Goal: Transaction & Acquisition: Purchase product/service

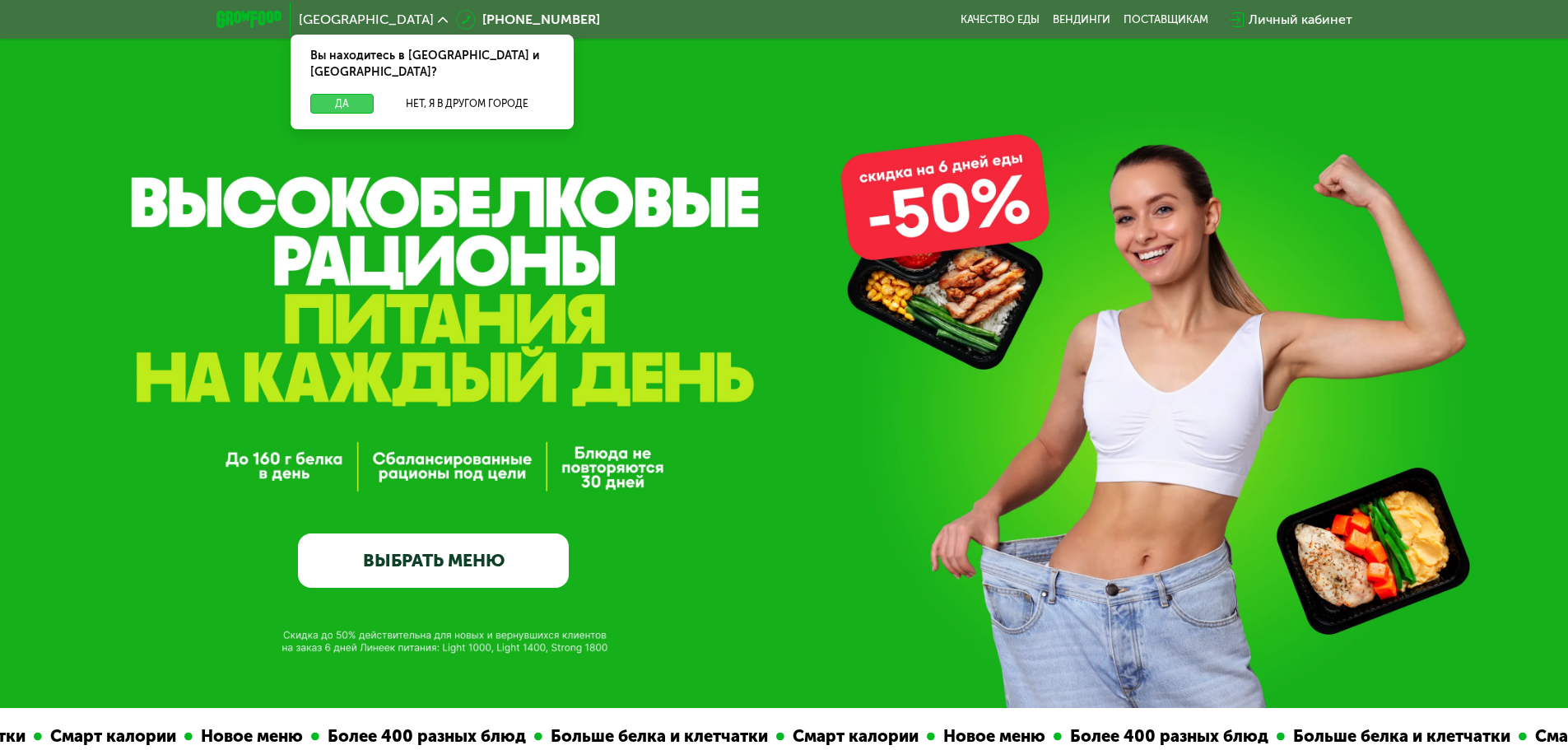
click at [335, 93] on button "Да" at bounding box center [342, 103] width 64 height 20
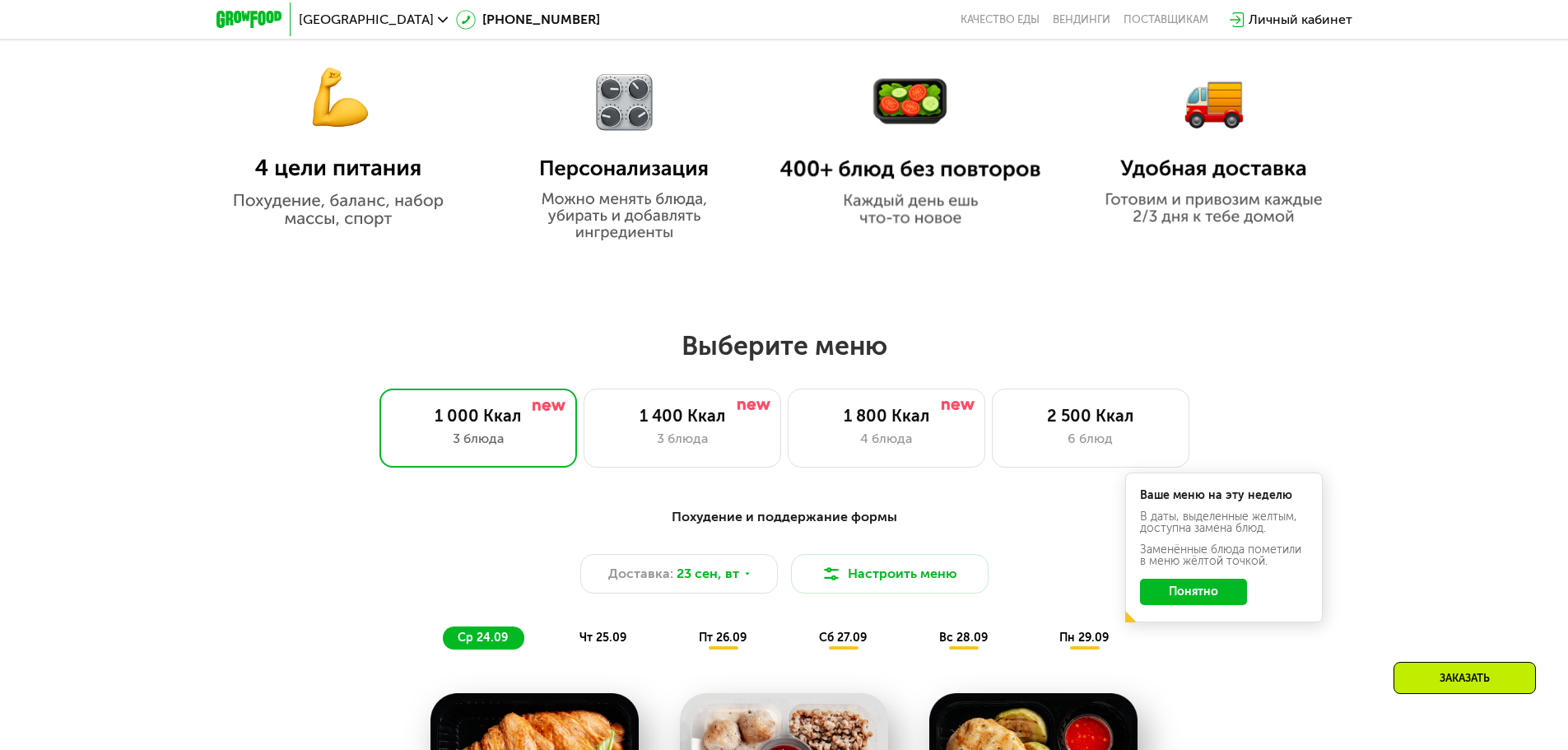
scroll to position [1234, 0]
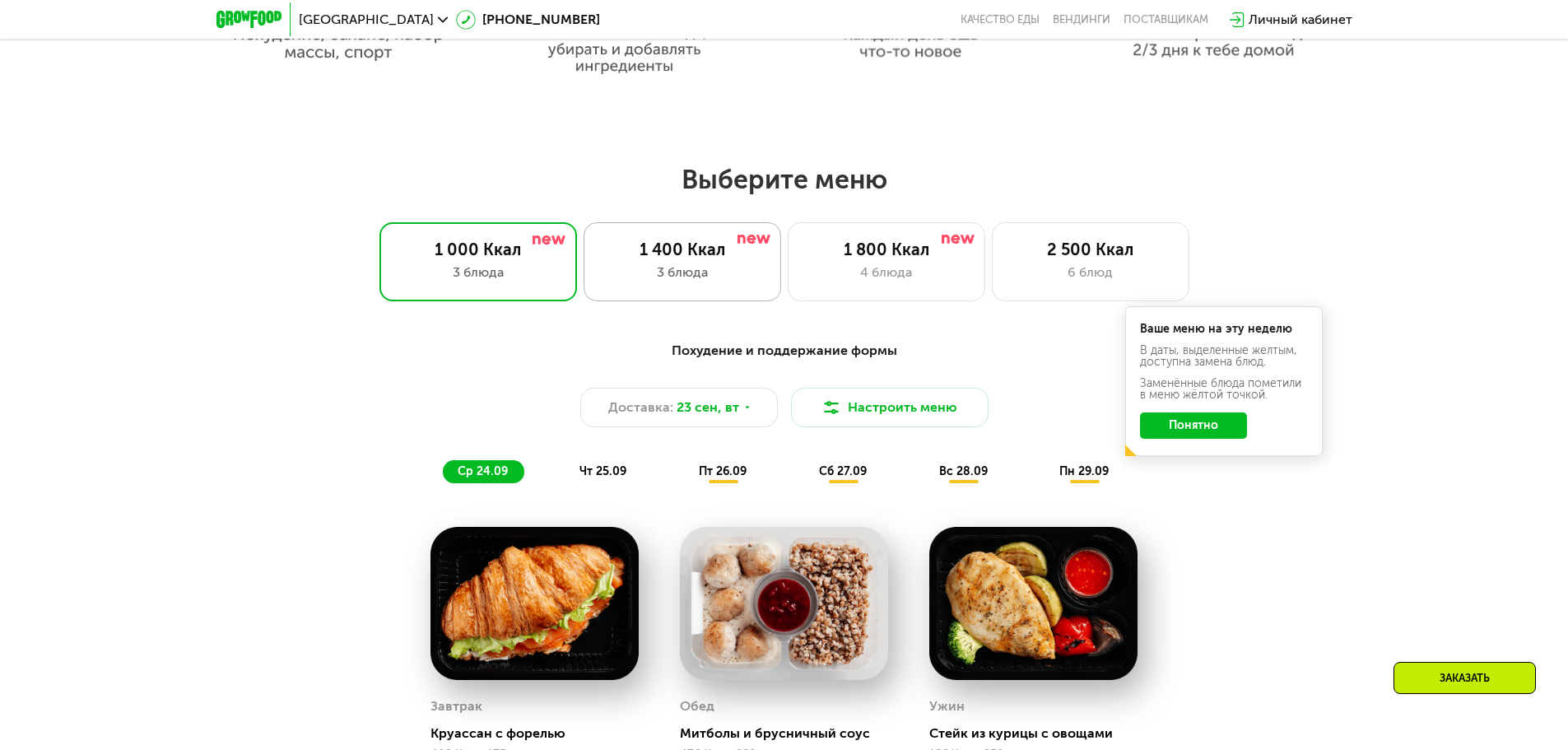
click at [691, 273] on div "3 блюда" at bounding box center [682, 272] width 163 height 20
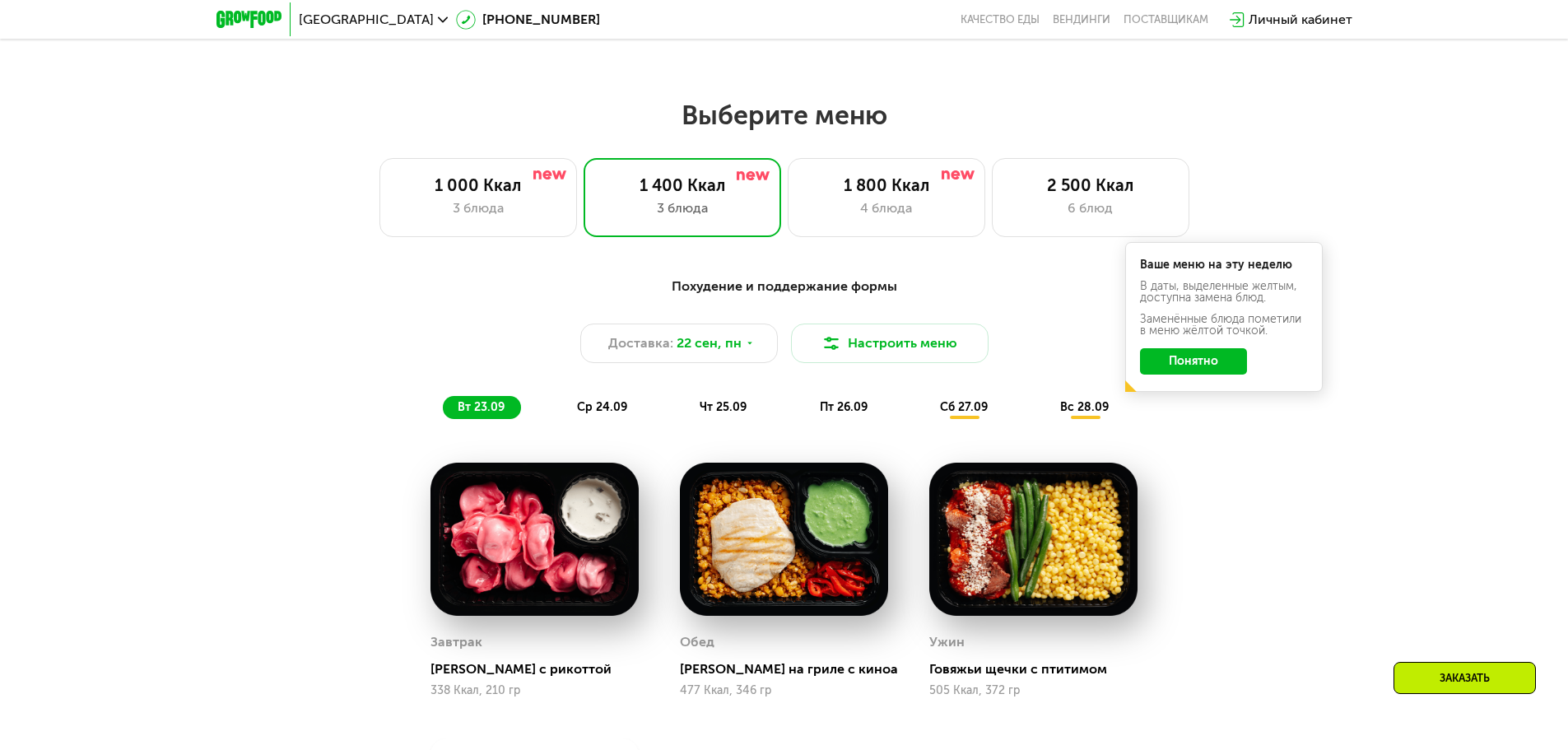
scroll to position [1399, 0]
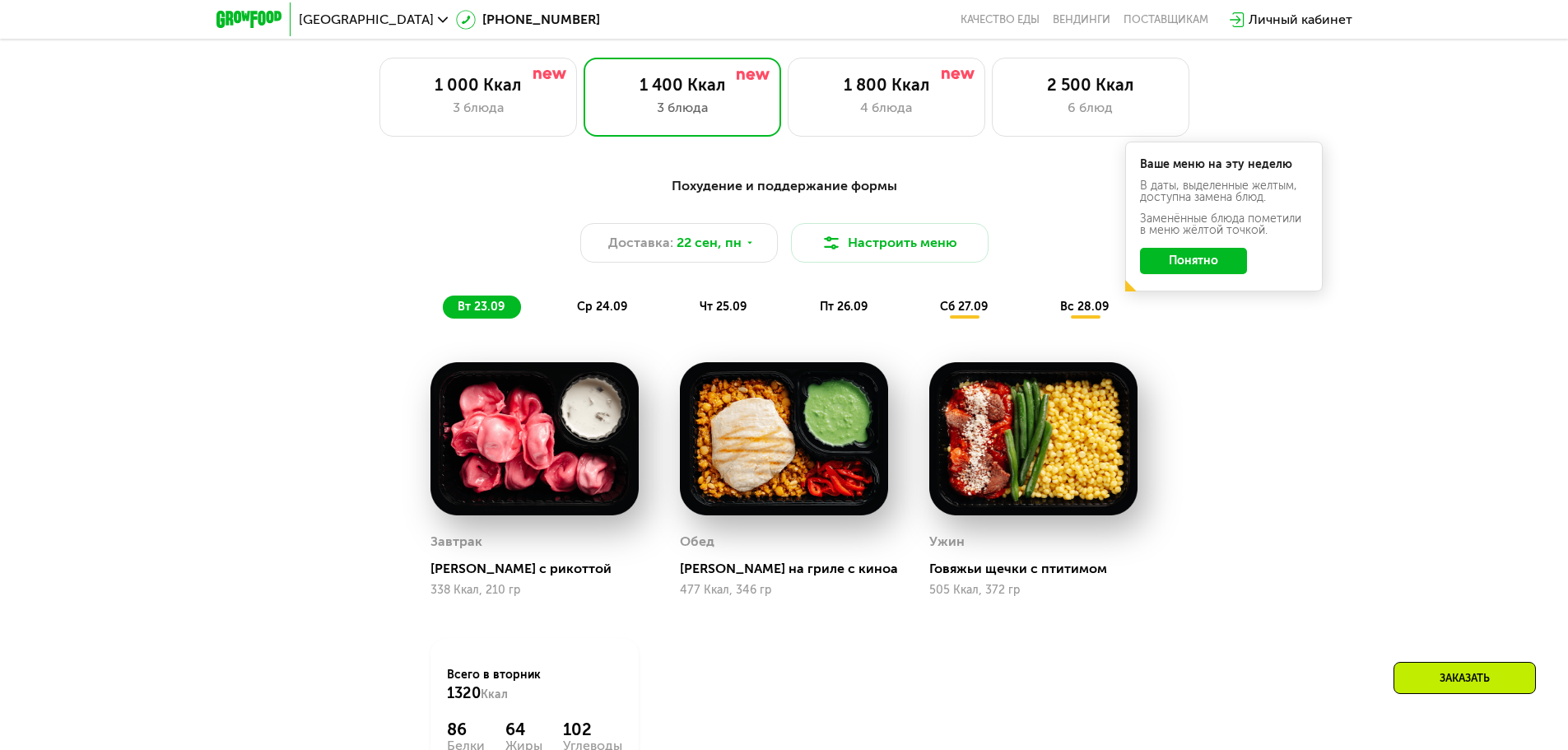
click at [606, 306] on span "ср 24.09" at bounding box center [603, 306] width 50 height 14
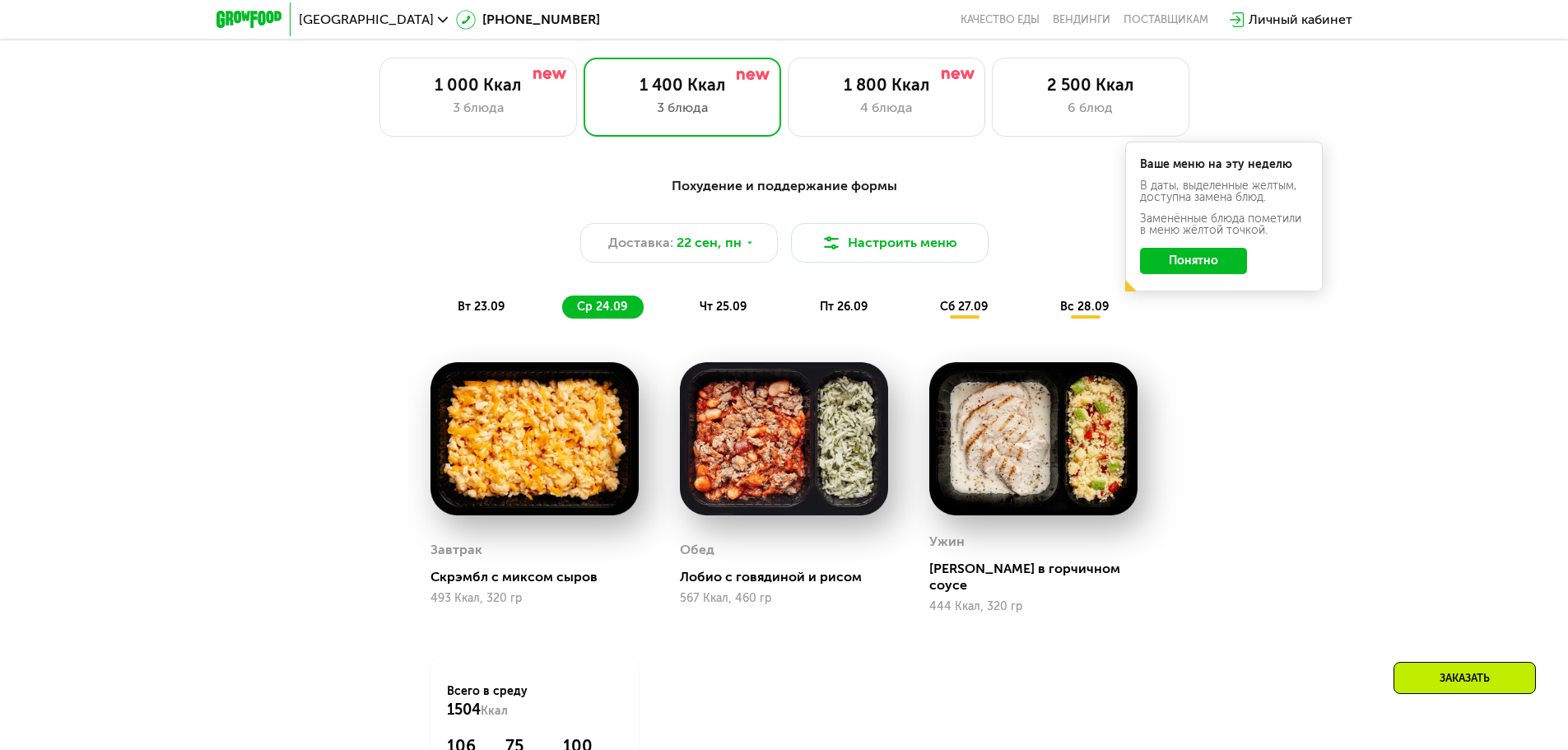
click at [730, 309] on span "чт 25.09" at bounding box center [723, 306] width 47 height 14
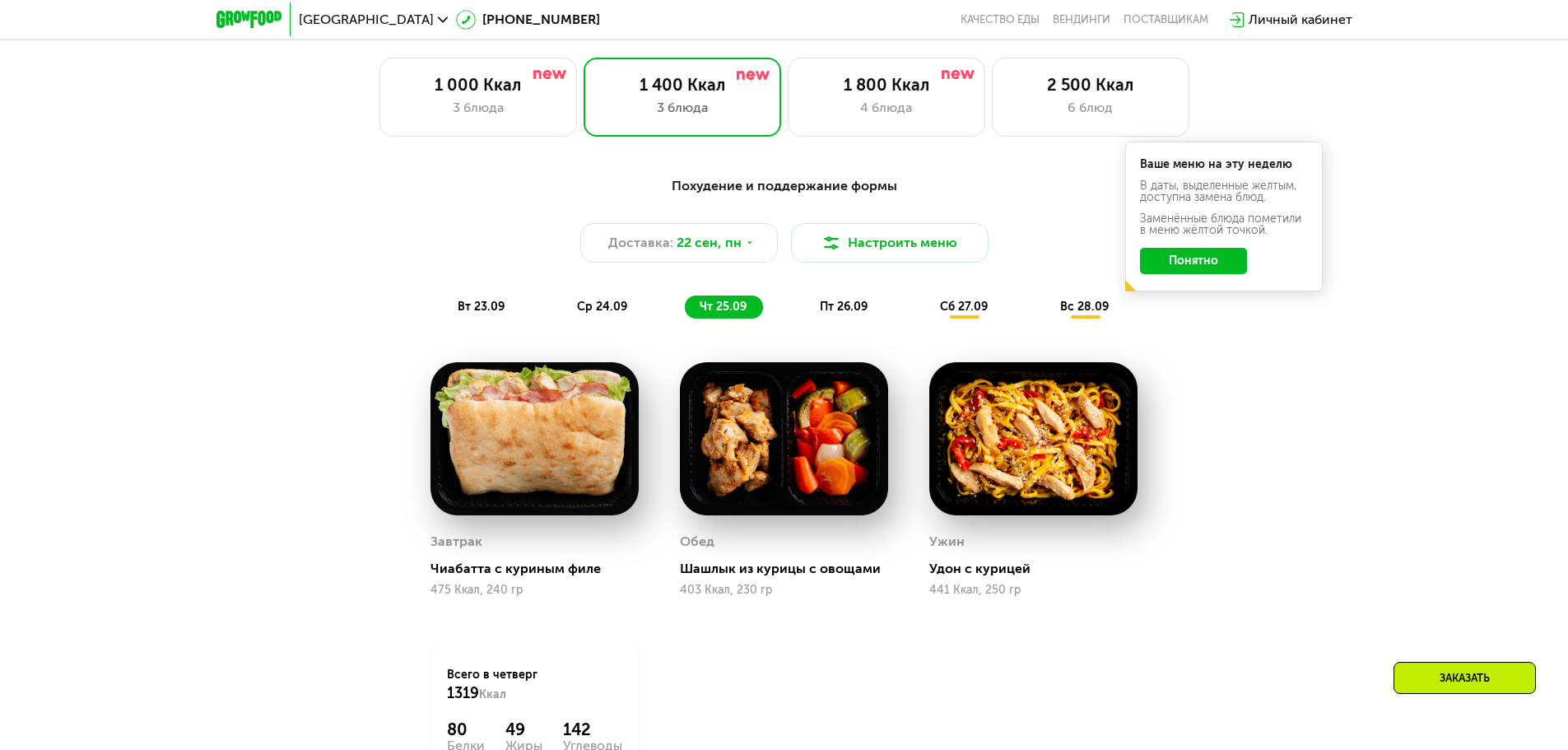
click at [851, 309] on span "пт 26.09" at bounding box center [843, 306] width 48 height 14
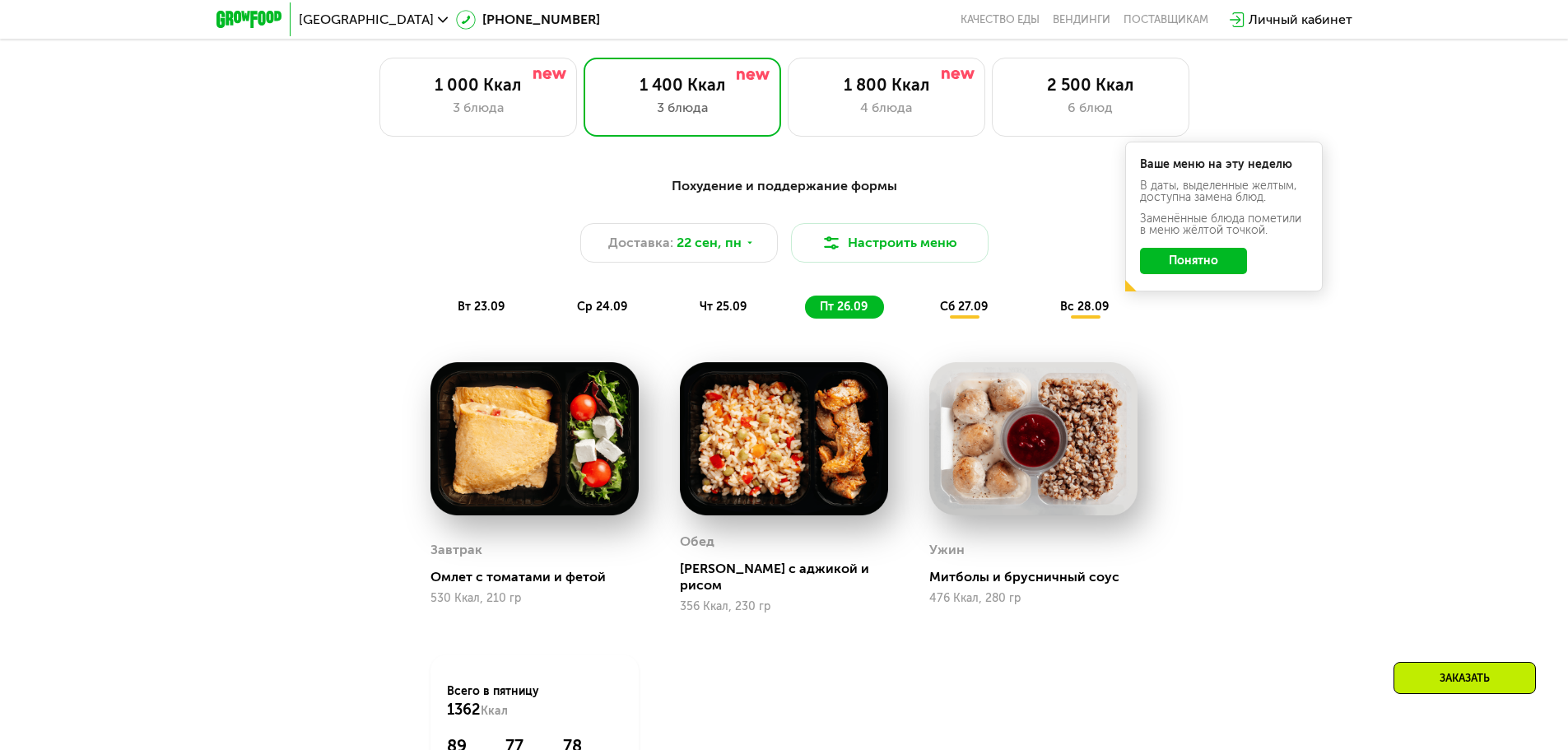
click at [959, 305] on span "сб 27.09" at bounding box center [963, 306] width 48 height 14
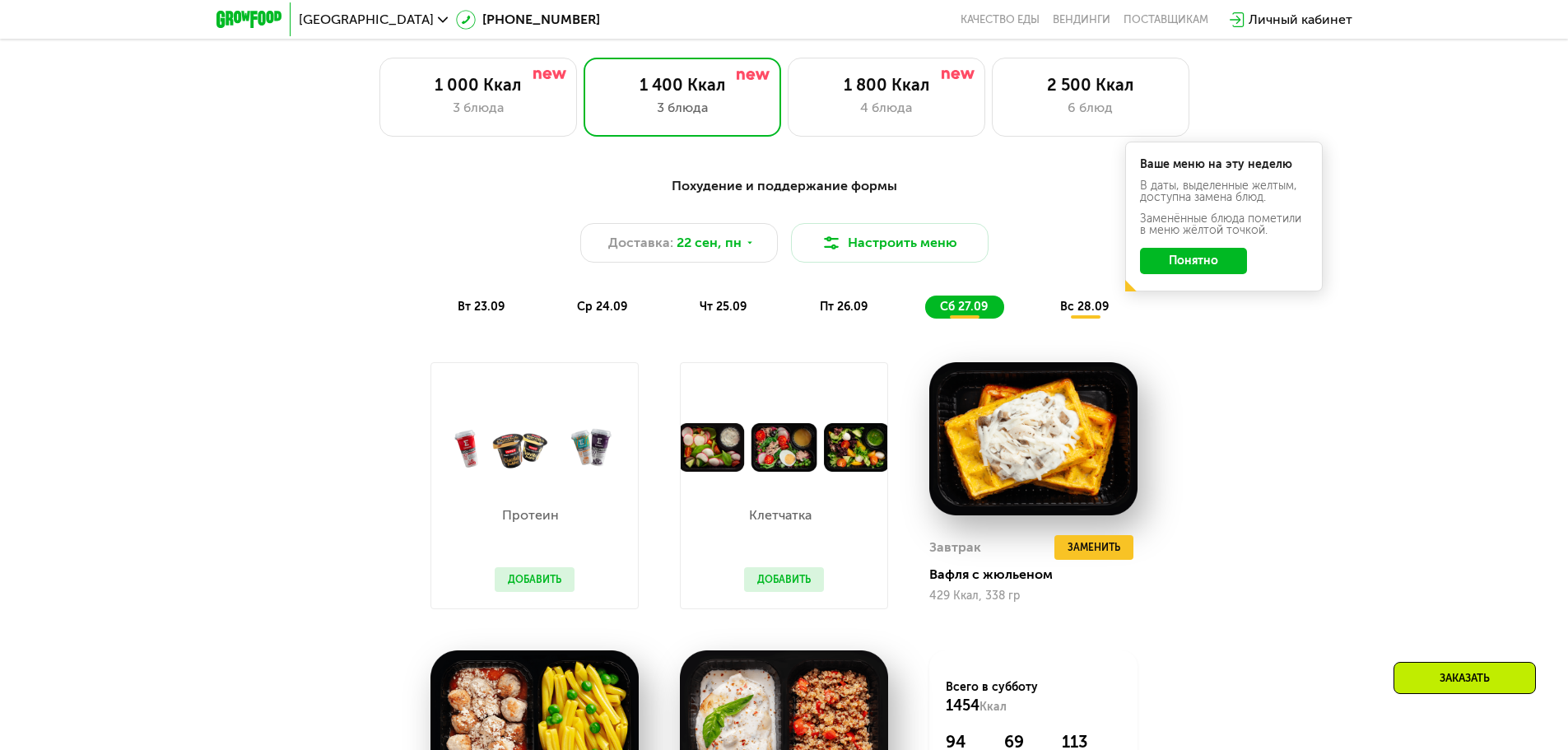
click at [1071, 314] on span "вс 28.09" at bounding box center [1085, 306] width 49 height 14
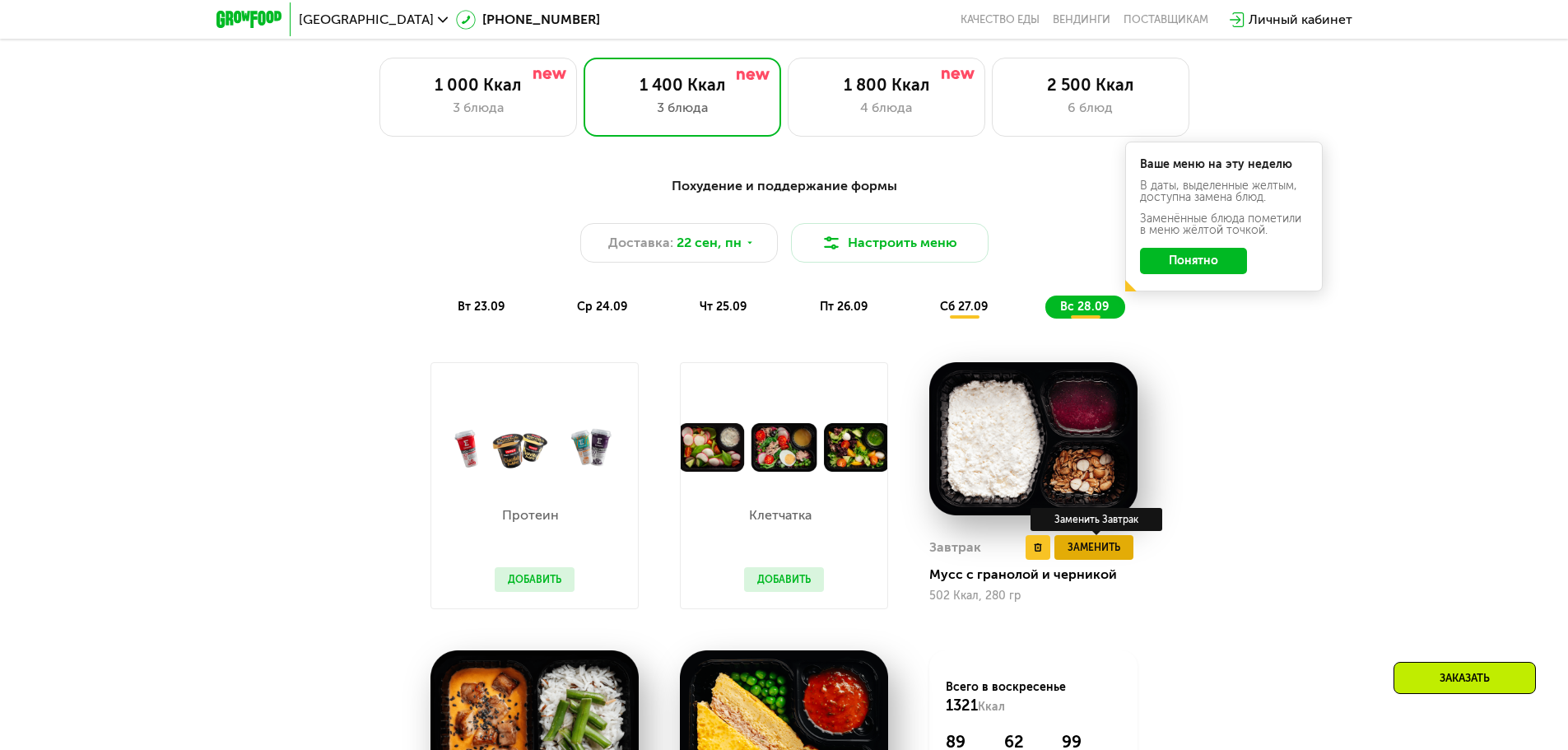
click at [1096, 556] on span "Заменить" at bounding box center [1094, 547] width 52 height 17
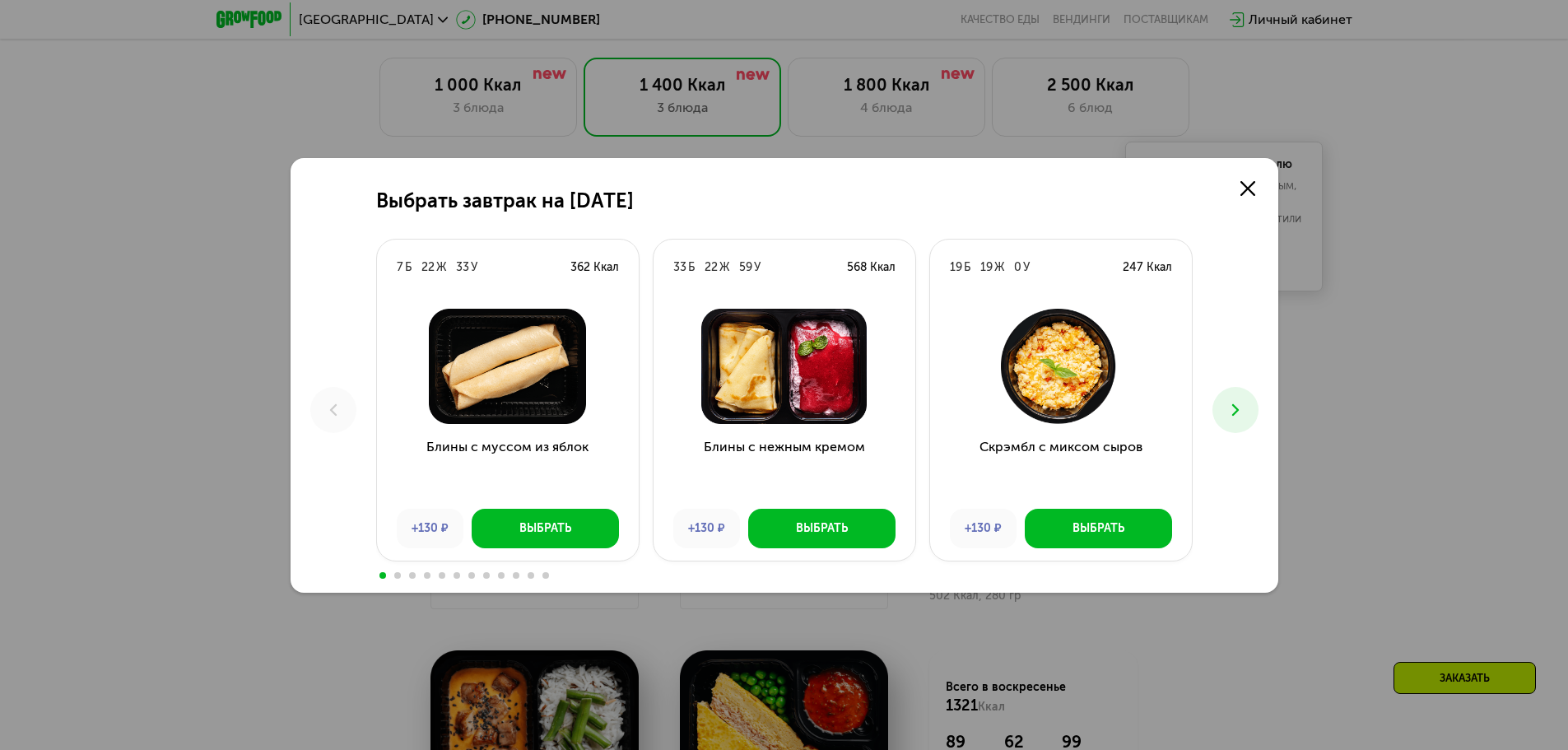
click at [1089, 557] on div "Скрэмбл с миксом сыров +130 ₽ Выбрать" at bounding box center [1062, 428] width 262 height 265
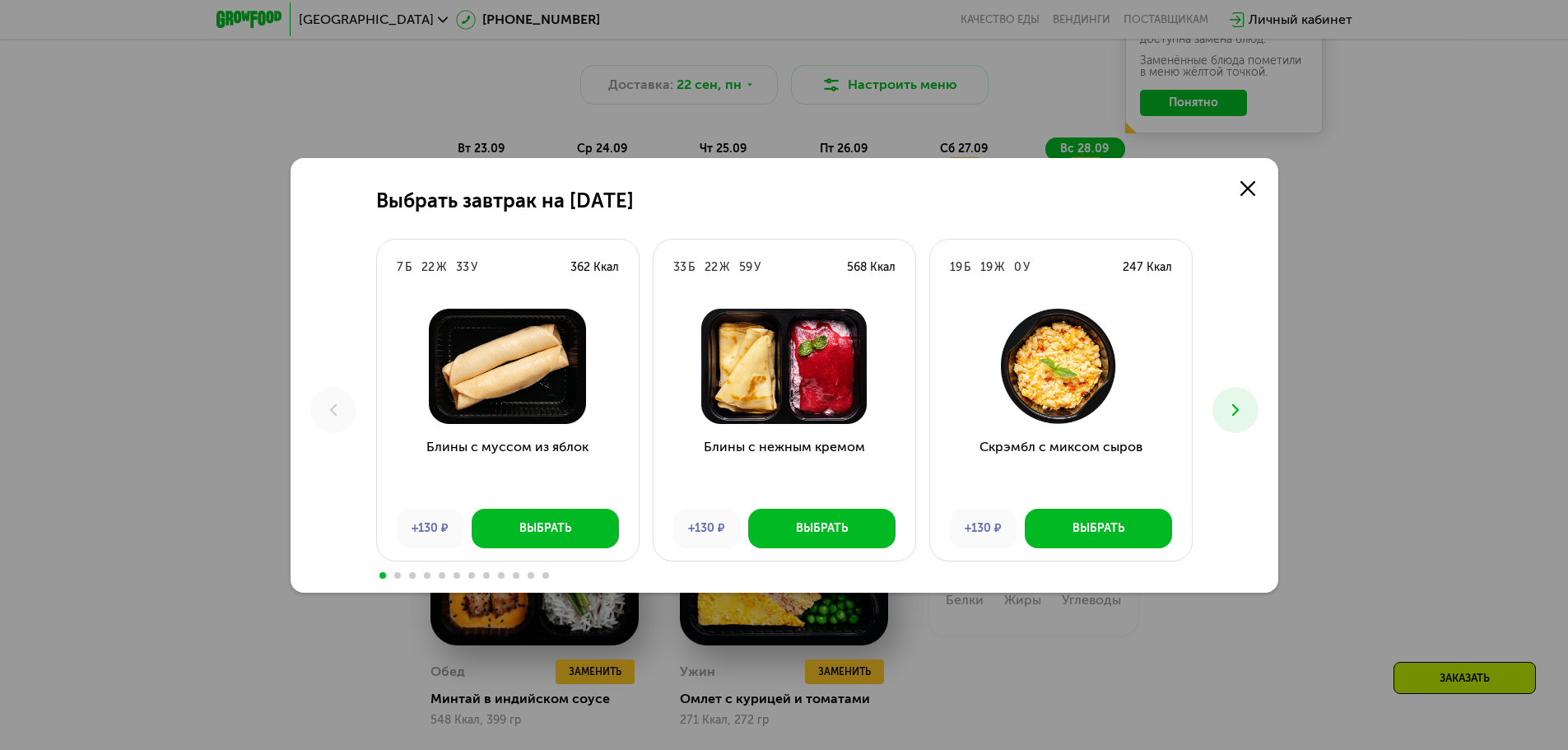
scroll to position [1564, 0]
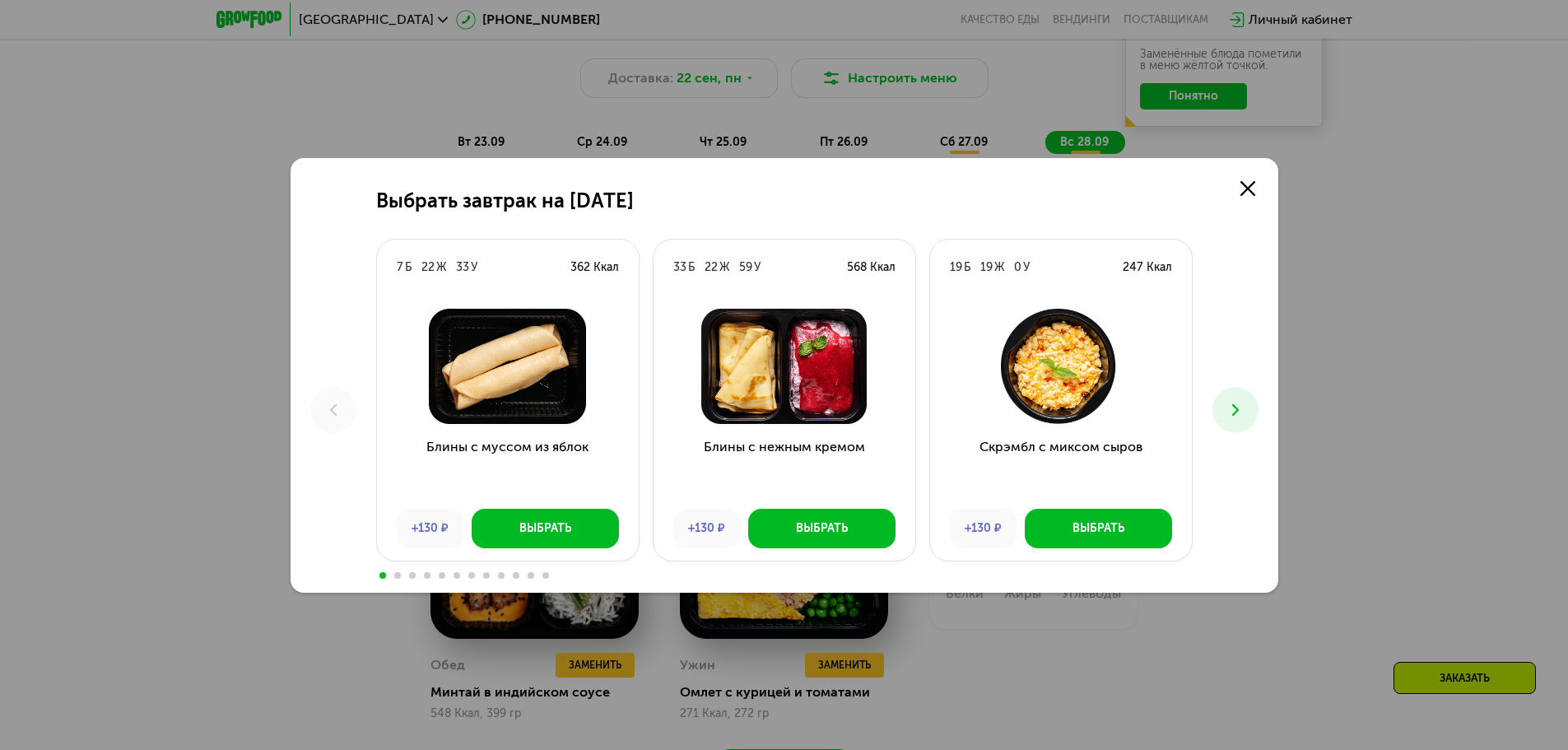
click at [1219, 409] on button at bounding box center [1235, 409] width 46 height 46
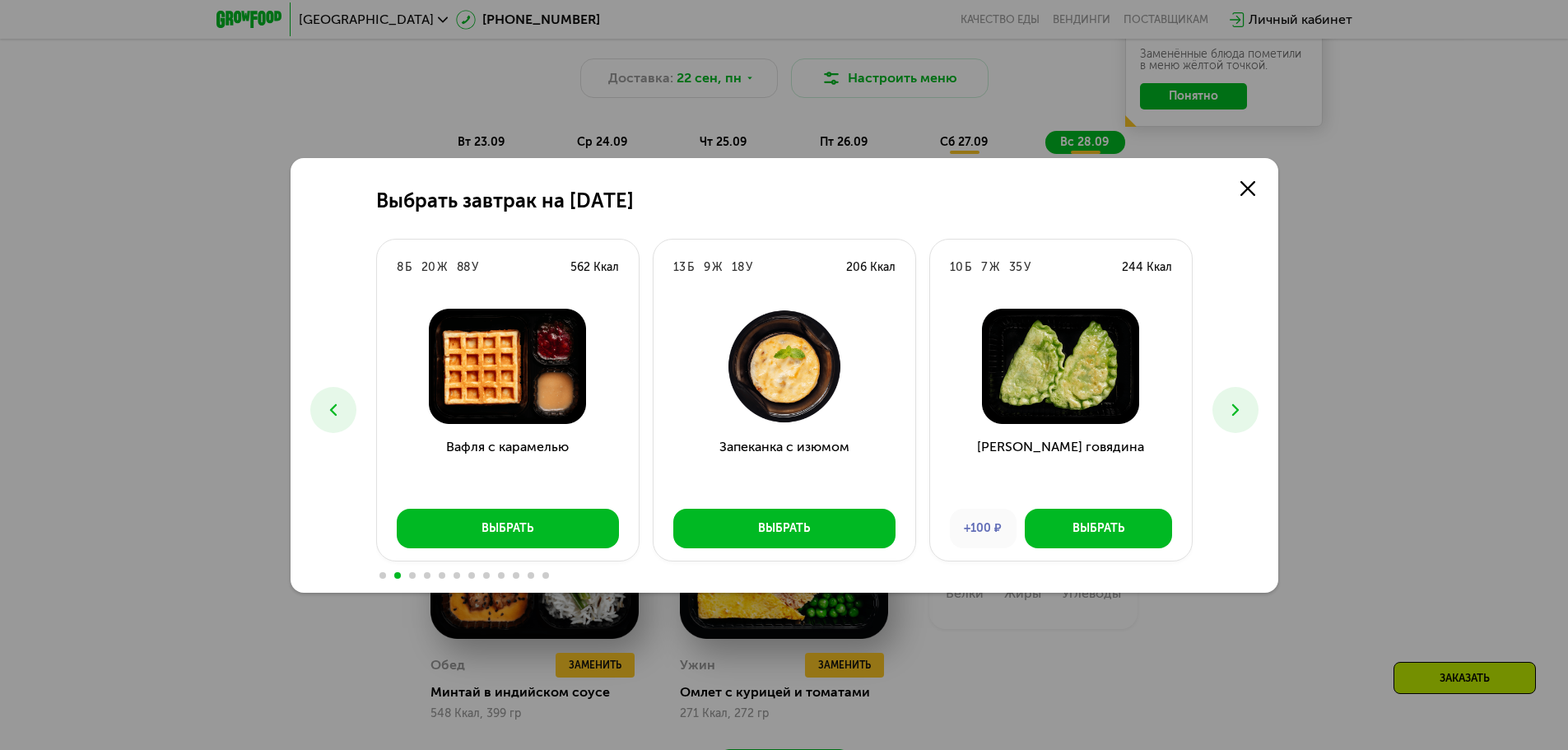
click at [1230, 401] on icon at bounding box center [1235, 409] width 20 height 20
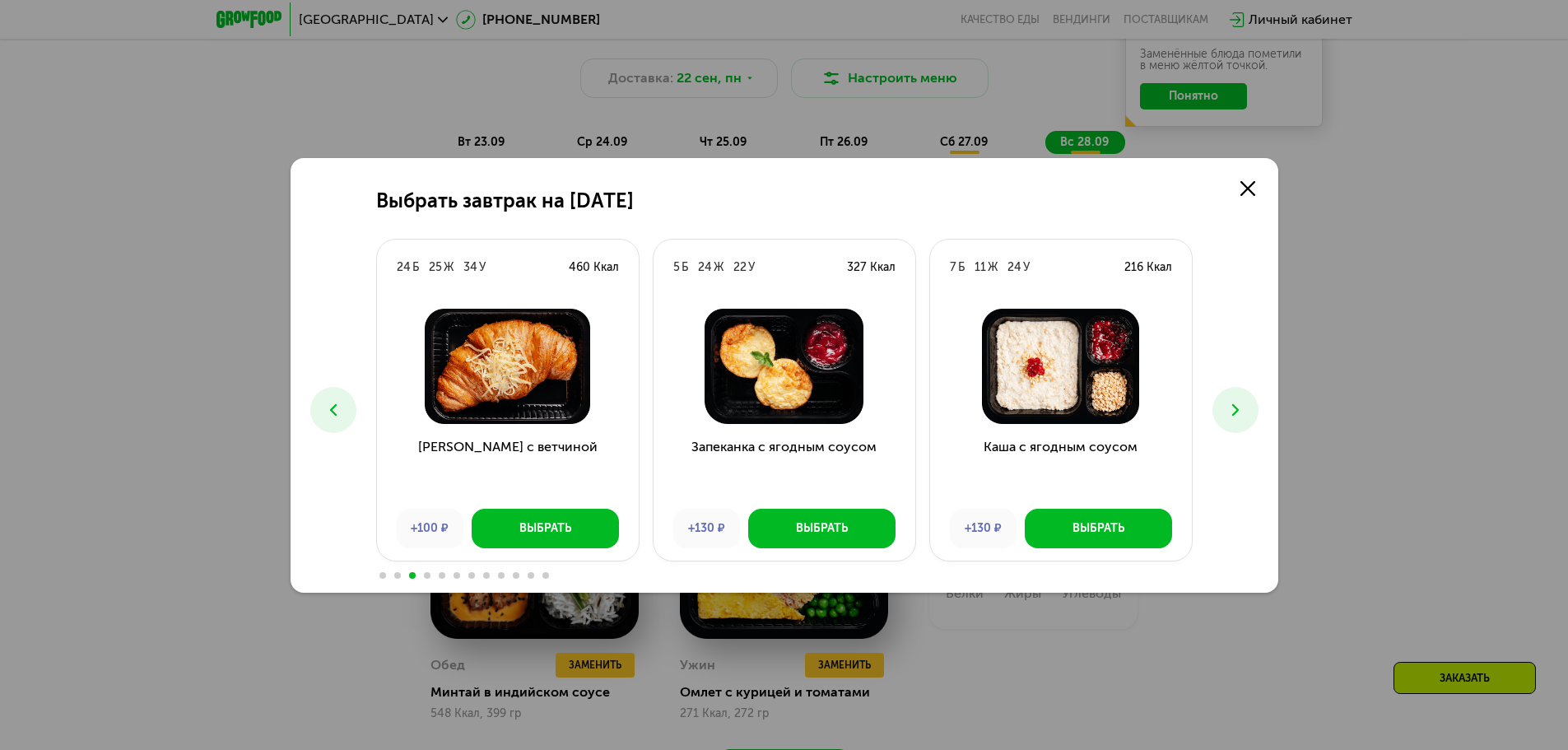
click at [1231, 404] on icon at bounding box center [1235, 409] width 20 height 20
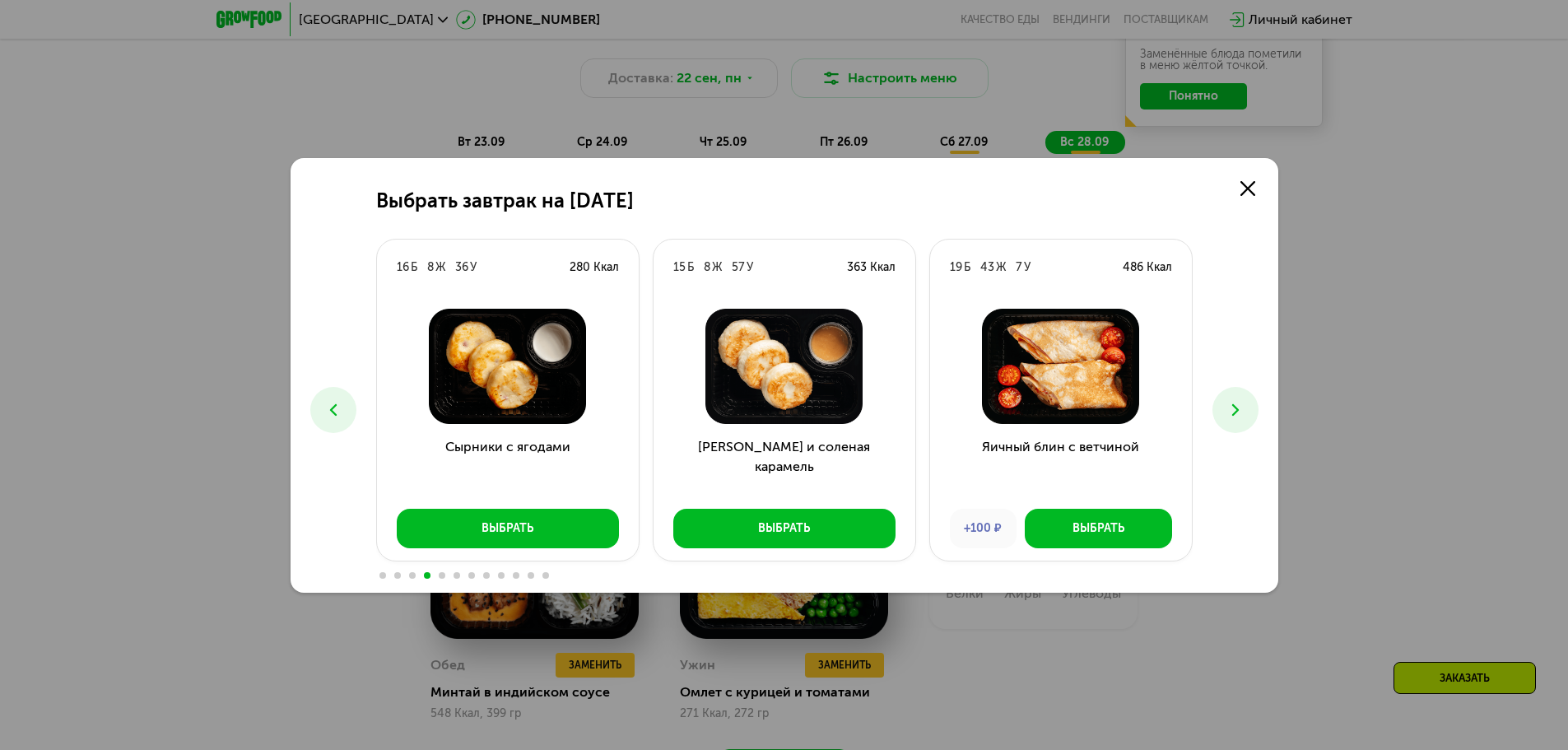
click at [1231, 404] on icon at bounding box center [1235, 409] width 20 height 20
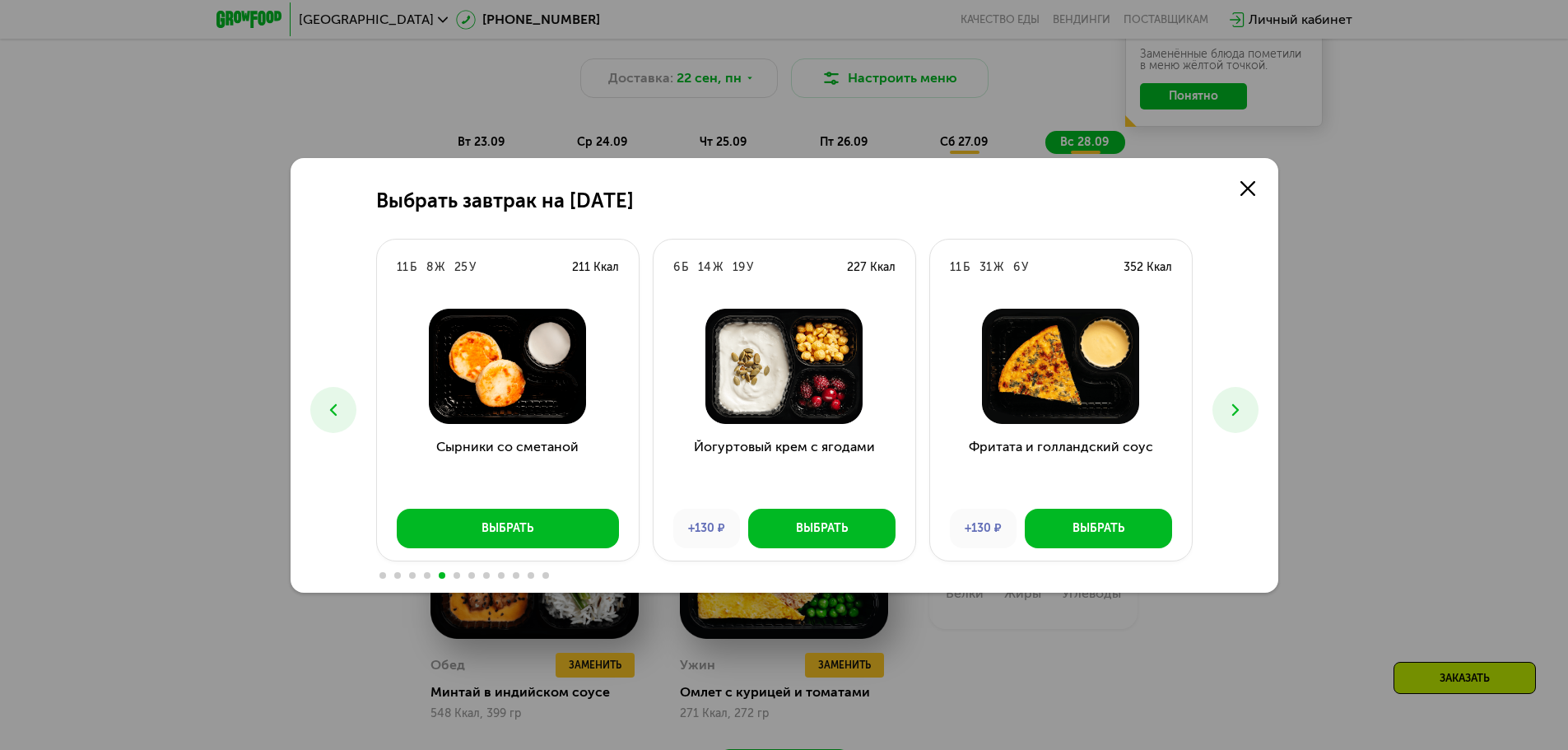
click at [1231, 404] on icon at bounding box center [1235, 409] width 20 height 20
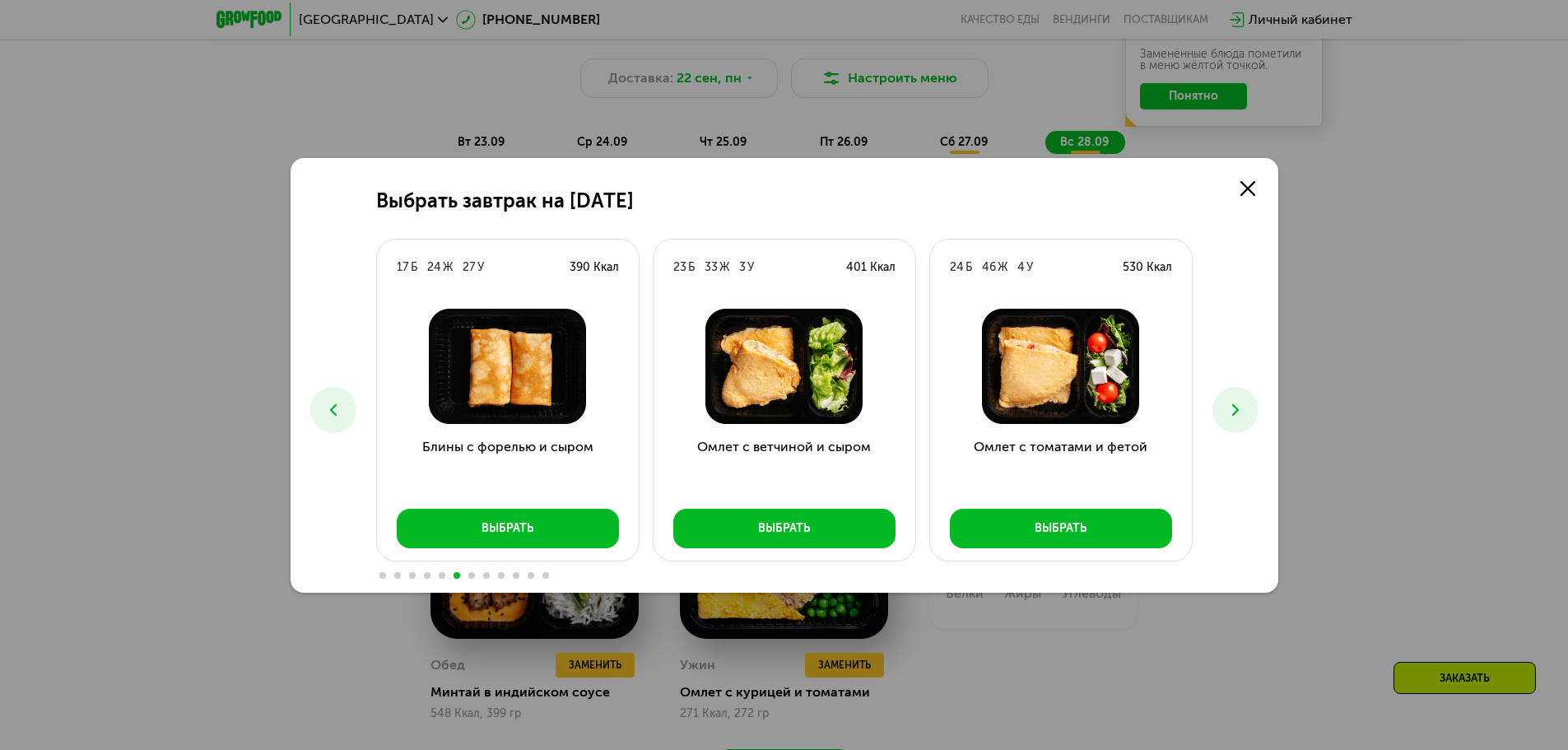
click at [1231, 404] on icon at bounding box center [1235, 409] width 20 height 20
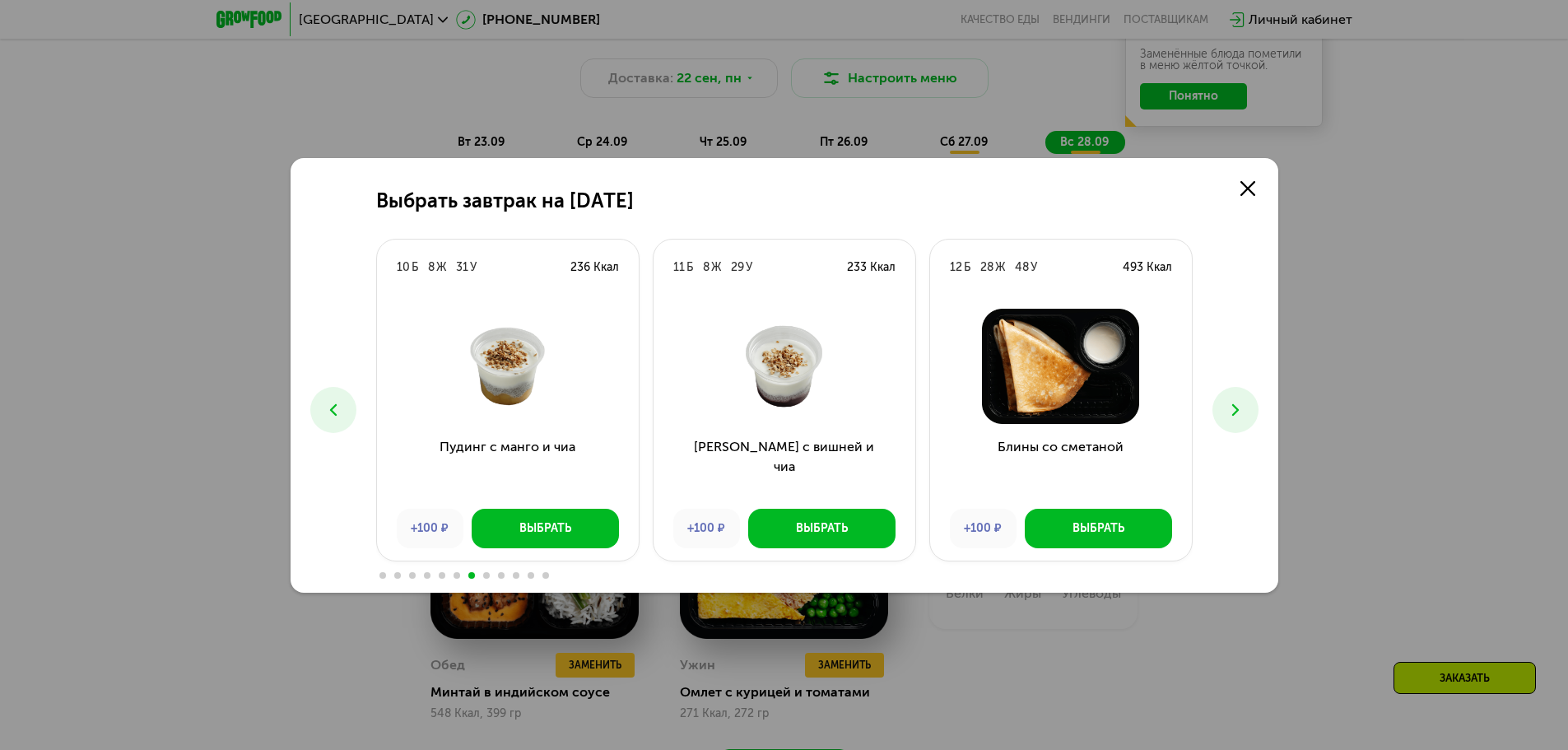
click at [1231, 404] on icon at bounding box center [1235, 409] width 20 height 20
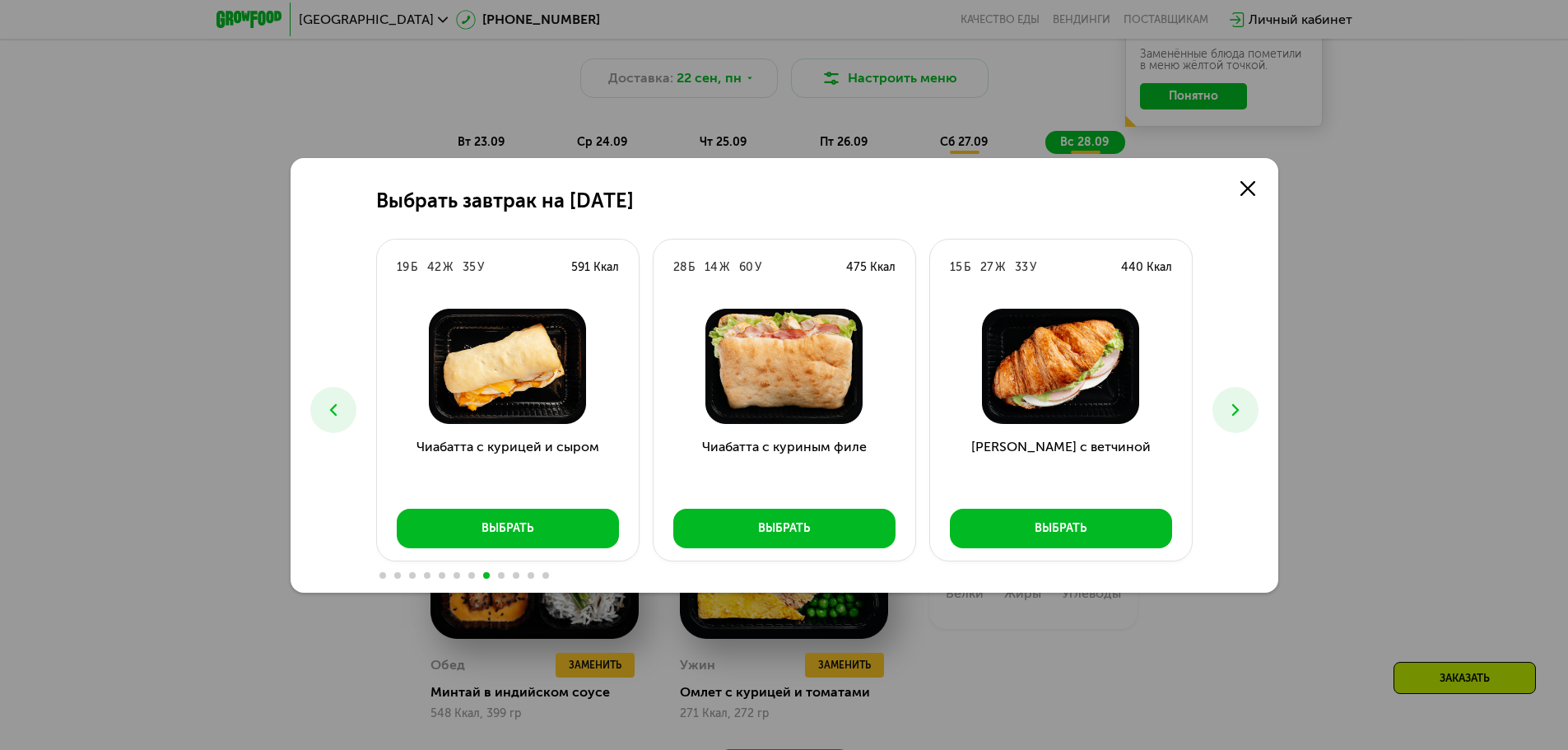
click at [1230, 405] on icon at bounding box center [1235, 409] width 20 height 20
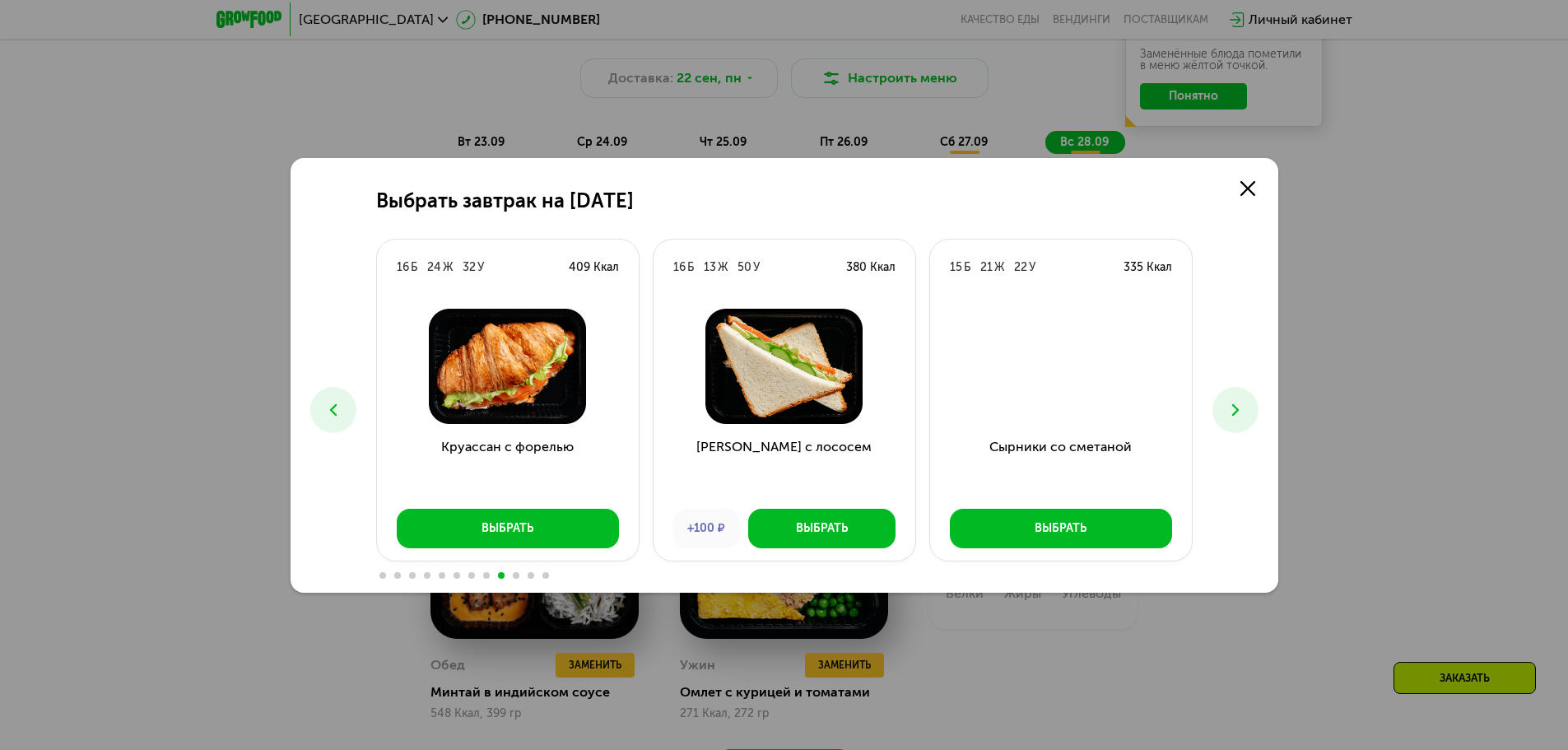
click at [1228, 411] on icon at bounding box center [1235, 409] width 20 height 20
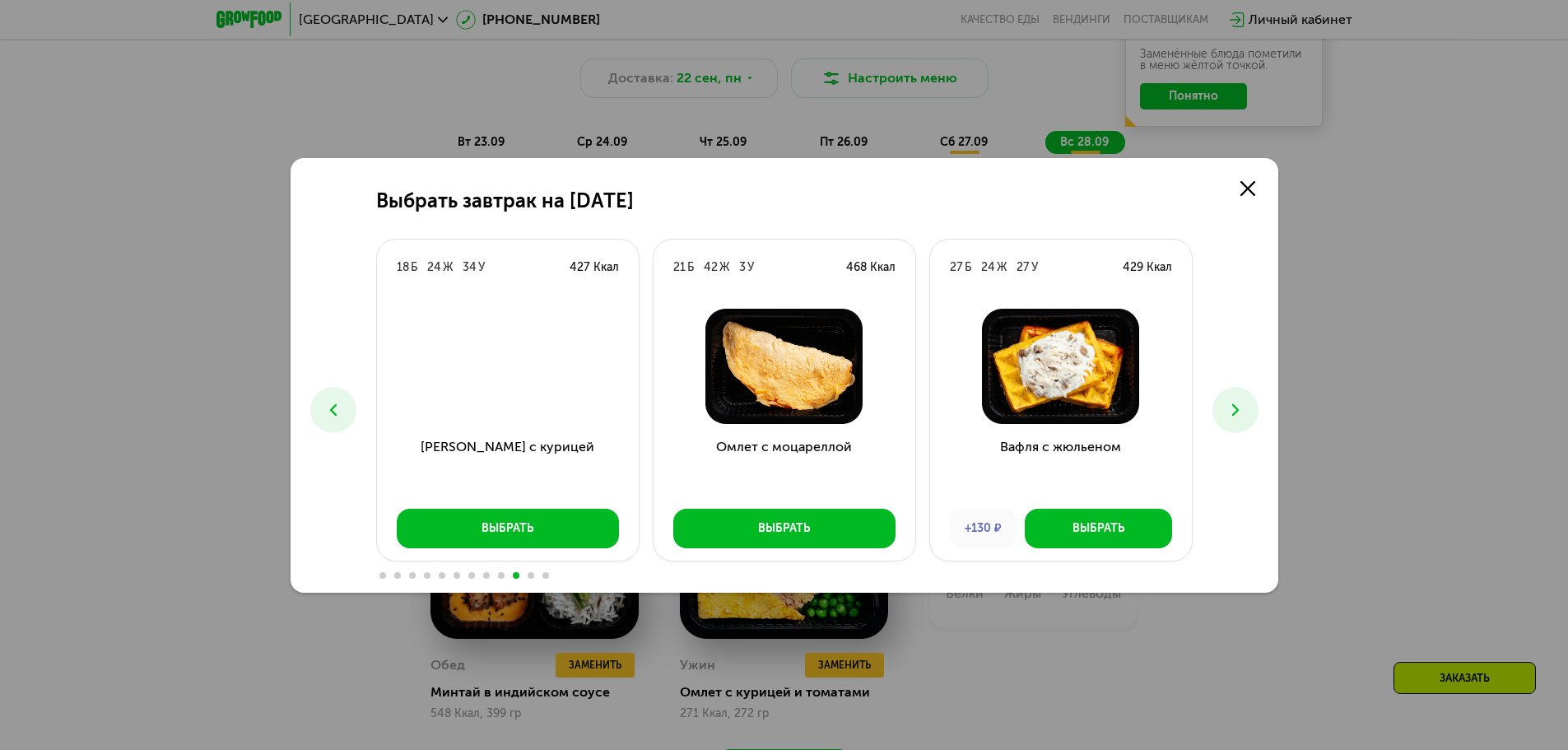
click at [1228, 413] on icon at bounding box center [1235, 409] width 20 height 20
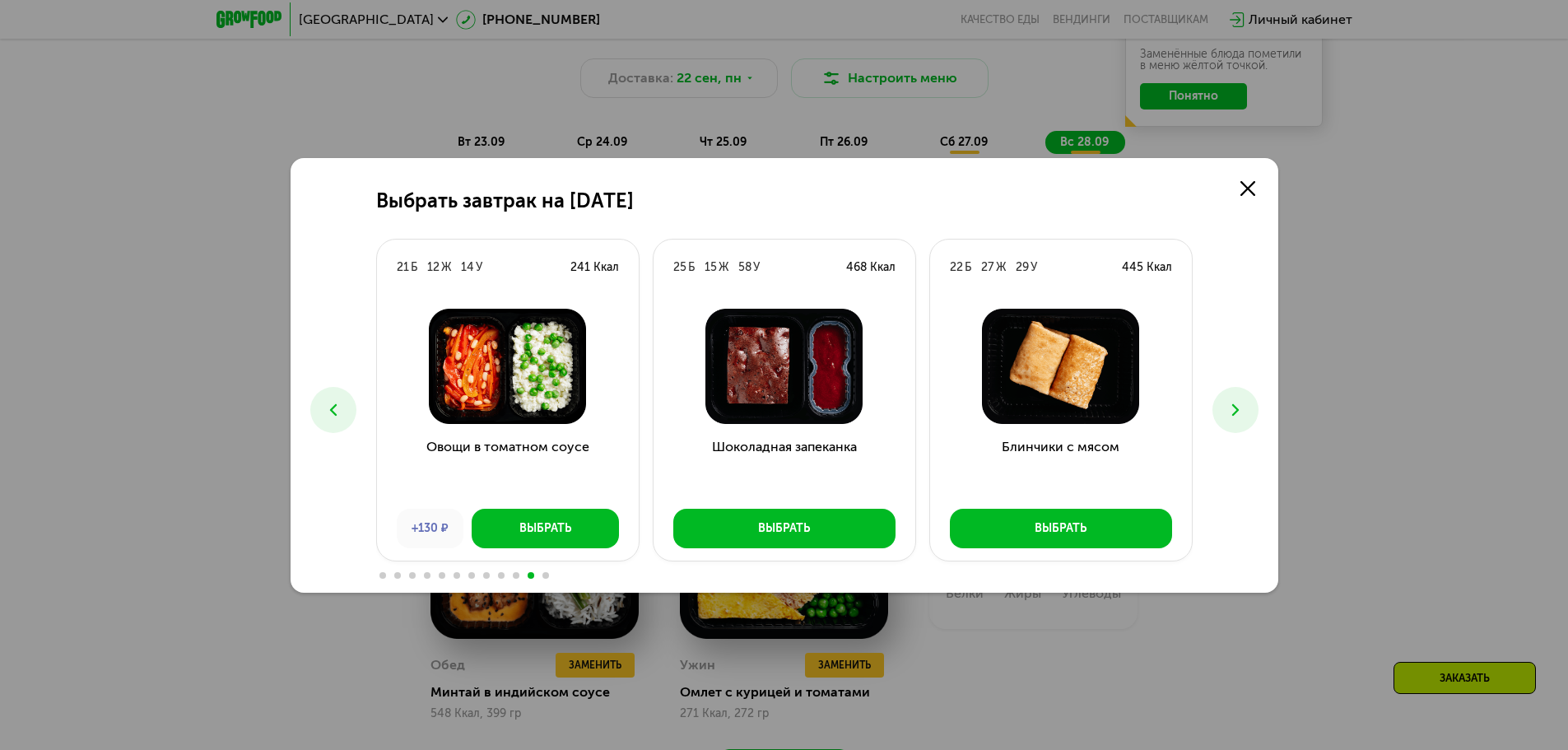
click at [1228, 413] on icon at bounding box center [1235, 409] width 20 height 20
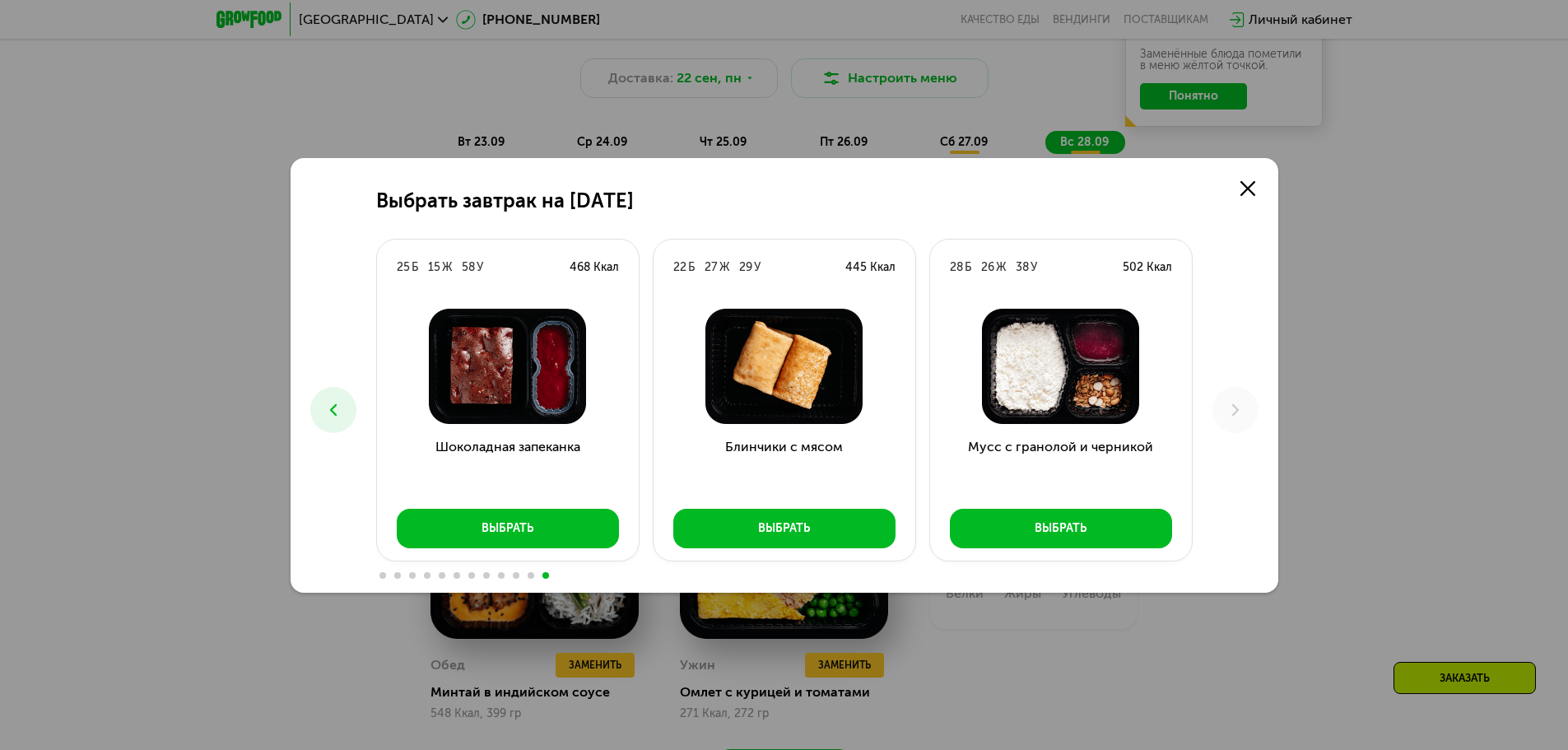
click at [1341, 435] on div "Выбрать завтрак на [DATE] 7 Б 22 Ж 33 У 362 Ккал Блины с муссом из яблок +130 ₽…" at bounding box center [784, 375] width 1568 height 750
click at [1257, 187] on link at bounding box center [1247, 188] width 33 height 33
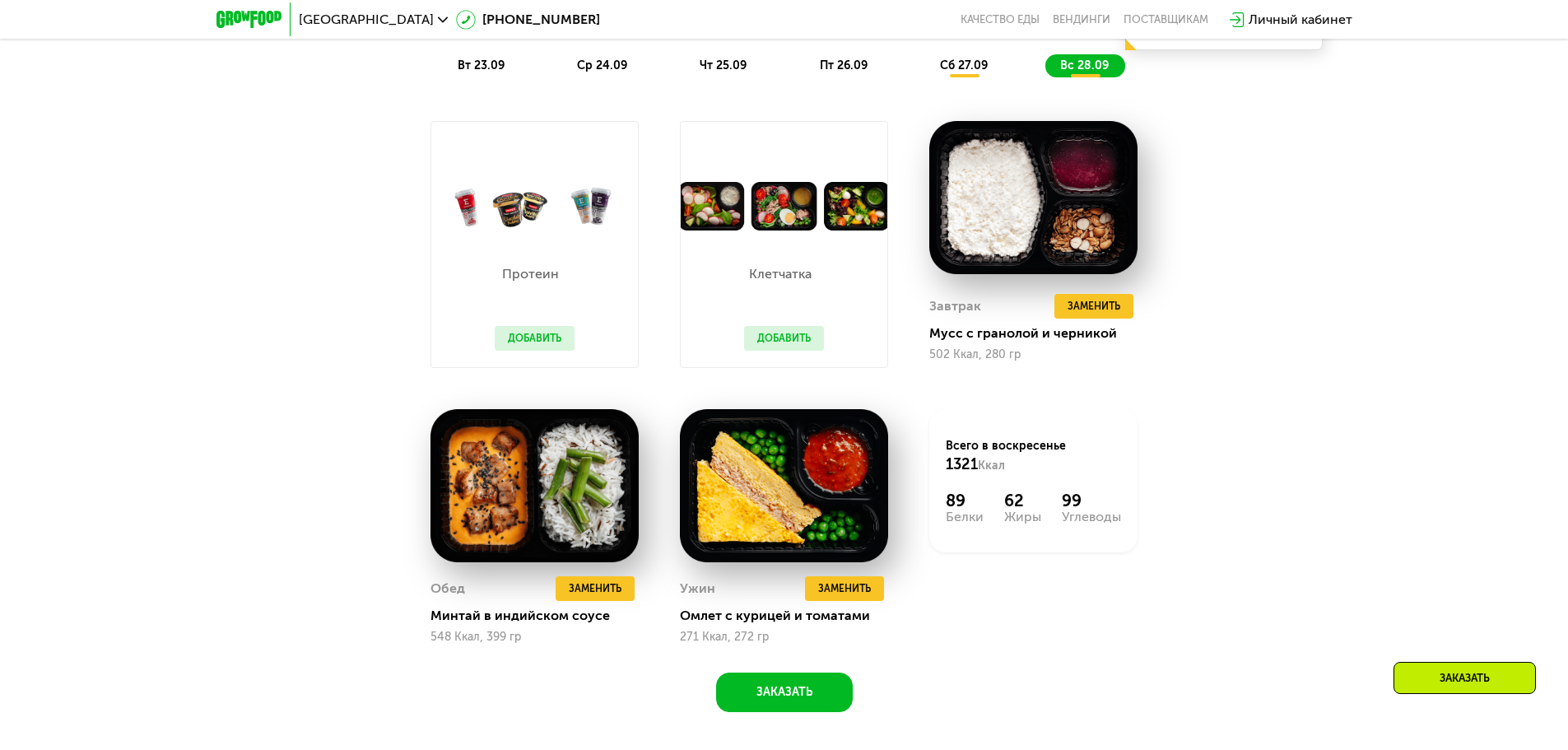
scroll to position [1728, 0]
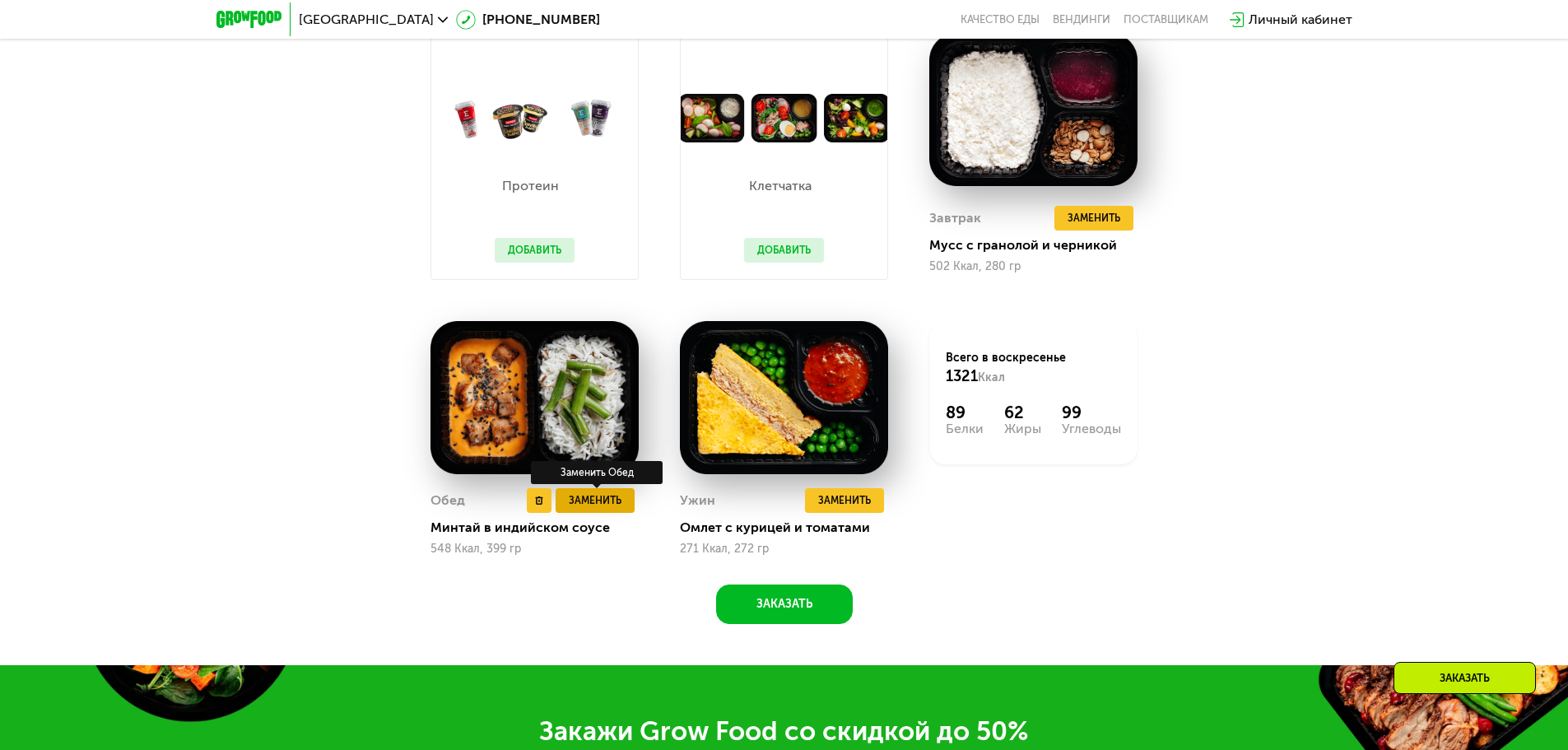
click at [612, 505] on span "Заменить" at bounding box center [595, 501] width 52 height 17
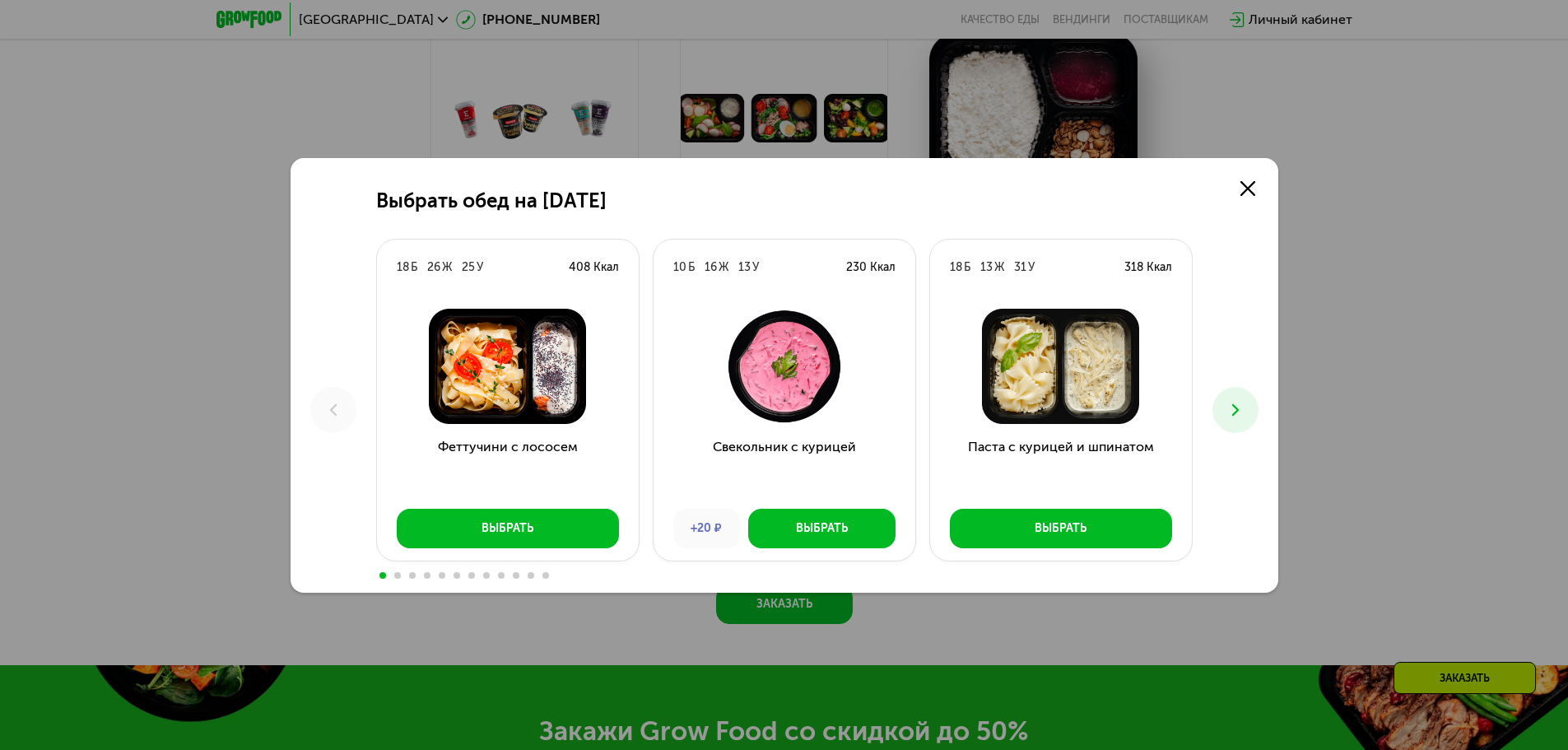
click at [1230, 413] on icon at bounding box center [1235, 409] width 20 height 20
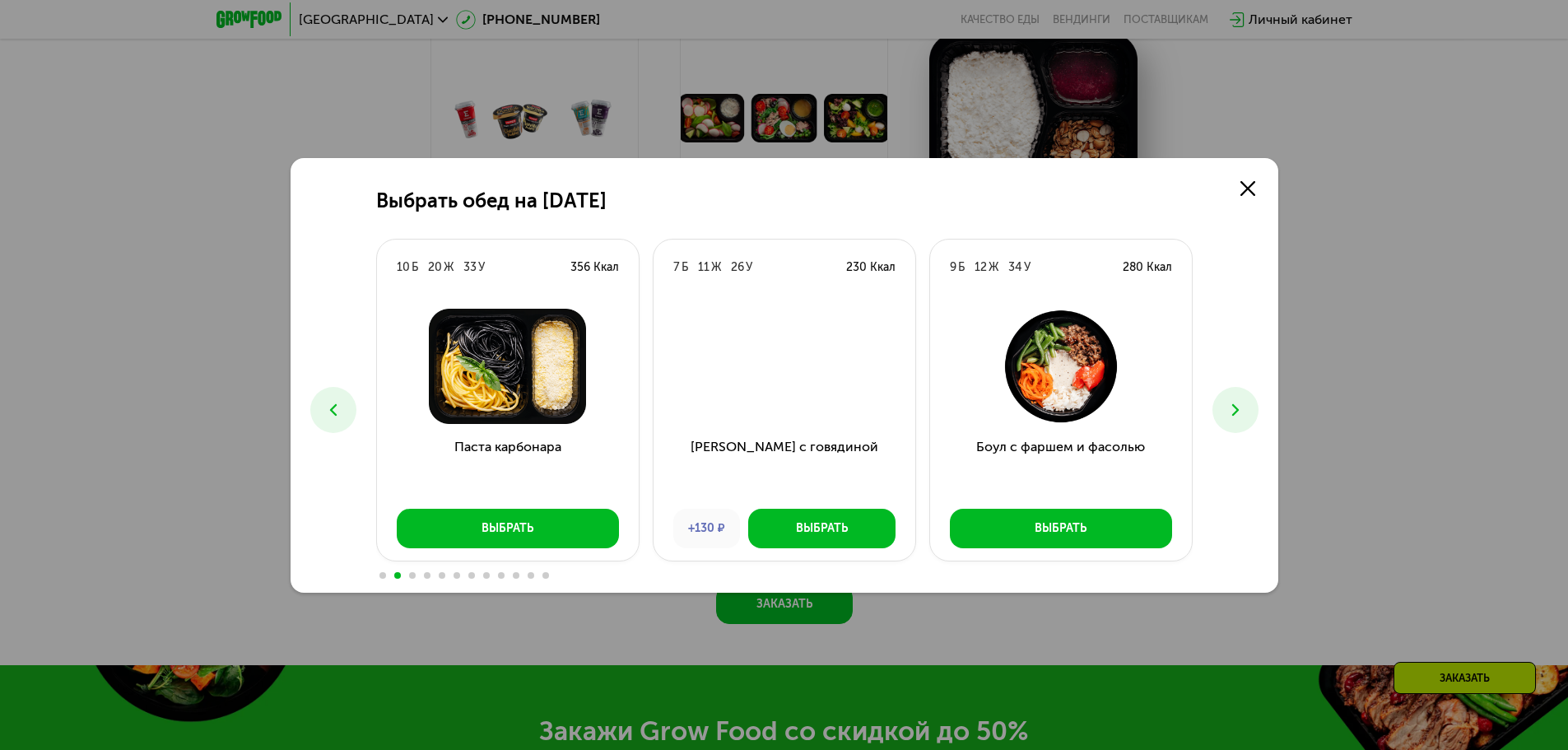
click at [1230, 413] on icon at bounding box center [1235, 409] width 20 height 20
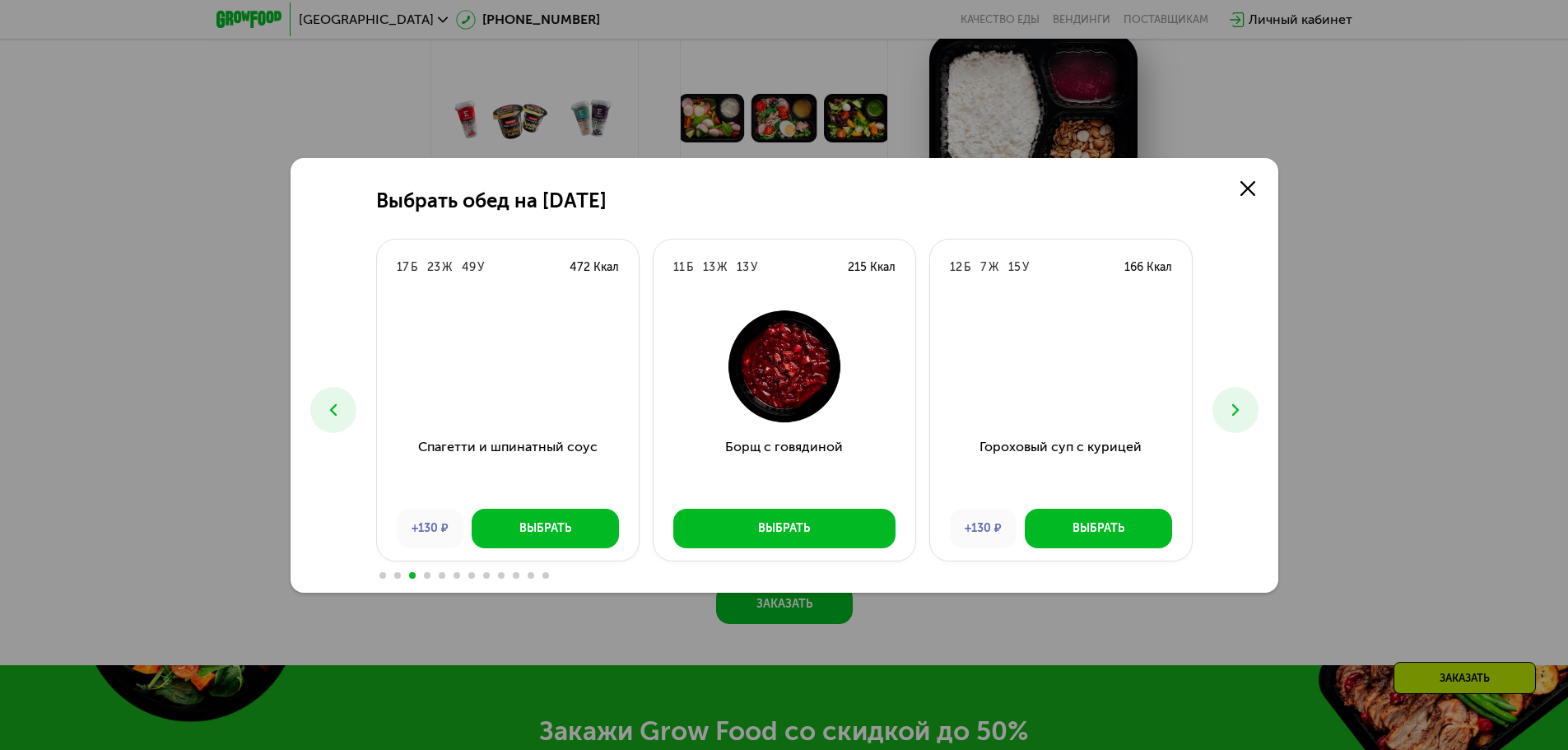
click at [1226, 404] on icon at bounding box center [1235, 409] width 20 height 20
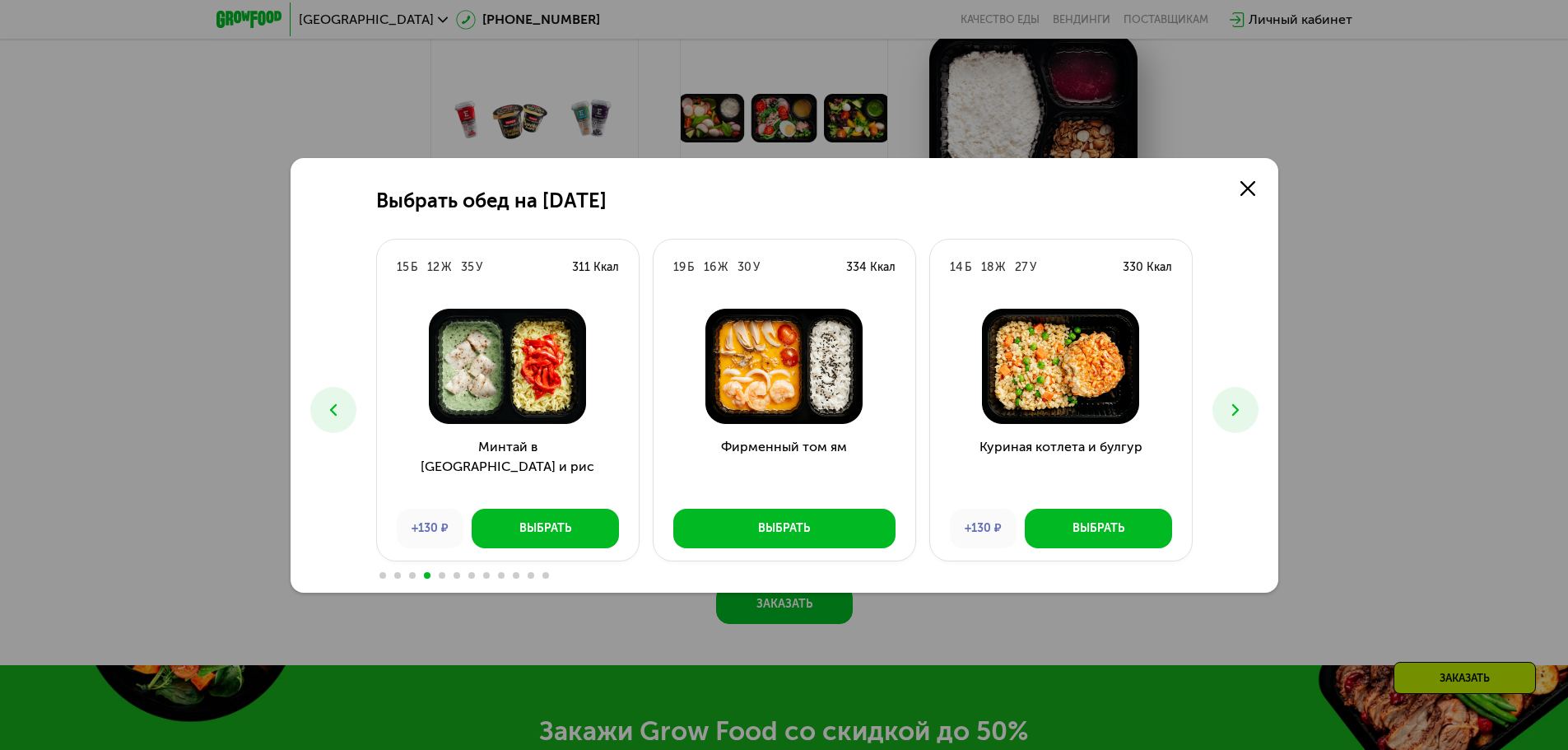
click at [1226, 404] on icon at bounding box center [1235, 409] width 20 height 20
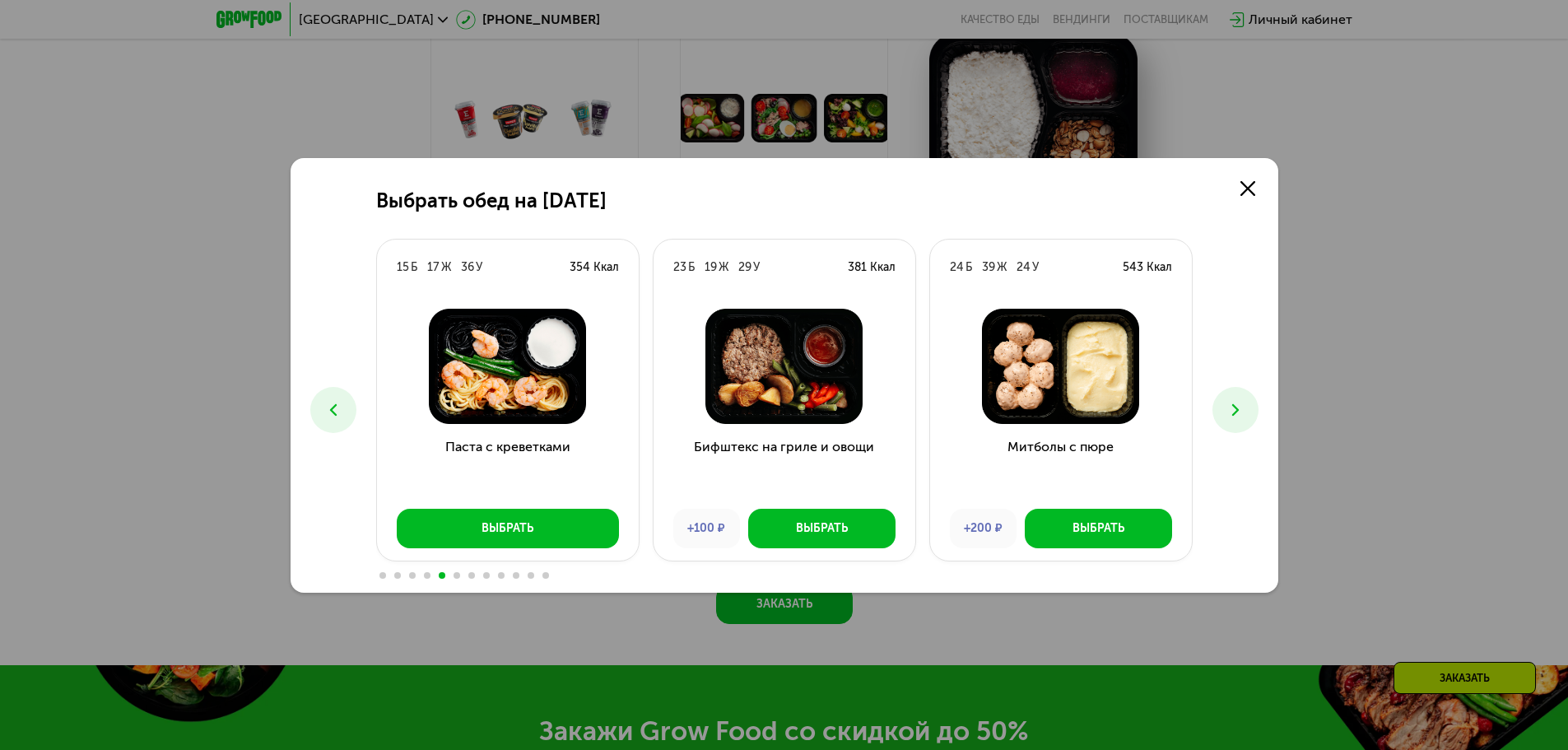
click at [1226, 404] on icon at bounding box center [1235, 409] width 20 height 20
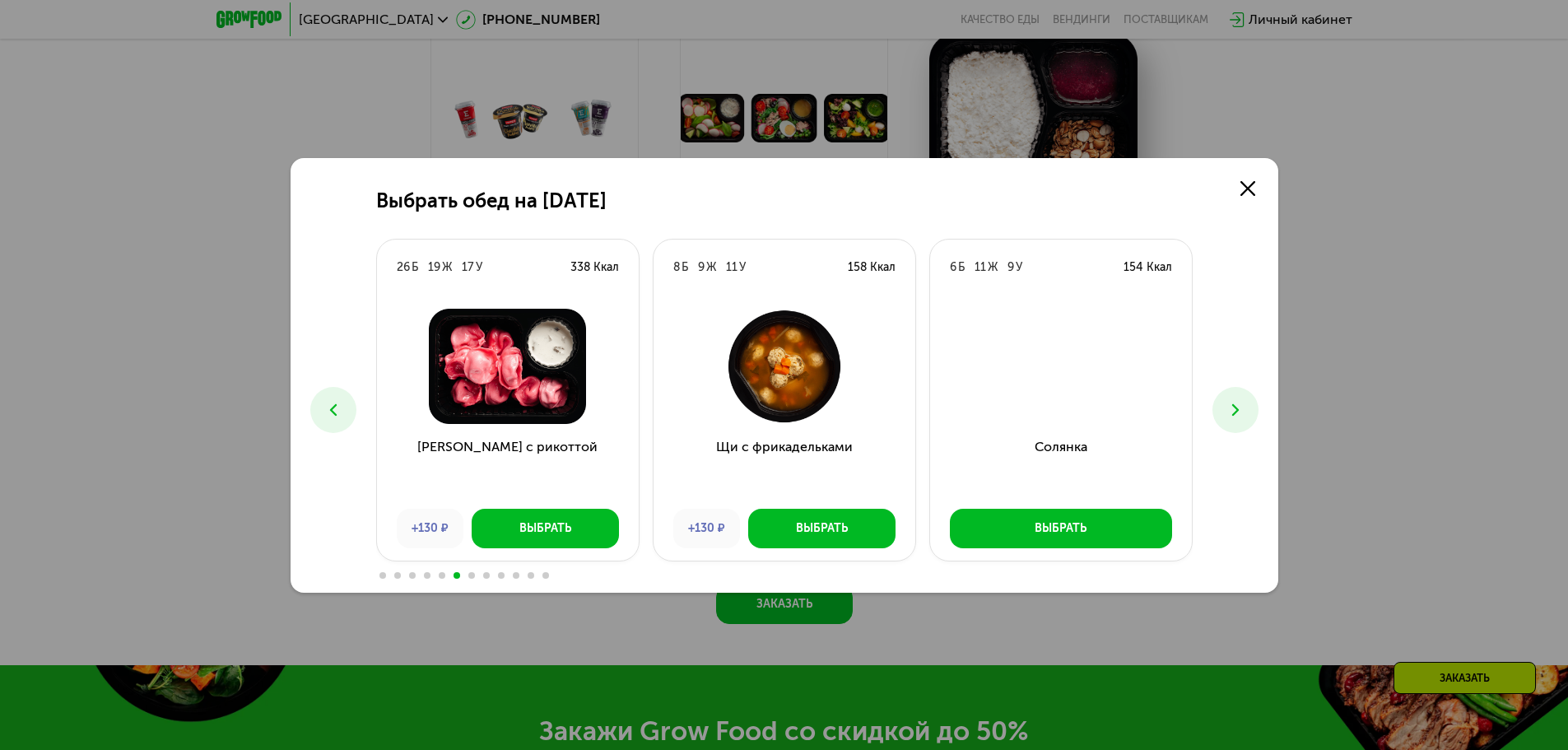
click at [1226, 404] on icon at bounding box center [1235, 409] width 20 height 20
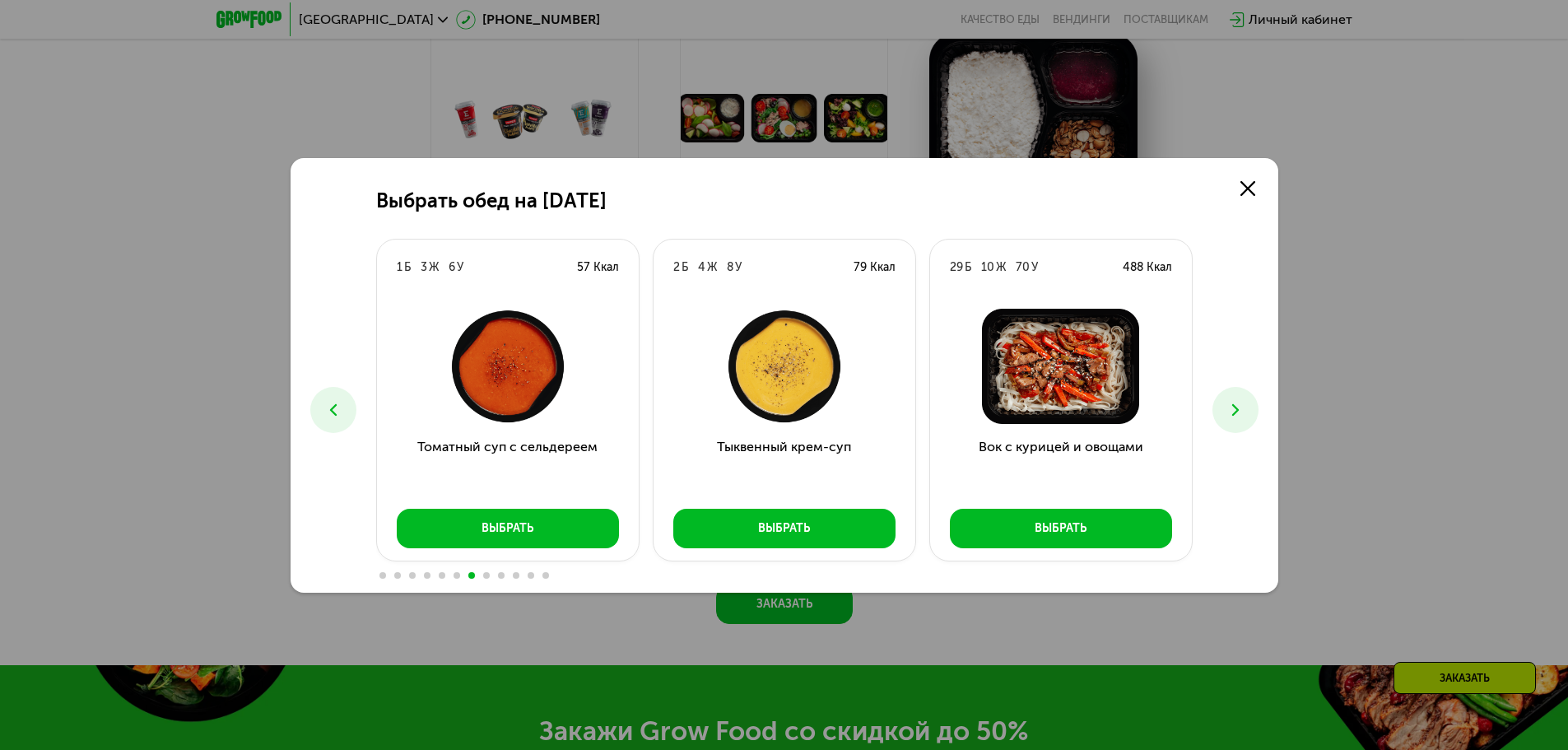
click at [349, 403] on button at bounding box center [333, 409] width 46 height 46
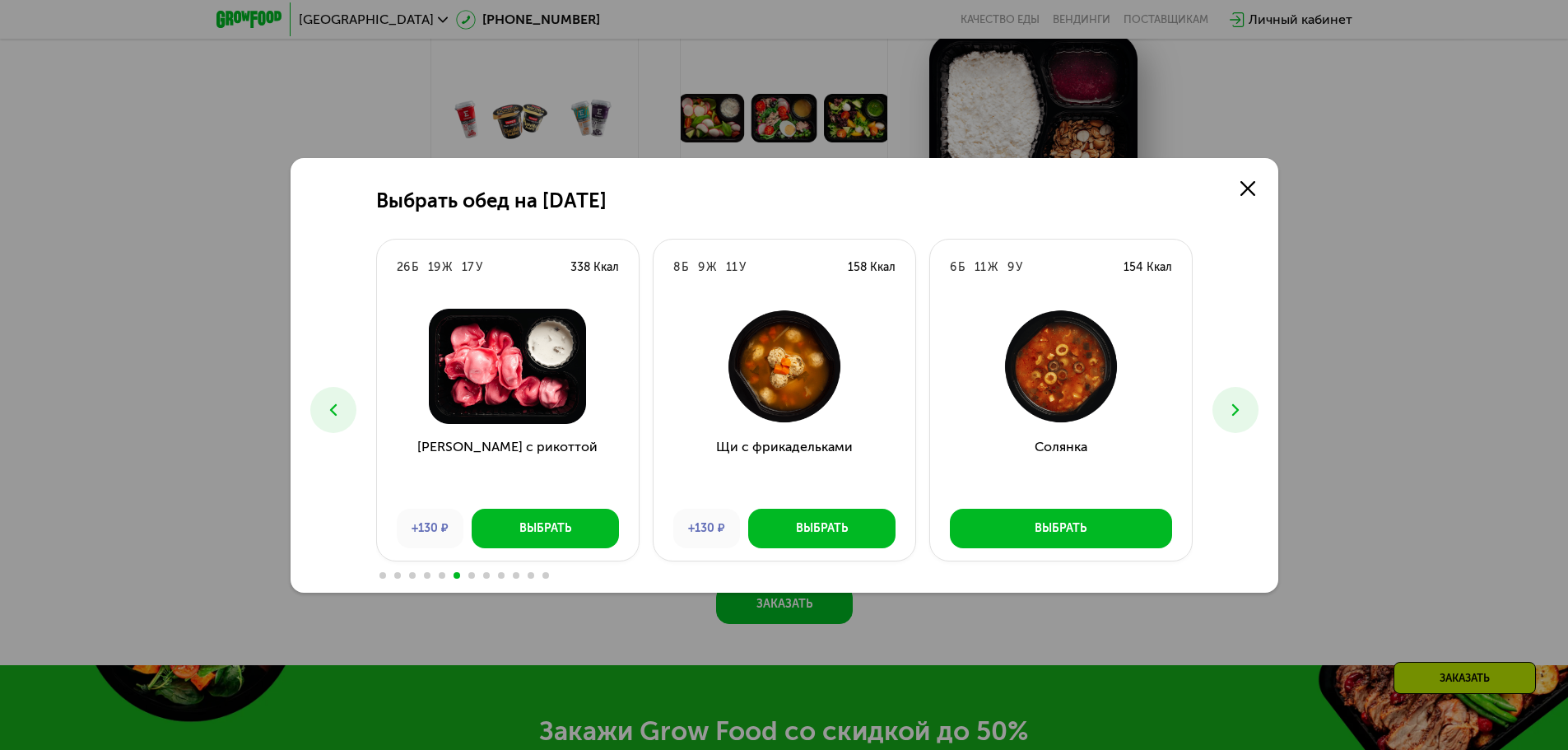
click at [1244, 400] on icon at bounding box center [1235, 409] width 20 height 20
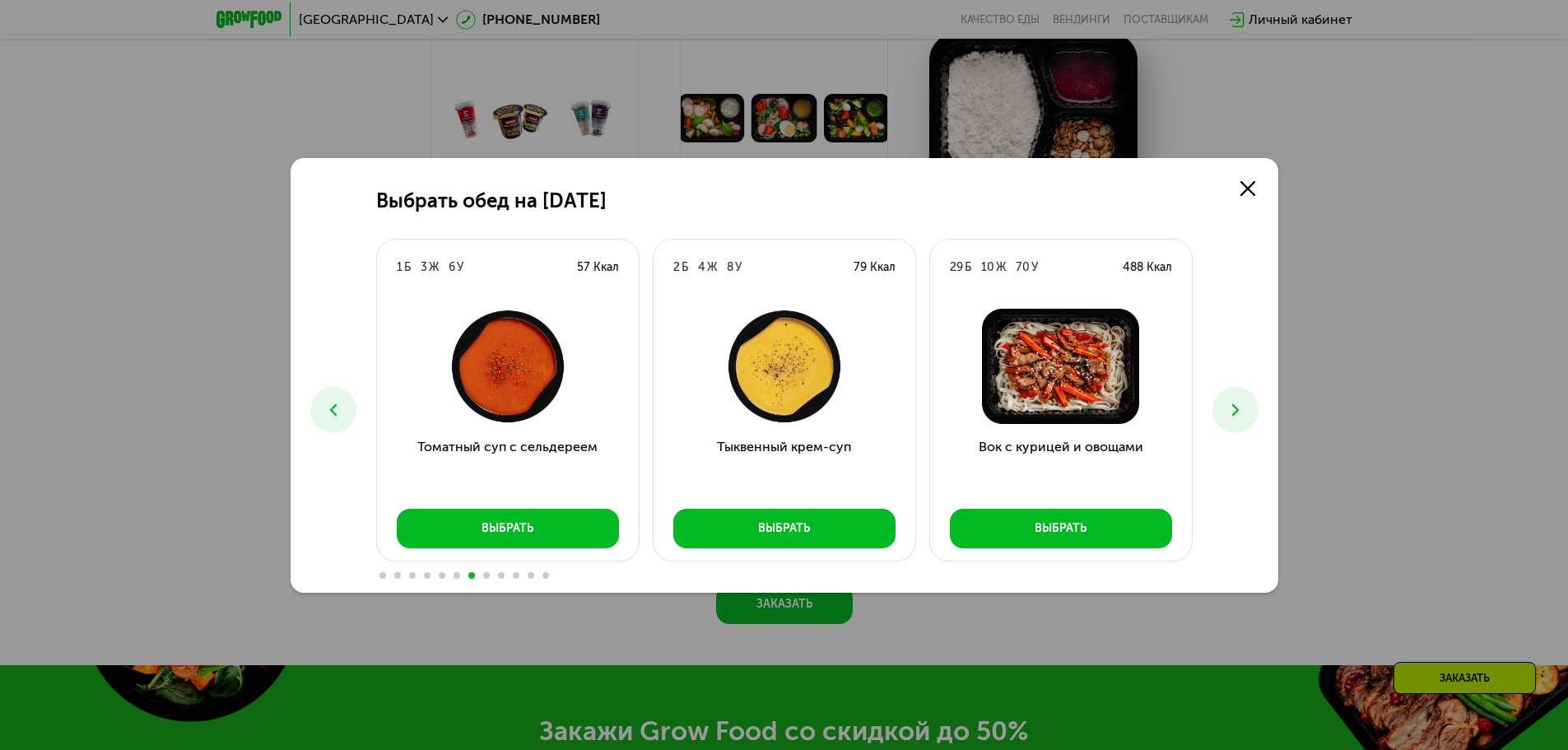
click at [1244, 401] on icon at bounding box center [1235, 409] width 20 height 20
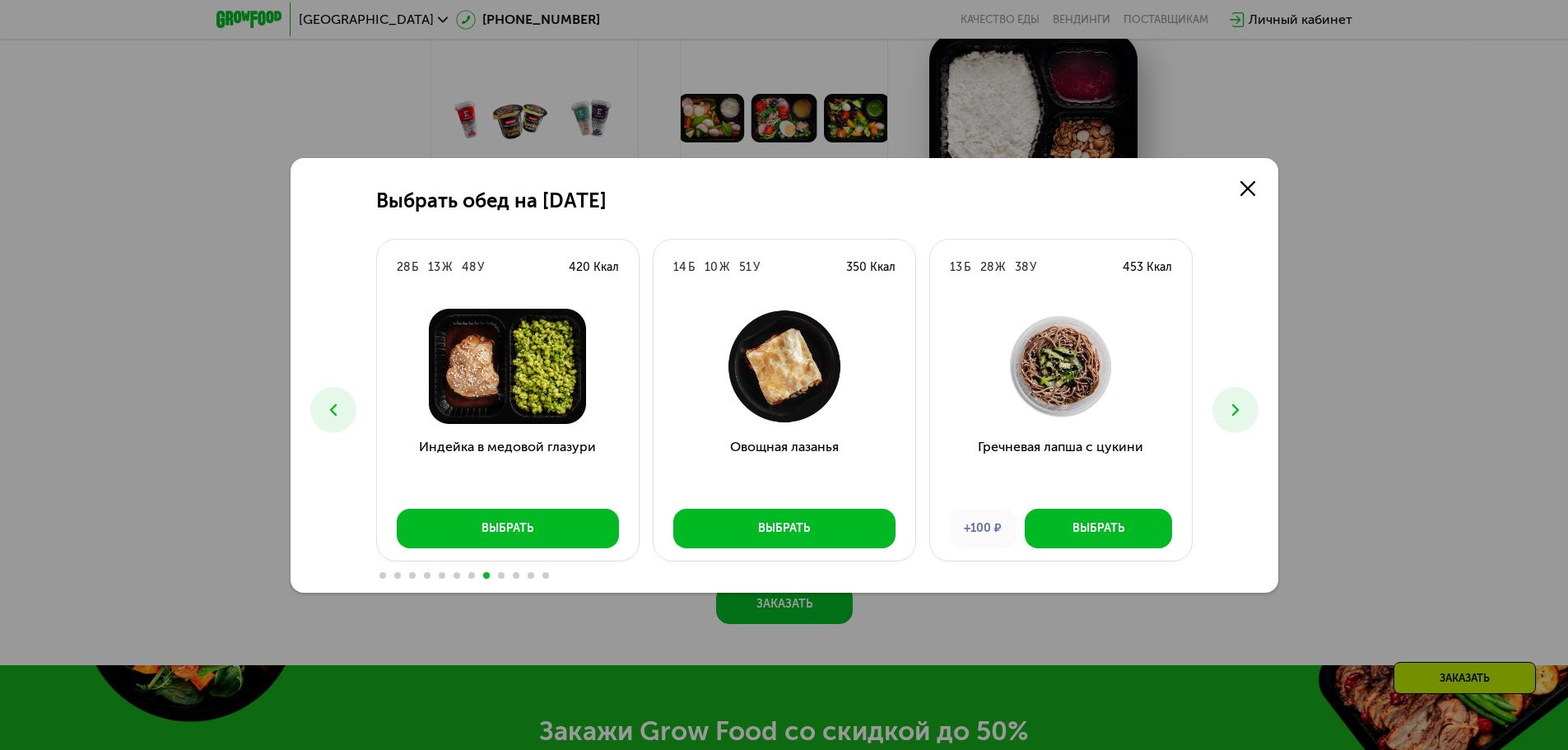
click at [1244, 403] on icon at bounding box center [1235, 409] width 20 height 20
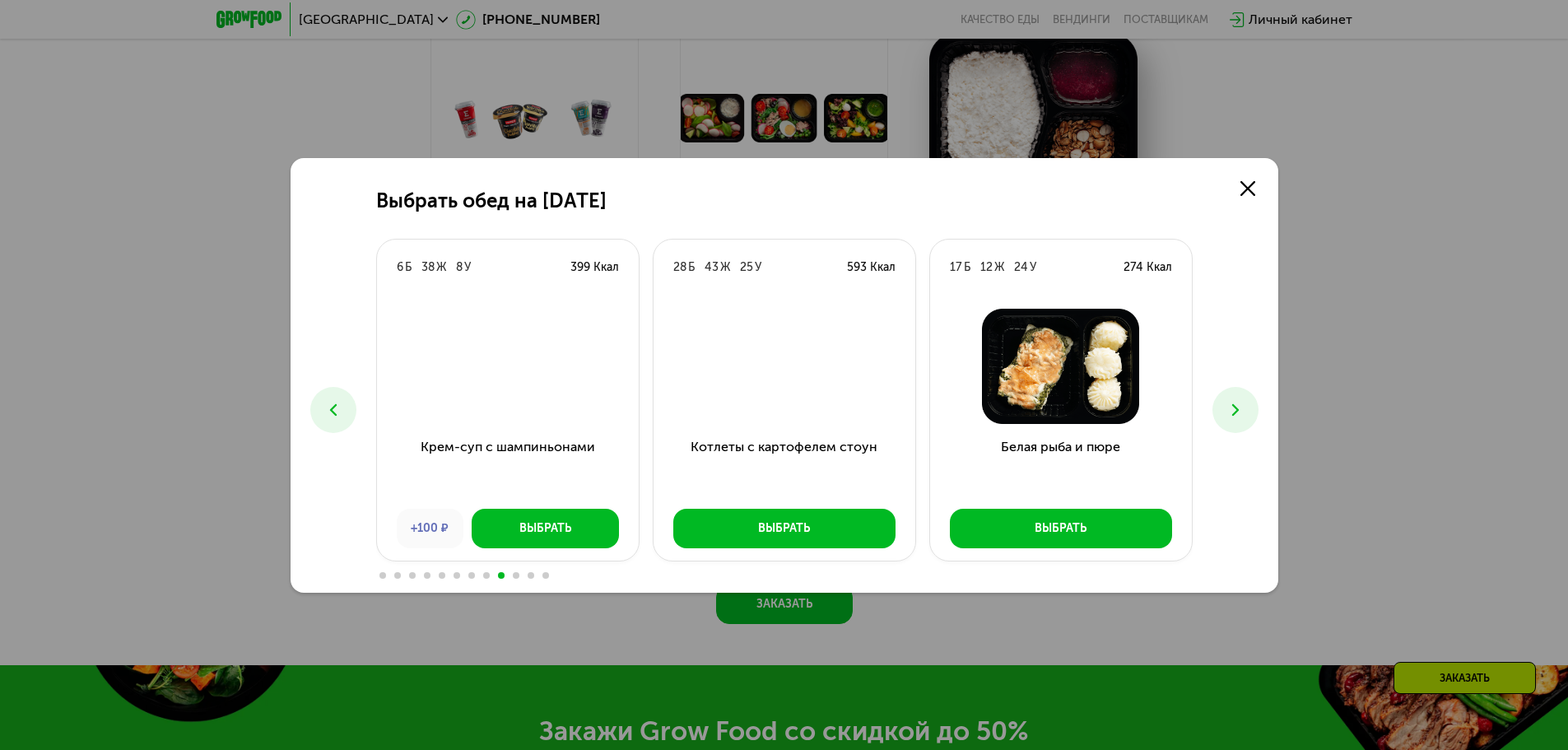
click at [1244, 403] on icon at bounding box center [1235, 409] width 20 height 20
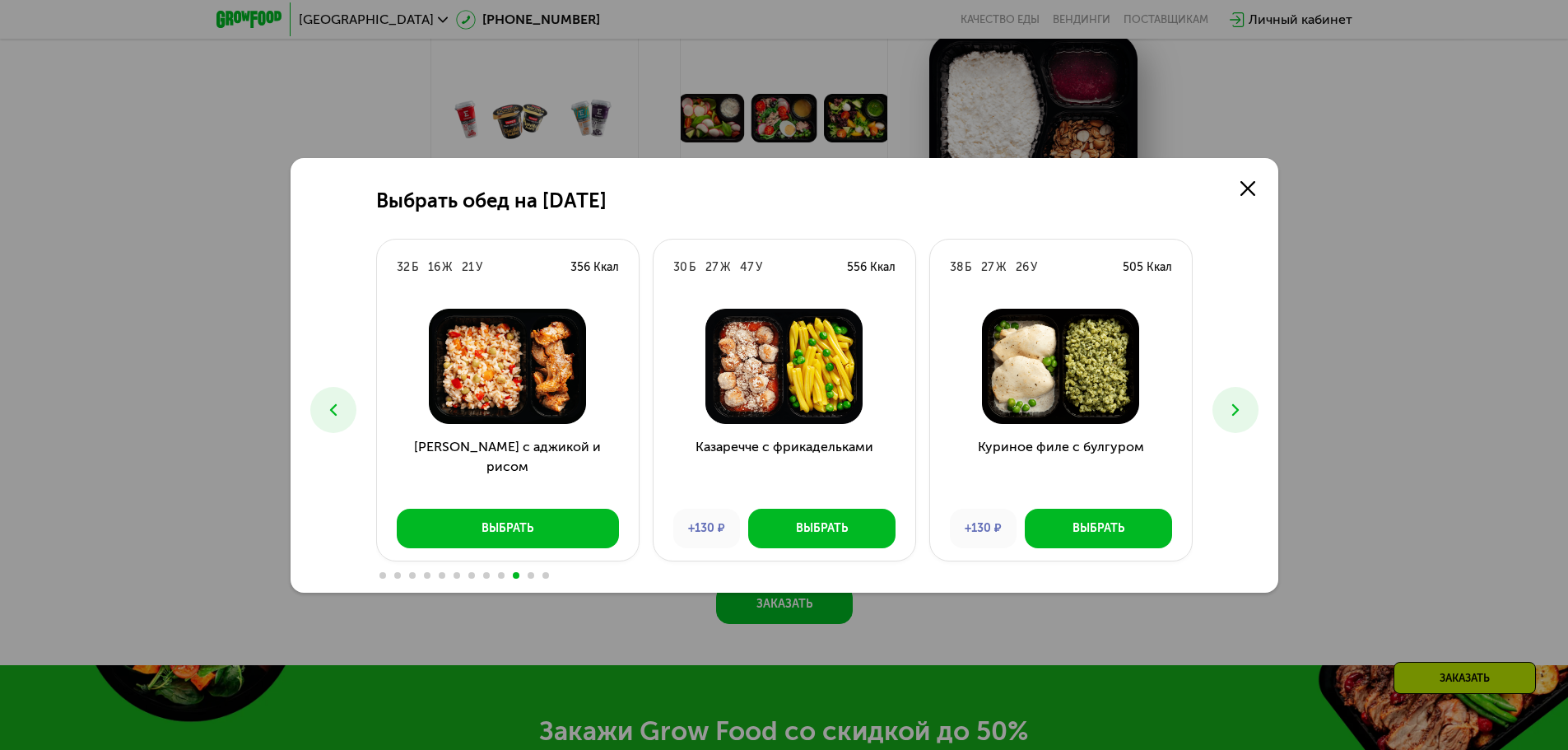
click at [1244, 406] on icon at bounding box center [1235, 409] width 20 height 20
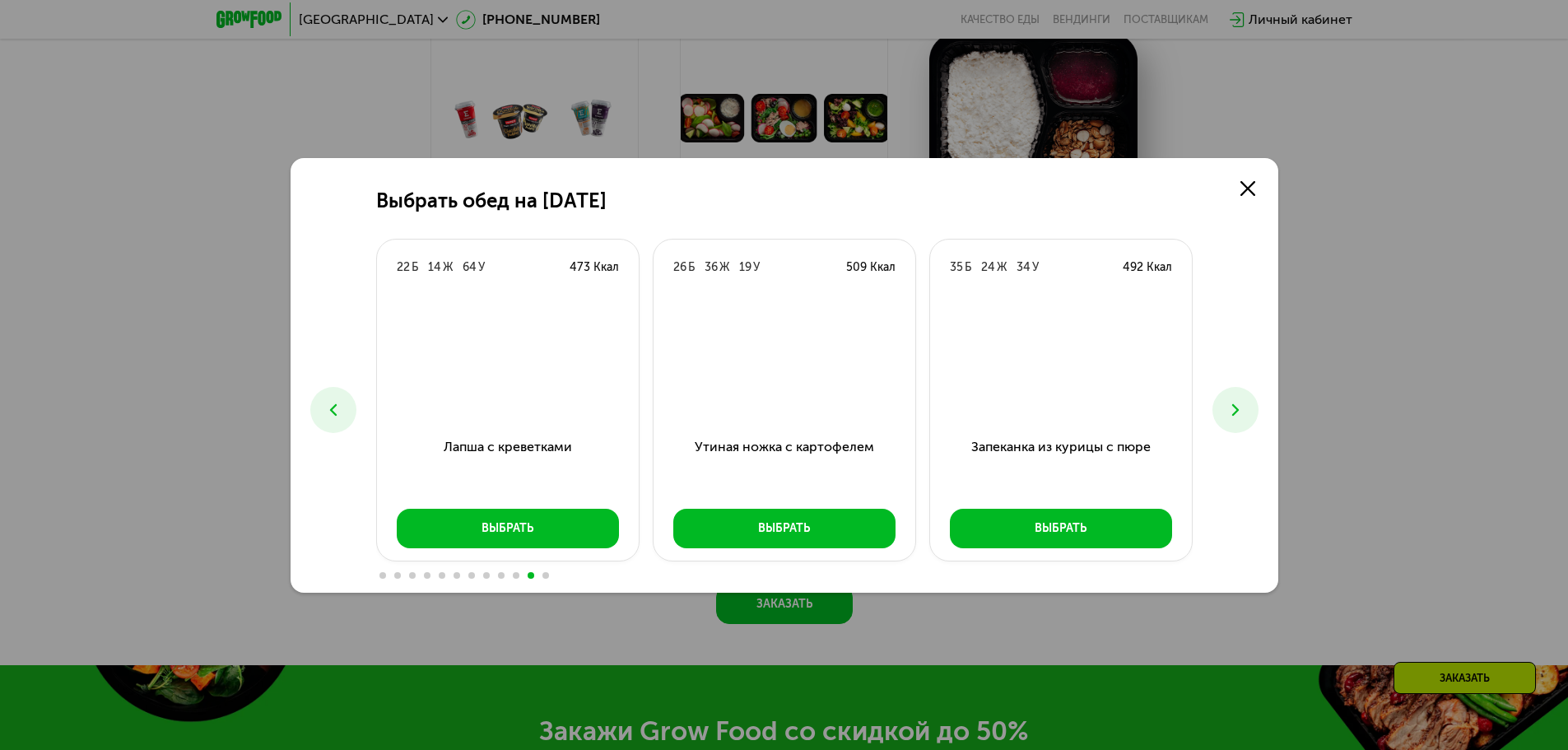
click at [1244, 406] on icon at bounding box center [1235, 409] width 20 height 20
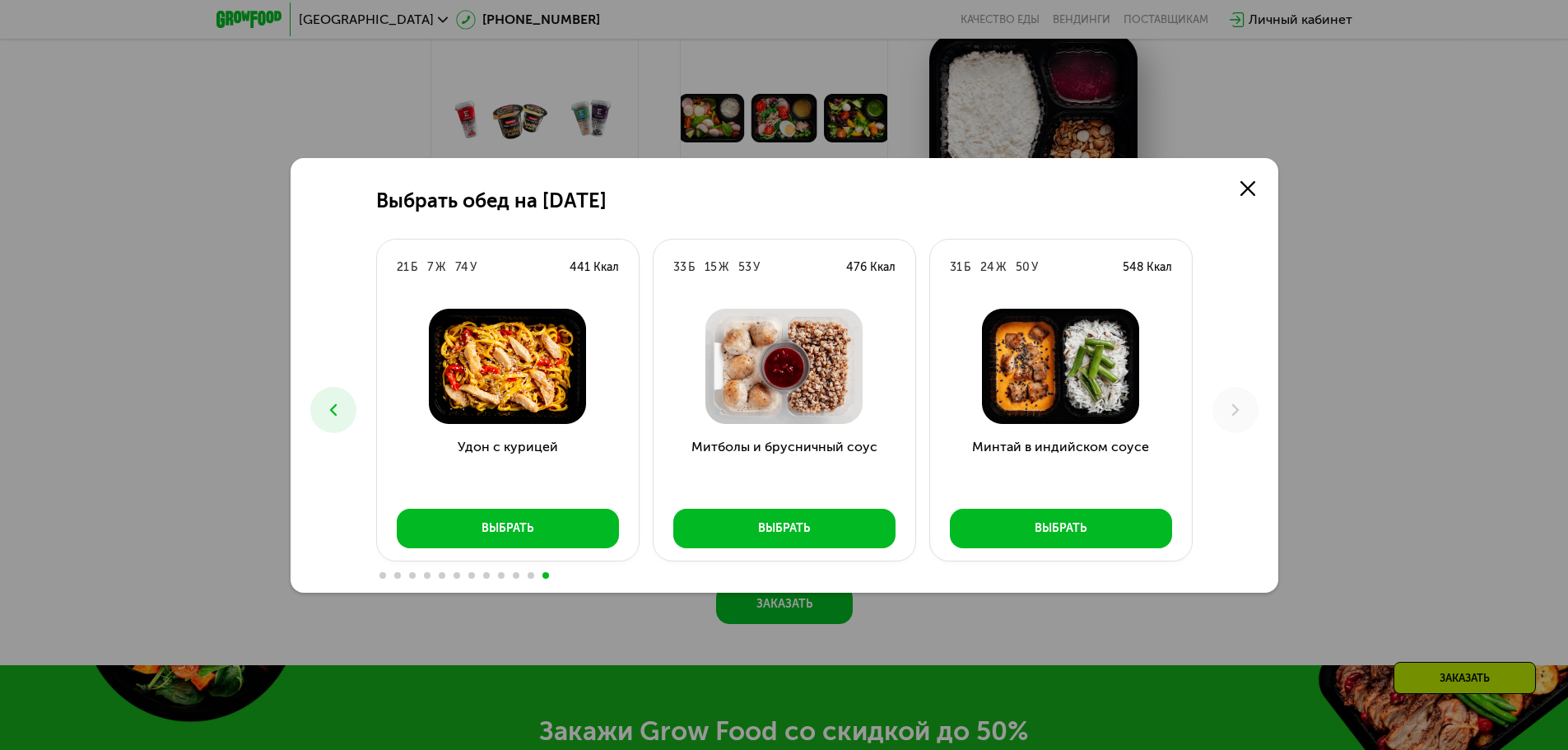
click at [1334, 349] on div "Выбрать обед на [DATE] Б 26 Ж 25 У 408 Ккал Феттучини с лососем Выбрать 10 Б 16…" at bounding box center [784, 375] width 1568 height 750
click at [1246, 176] on link at bounding box center [1247, 188] width 33 height 33
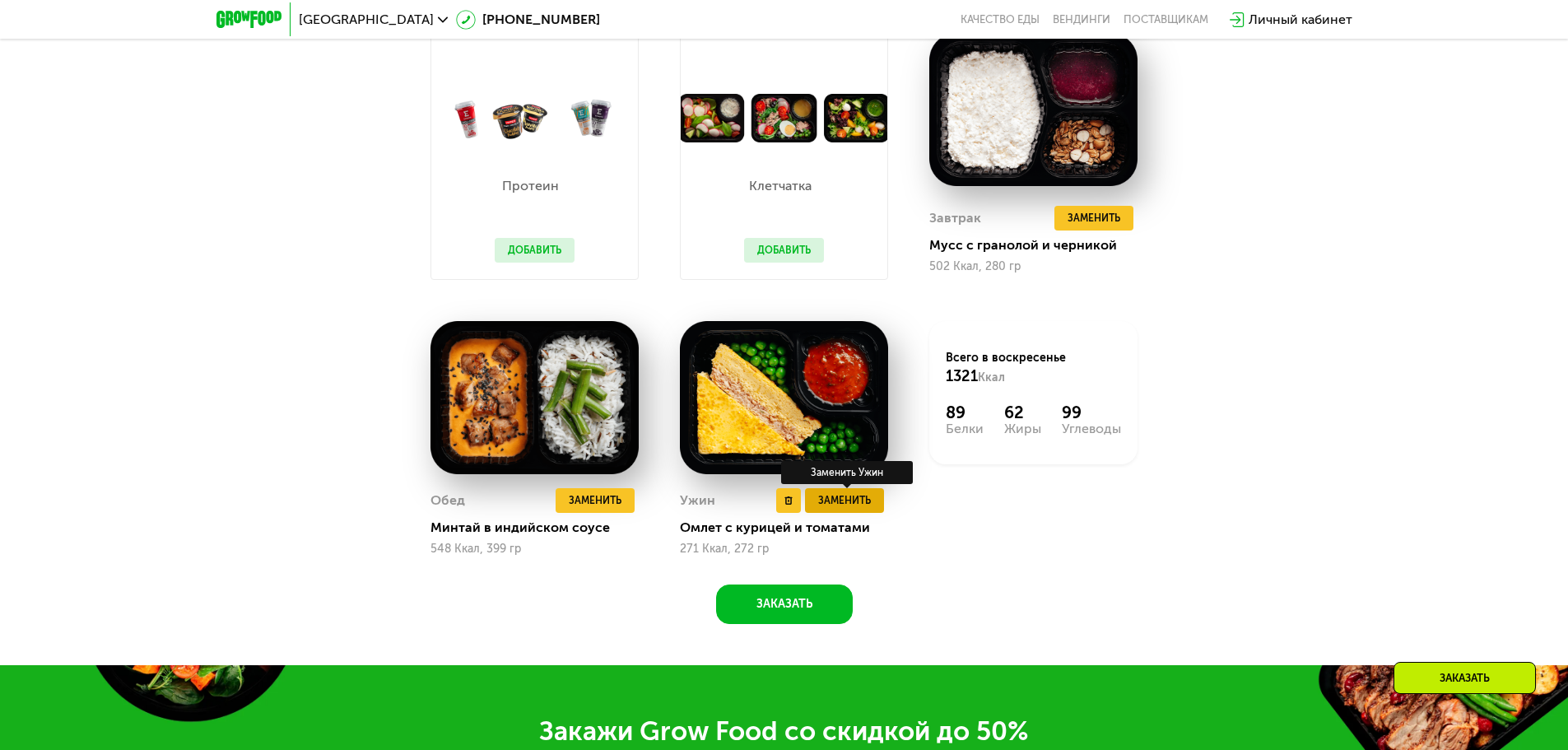
click at [876, 502] on button "Заменить" at bounding box center [845, 500] width 79 height 24
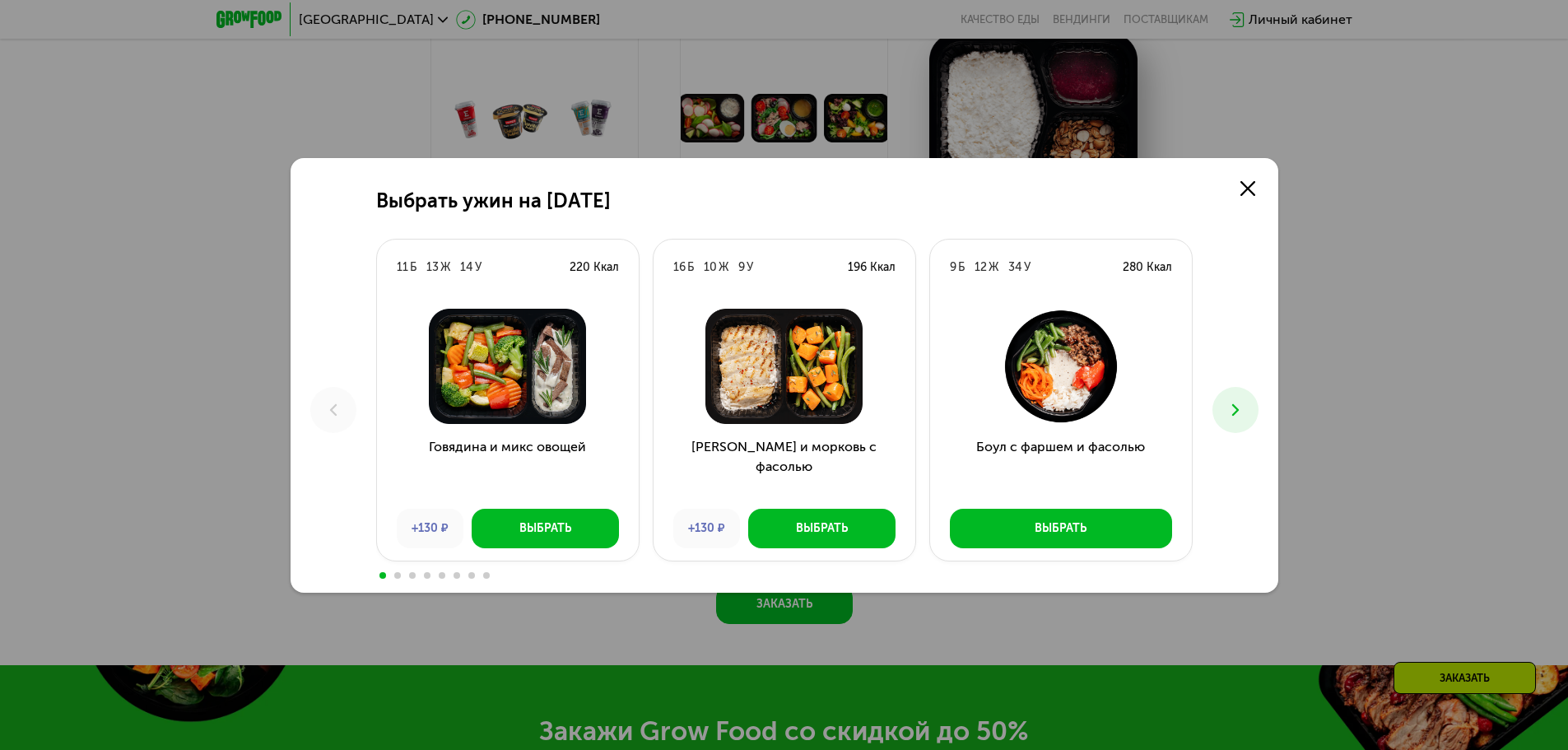
click at [1230, 423] on button at bounding box center [1235, 409] width 46 height 46
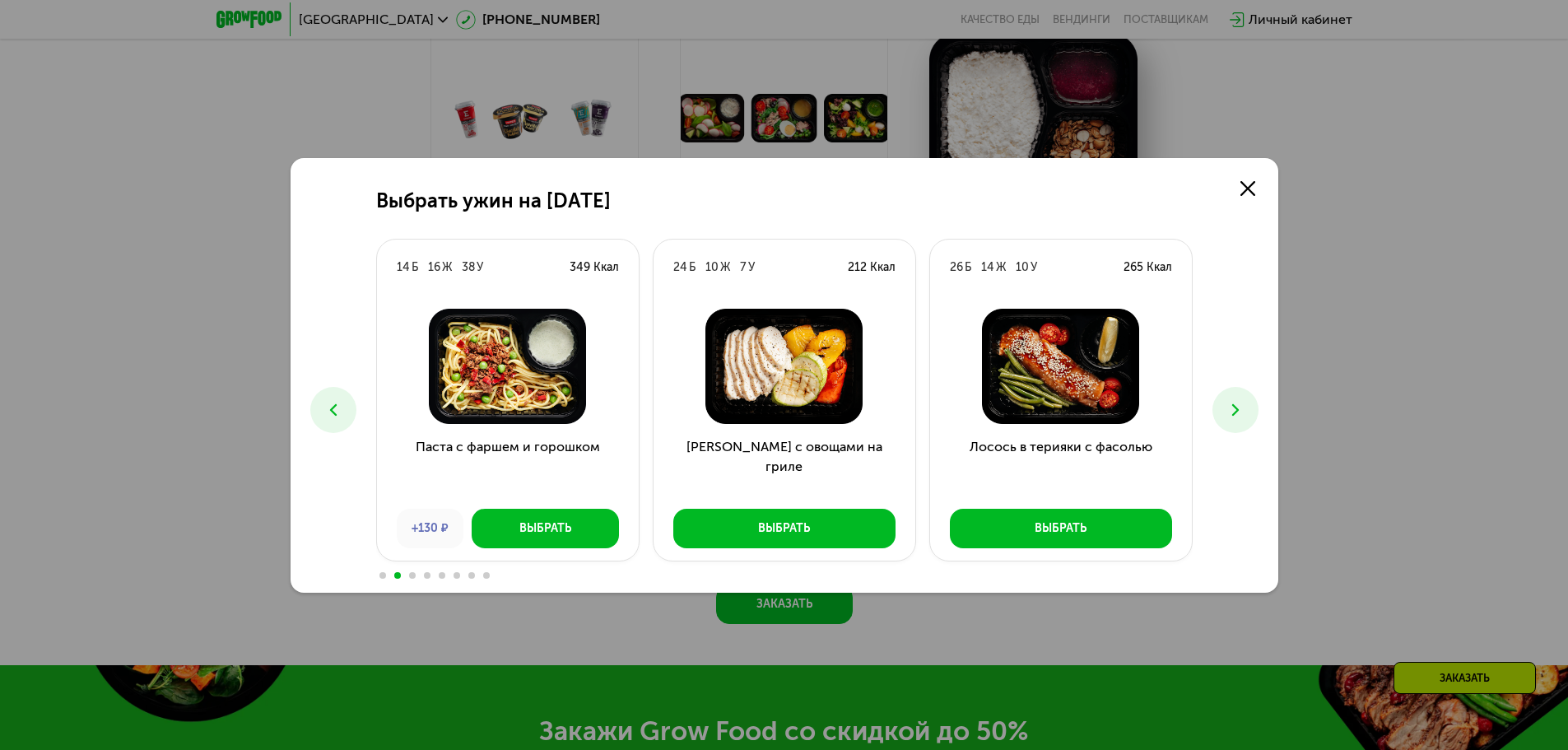
click at [1230, 423] on button at bounding box center [1235, 409] width 46 height 46
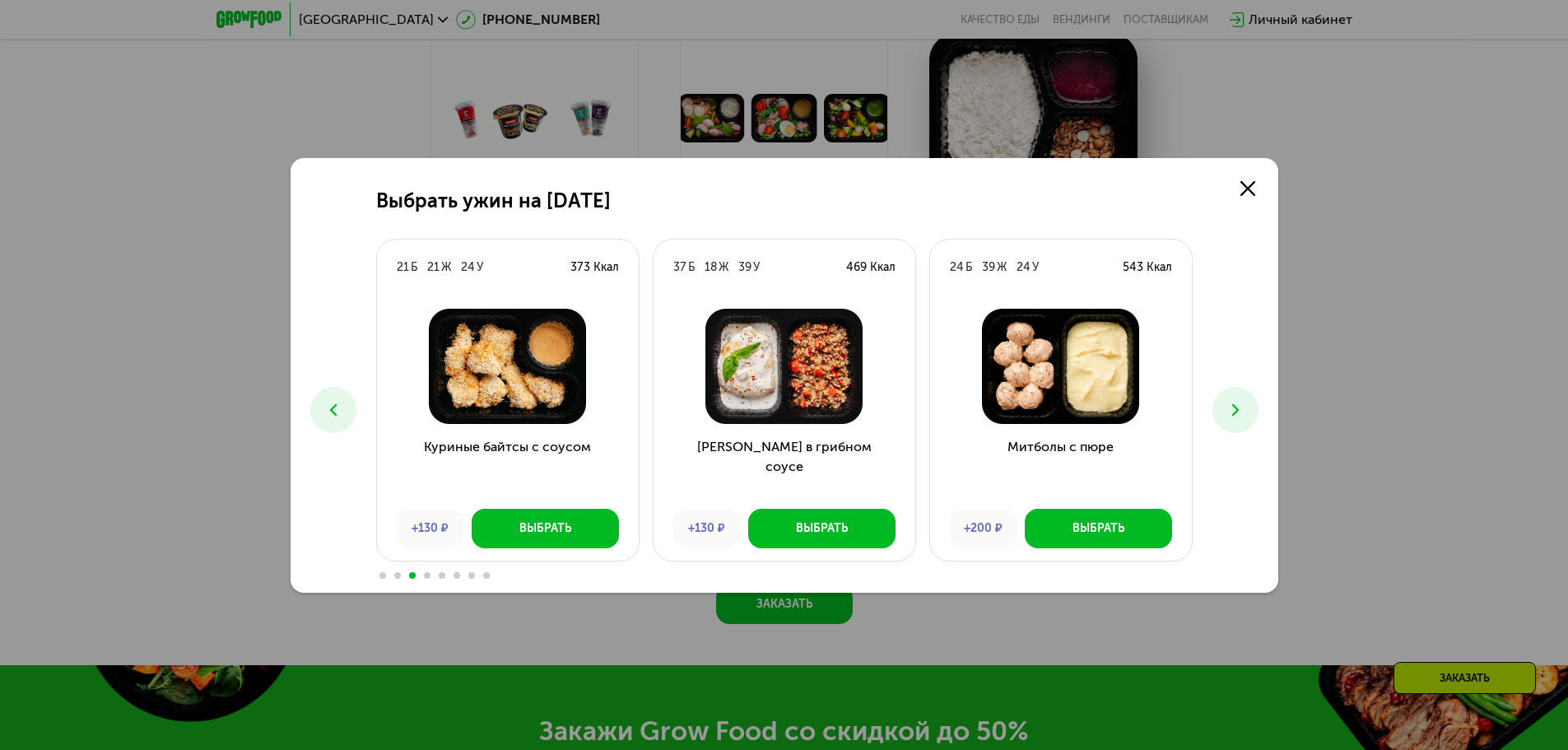
click at [1230, 423] on button at bounding box center [1235, 409] width 46 height 46
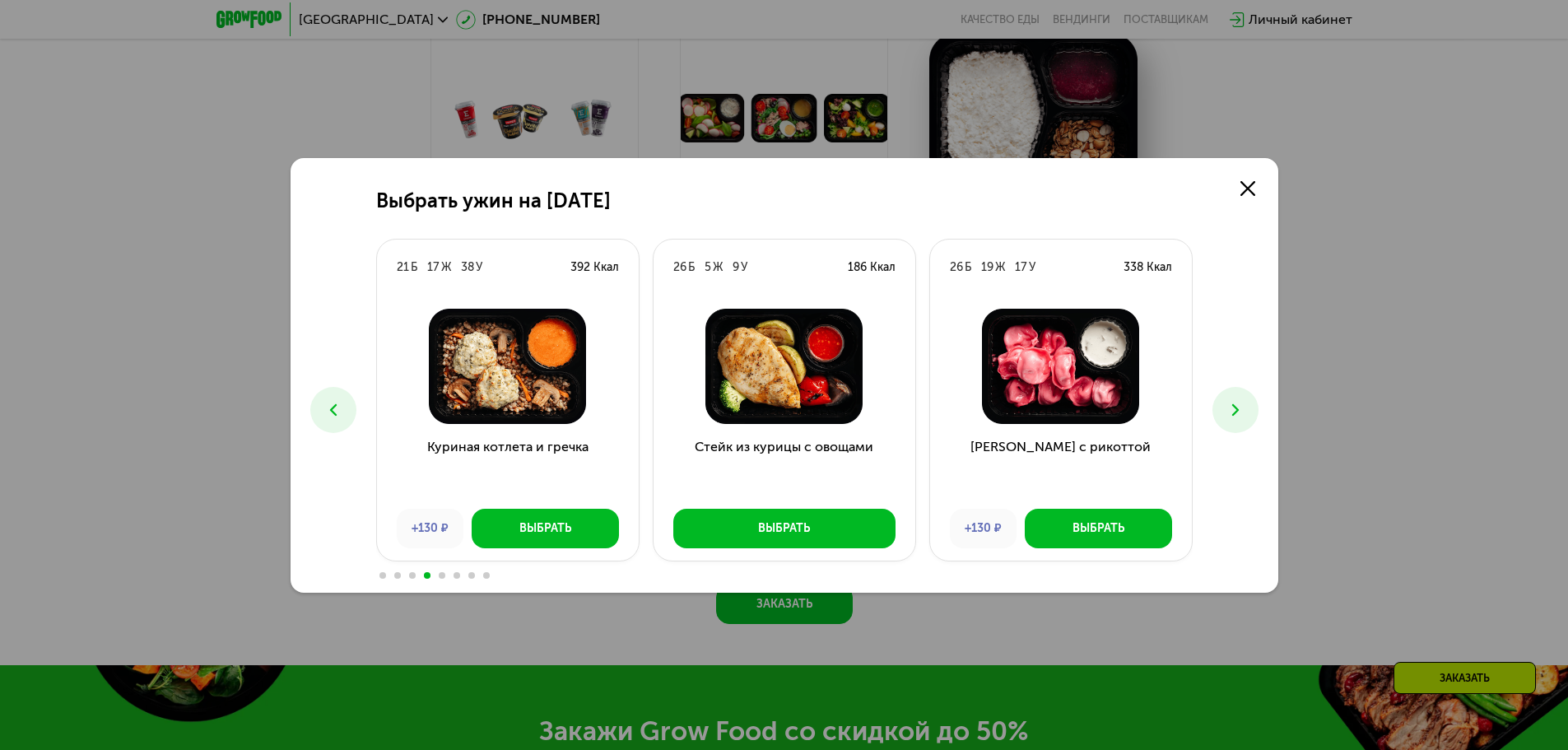
click at [1230, 423] on button at bounding box center [1235, 409] width 46 height 46
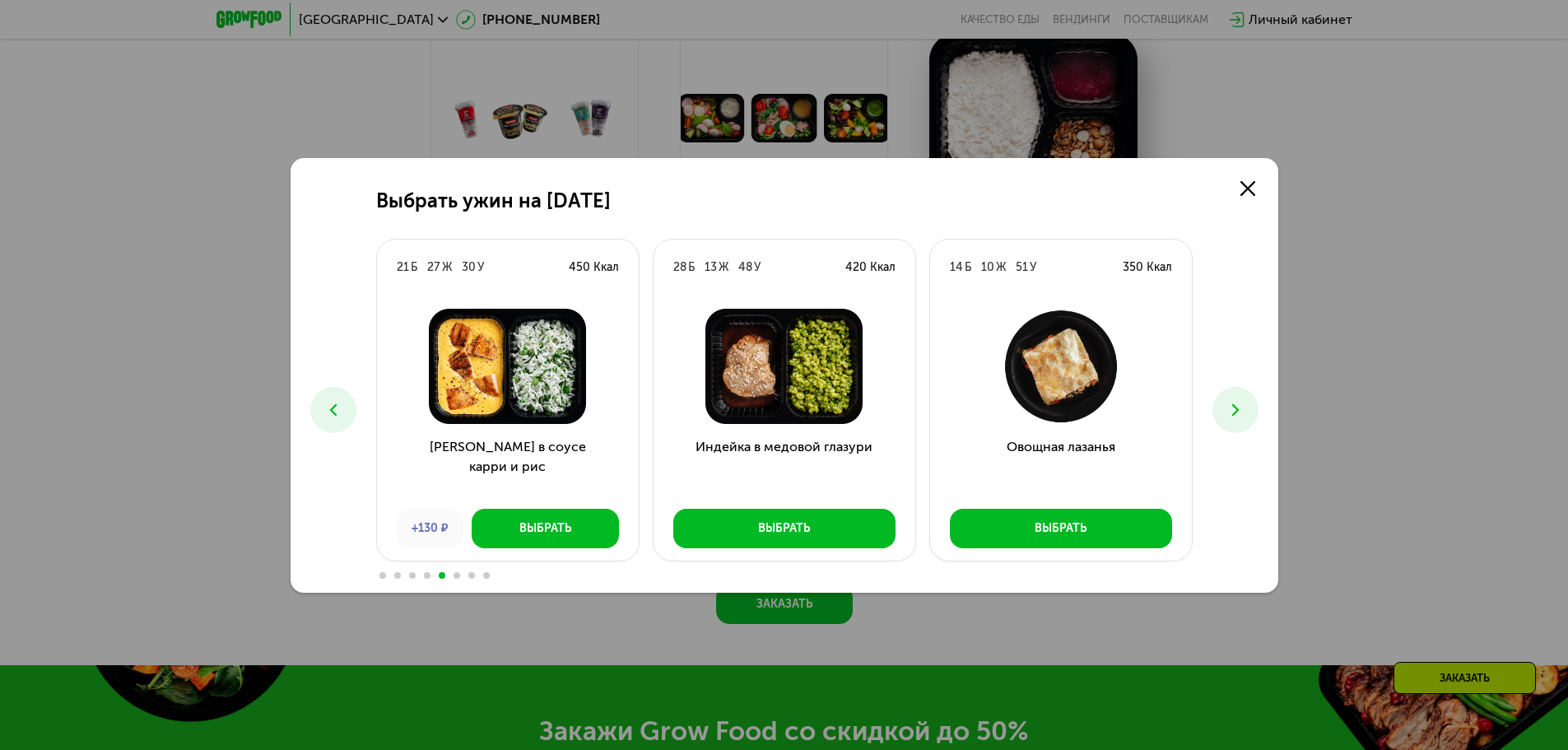
click at [1230, 423] on button at bounding box center [1235, 409] width 46 height 46
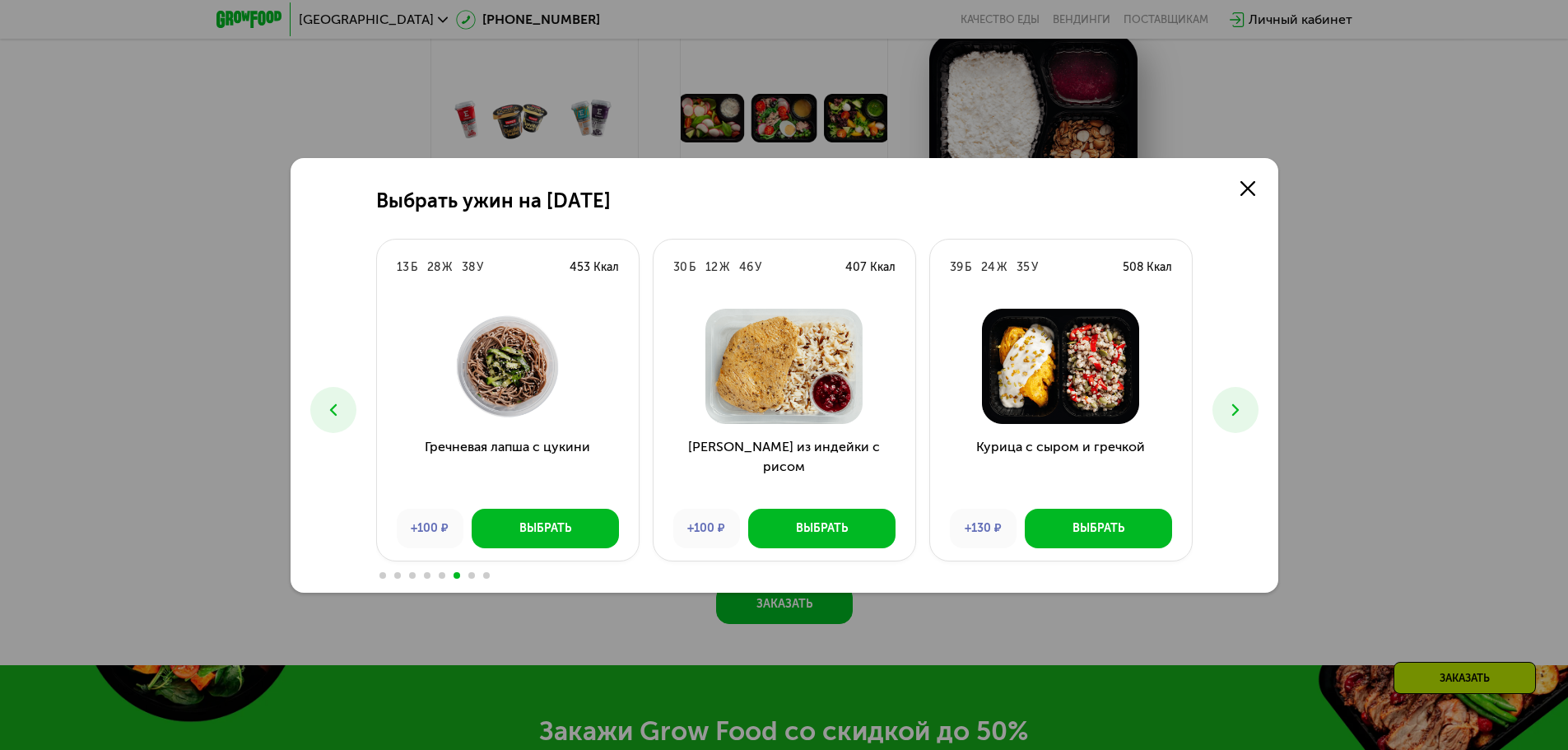
click at [1230, 423] on button at bounding box center [1235, 409] width 46 height 46
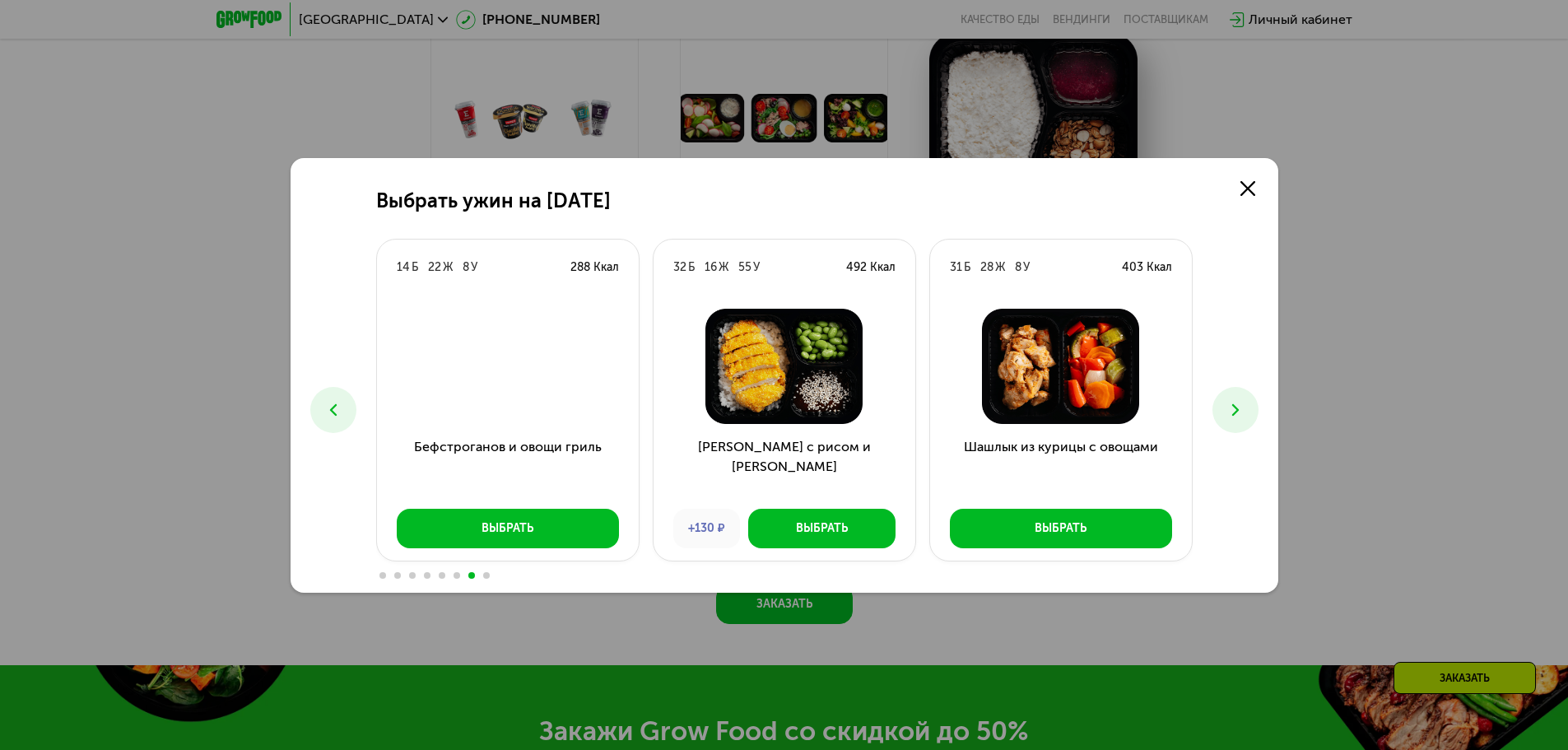
click at [1230, 423] on button at bounding box center [1235, 409] width 46 height 46
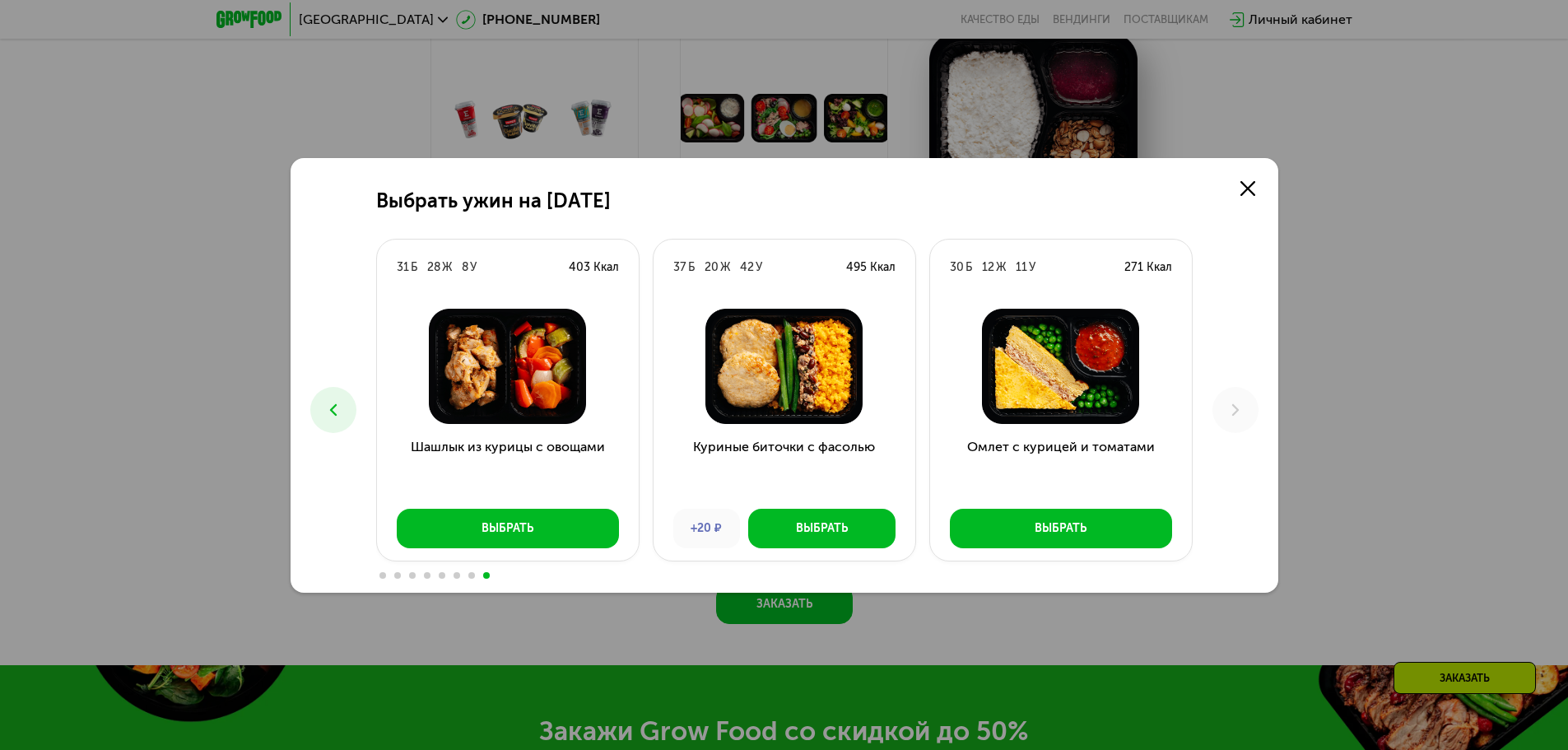
click at [1353, 365] on div "Выбрать ужин на [DATE] Б 13 Ж 14 У 220 Ккал Говядина и микс овощей +130 ₽ Выбра…" at bounding box center [784, 375] width 1568 height 750
click at [1255, 184] on link at bounding box center [1247, 188] width 33 height 33
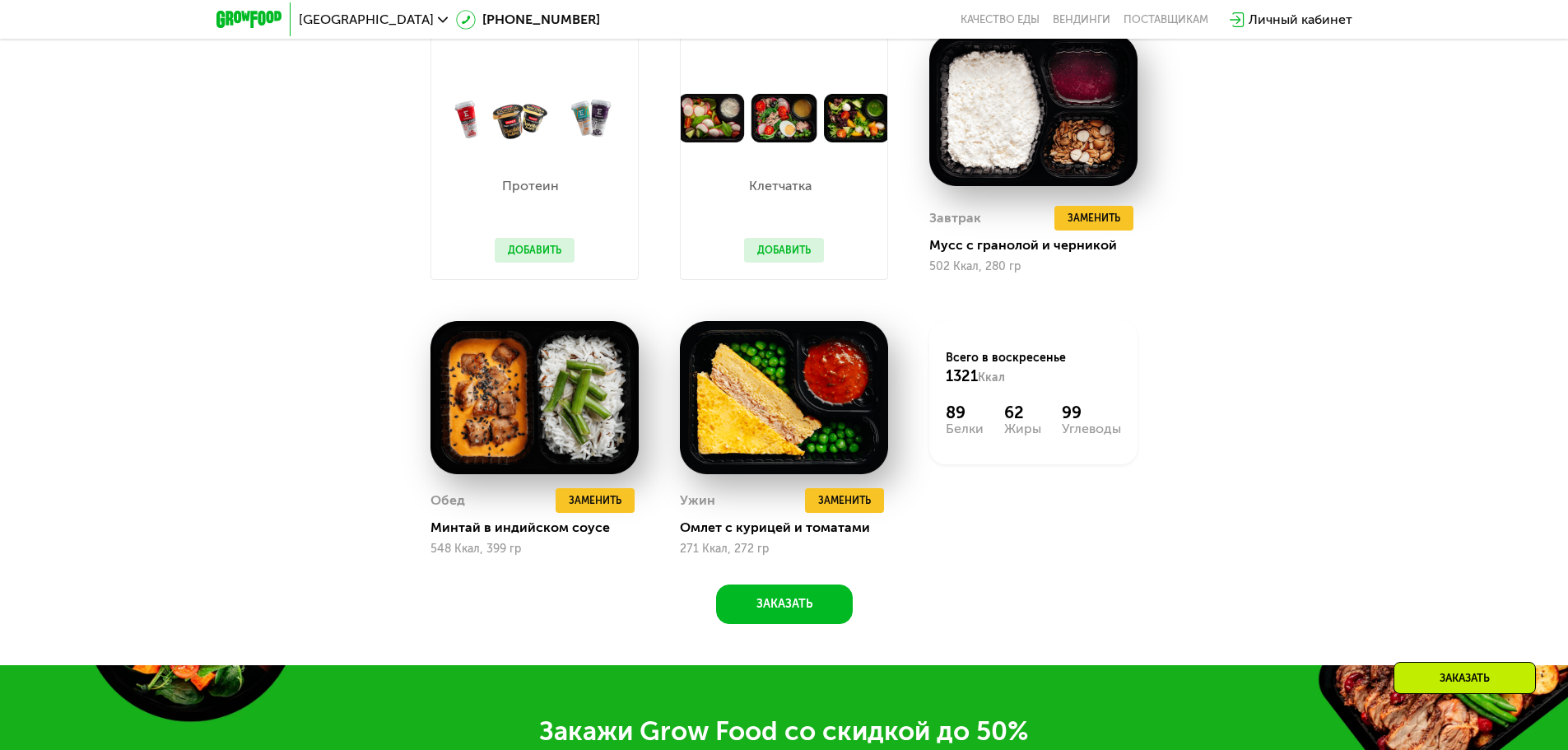
click at [536, 270] on div "Протеин Добавить" at bounding box center [535, 210] width 113 height 136
click at [538, 262] on button "Добавить" at bounding box center [534, 250] width 79 height 24
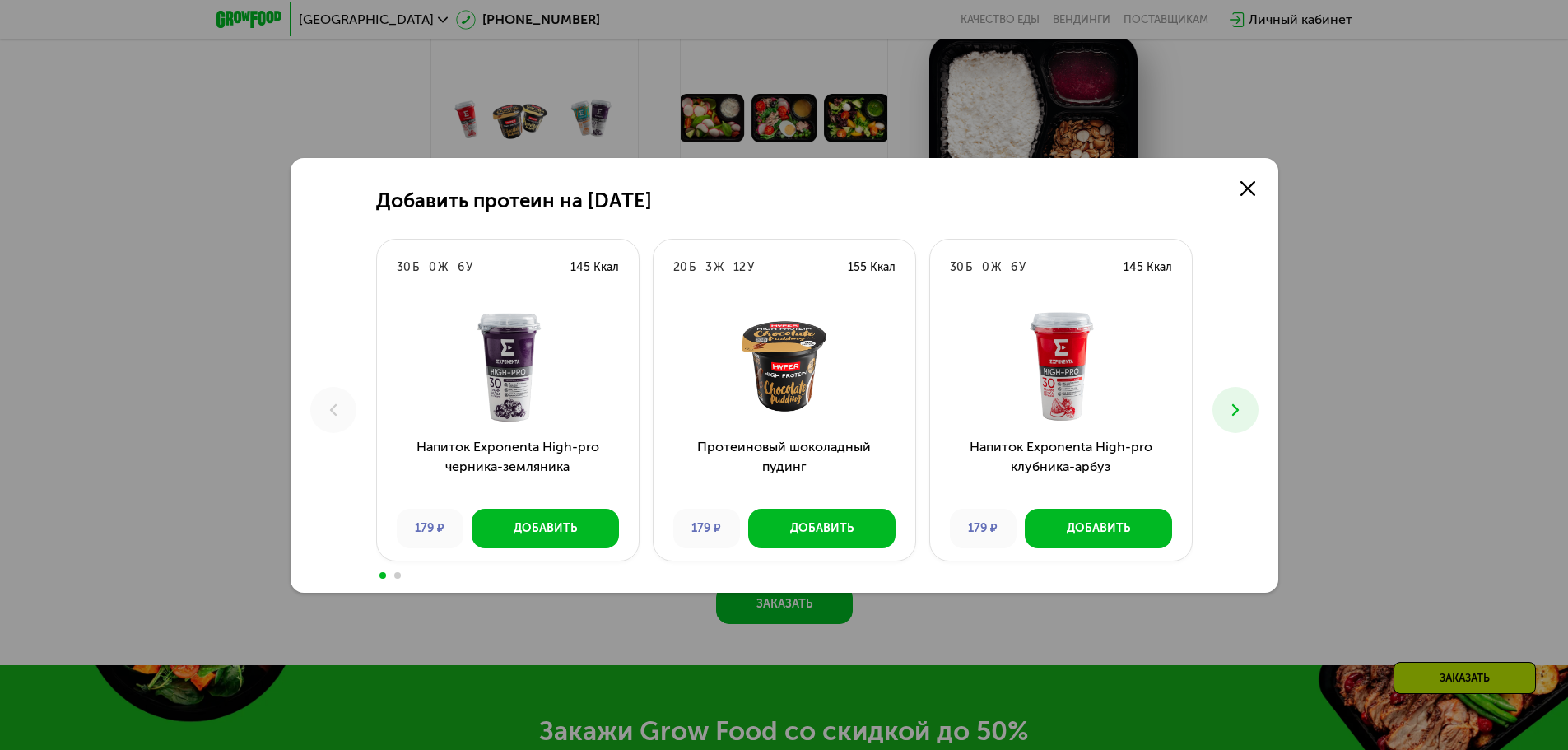
click at [1219, 406] on button at bounding box center [1235, 409] width 46 height 46
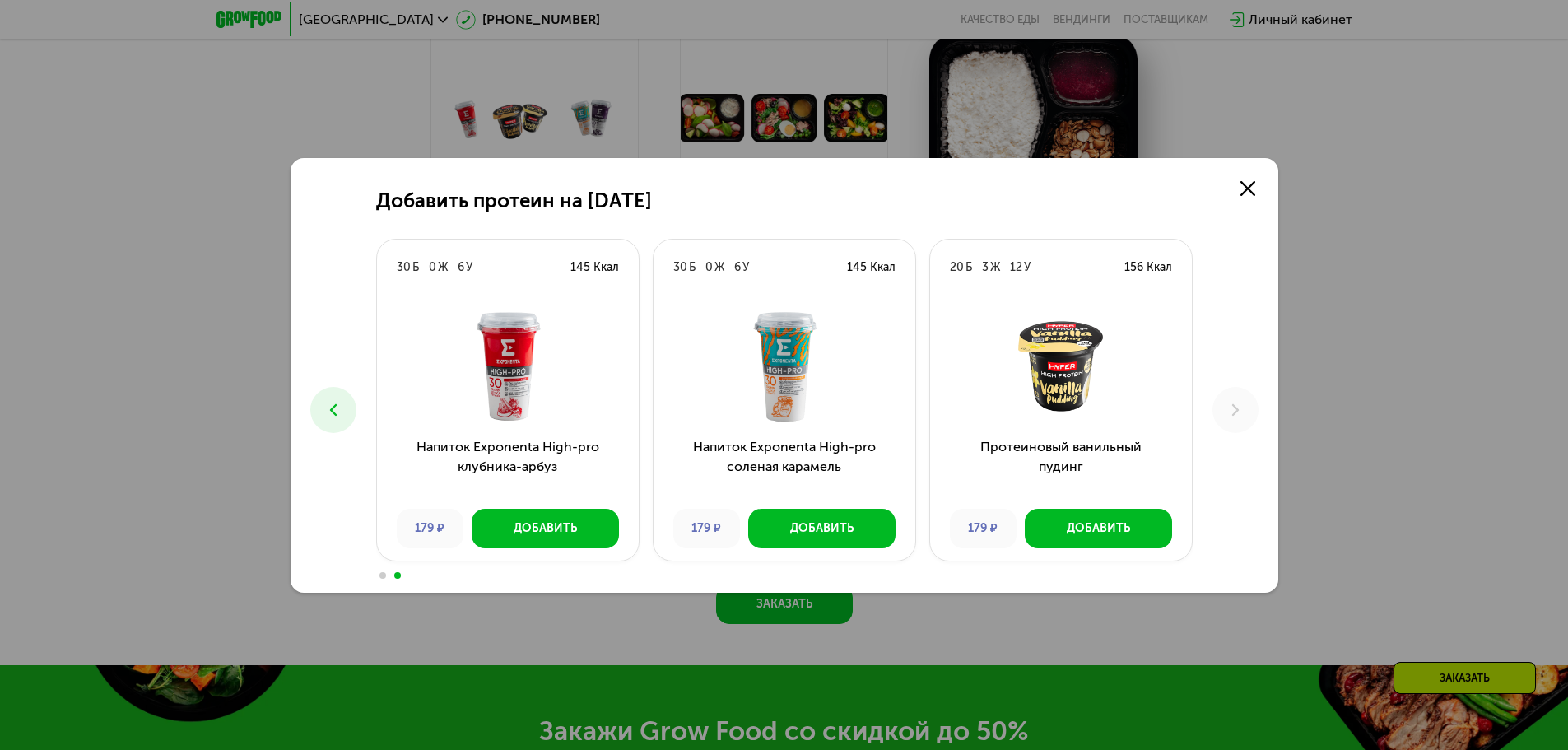
click at [1399, 348] on div "Добавить протеин на [DATE] Б 0 Ж 6 У 145 Ккал Напиток Exponenta High-pro черник…" at bounding box center [784, 375] width 1568 height 750
click at [1234, 177] on link at bounding box center [1247, 188] width 33 height 33
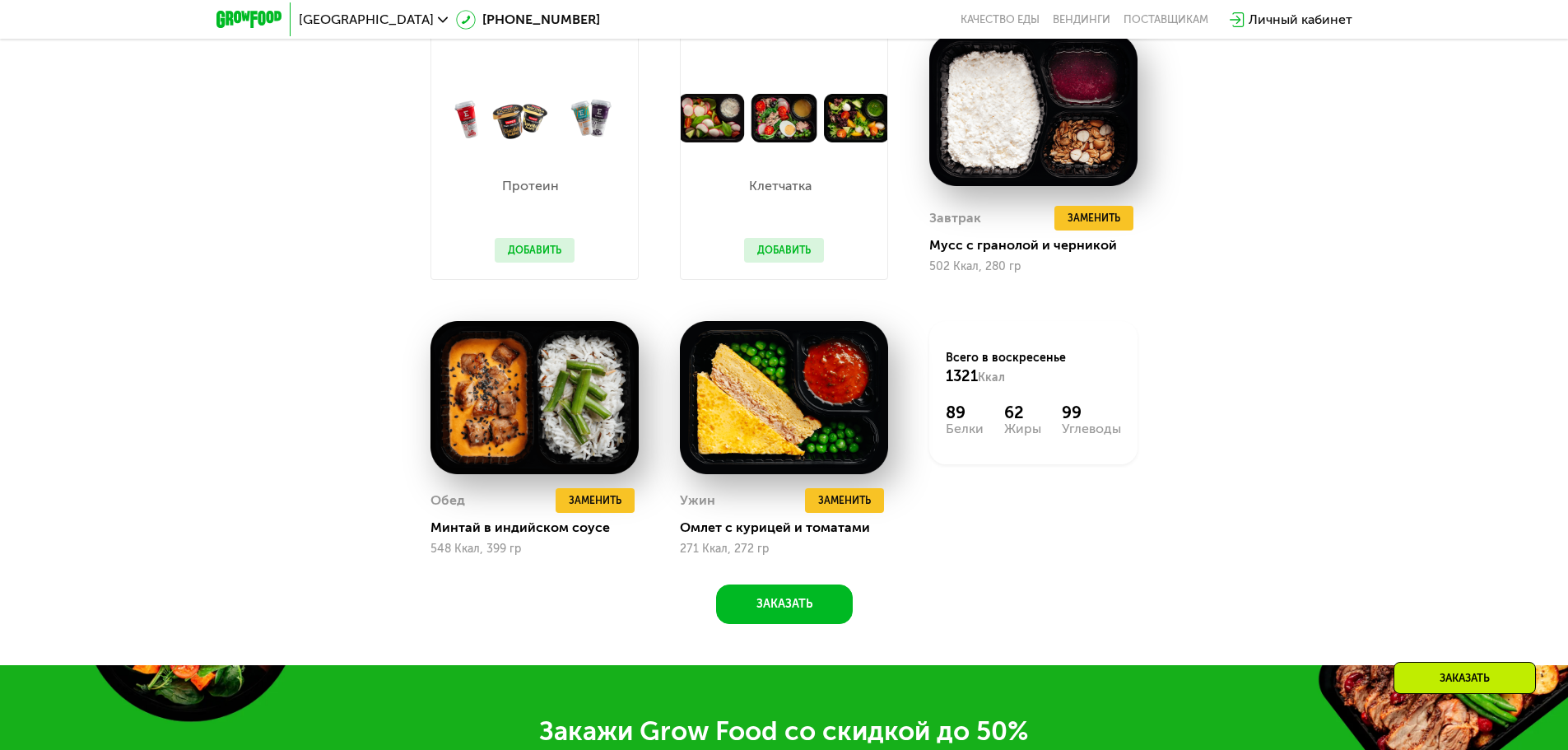
click at [807, 248] on button "Добавить" at bounding box center [783, 250] width 79 height 24
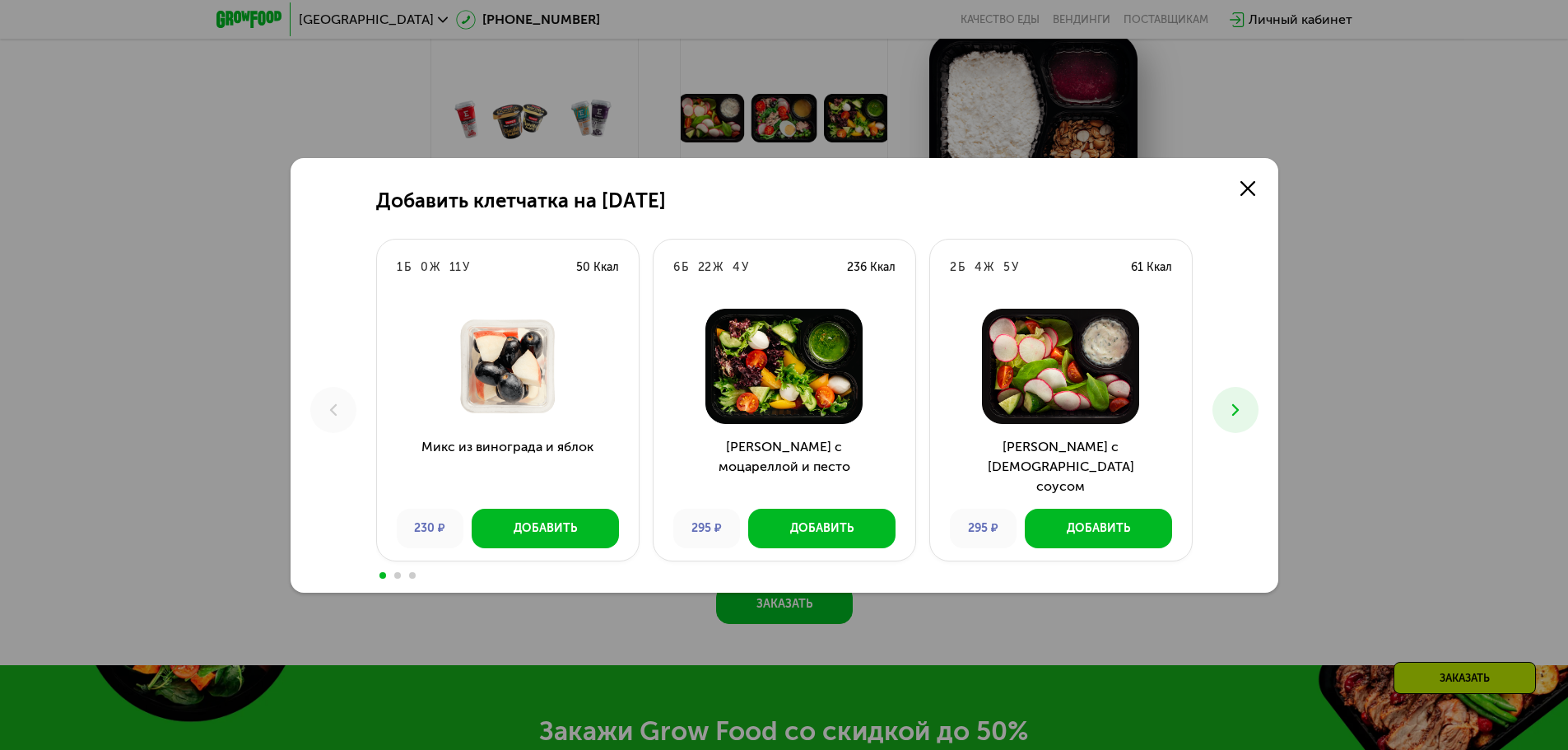
click at [1255, 418] on button at bounding box center [1235, 409] width 46 height 46
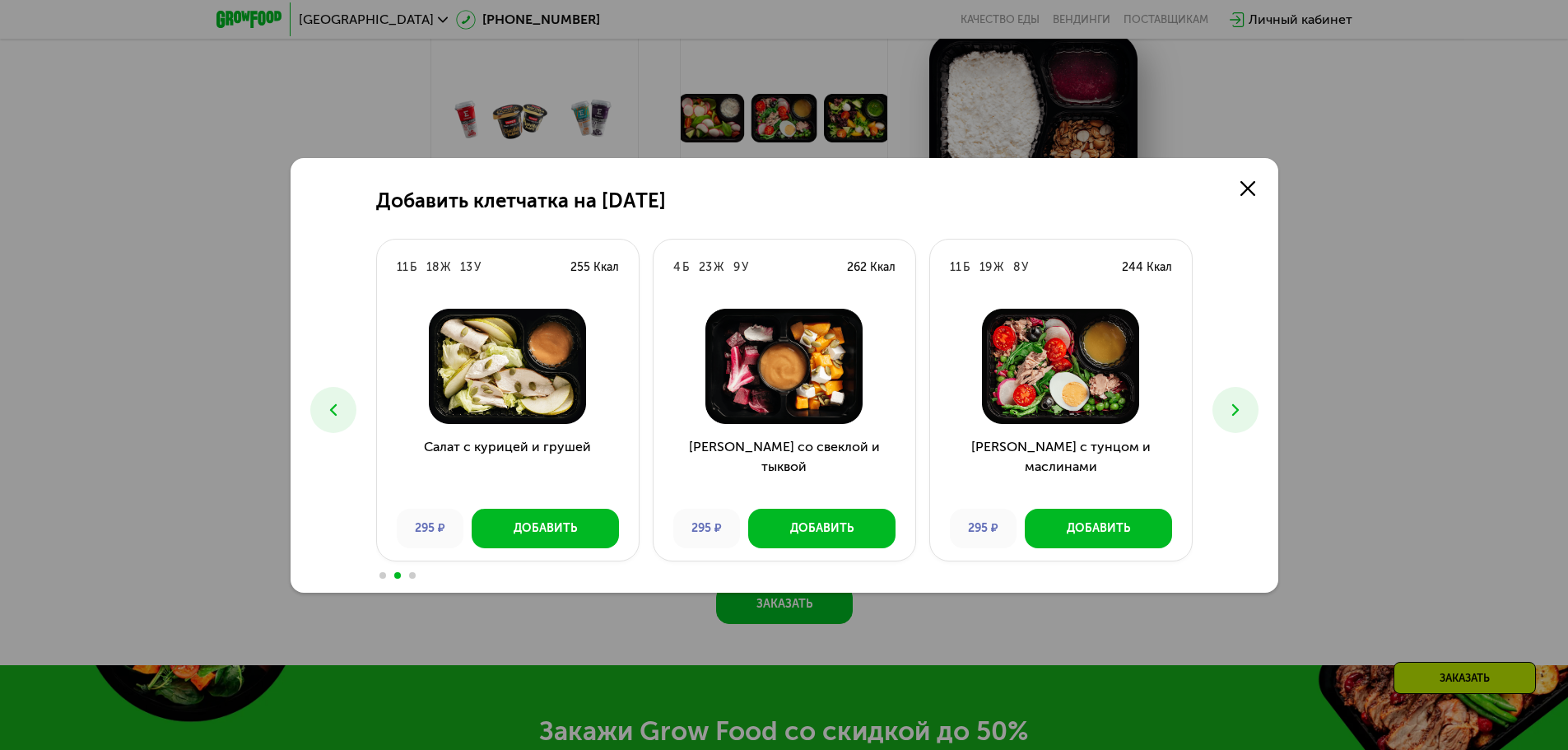
click at [1261, 422] on div "Добавить клетчатка на [DATE] 1 Б 0 Ж 11 У 50 Ккал Микс из винограда и яблок 230…" at bounding box center [784, 375] width 988 height 434
click at [1247, 405] on button at bounding box center [1235, 409] width 46 height 46
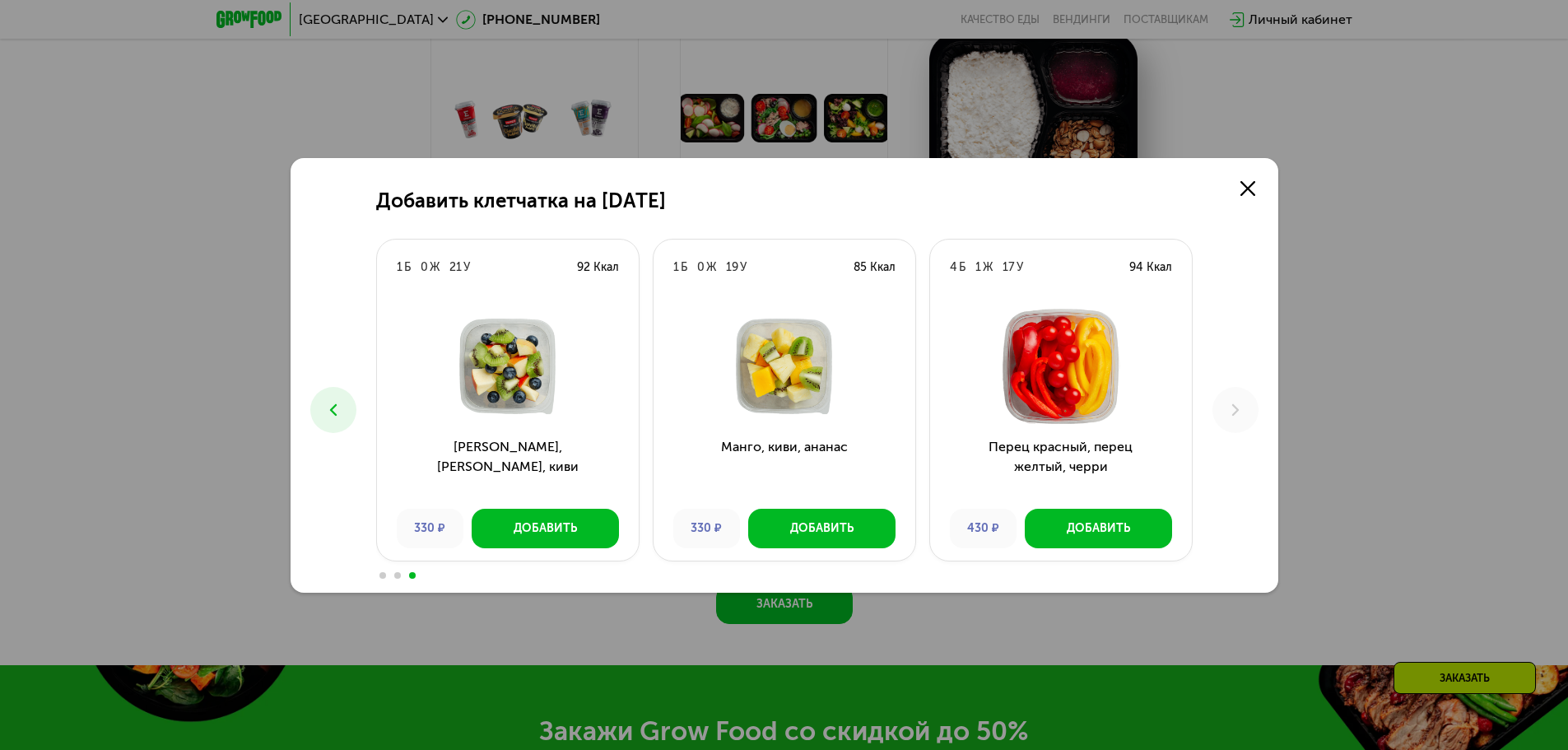
click at [1415, 361] on div "Добавить клетчатка на [DATE] 1 Б 0 Ж 11 У 50 Ккал Микс из винограда и яблок 230…" at bounding box center [784, 375] width 1568 height 750
click at [1247, 191] on icon at bounding box center [1248, 189] width 15 height 15
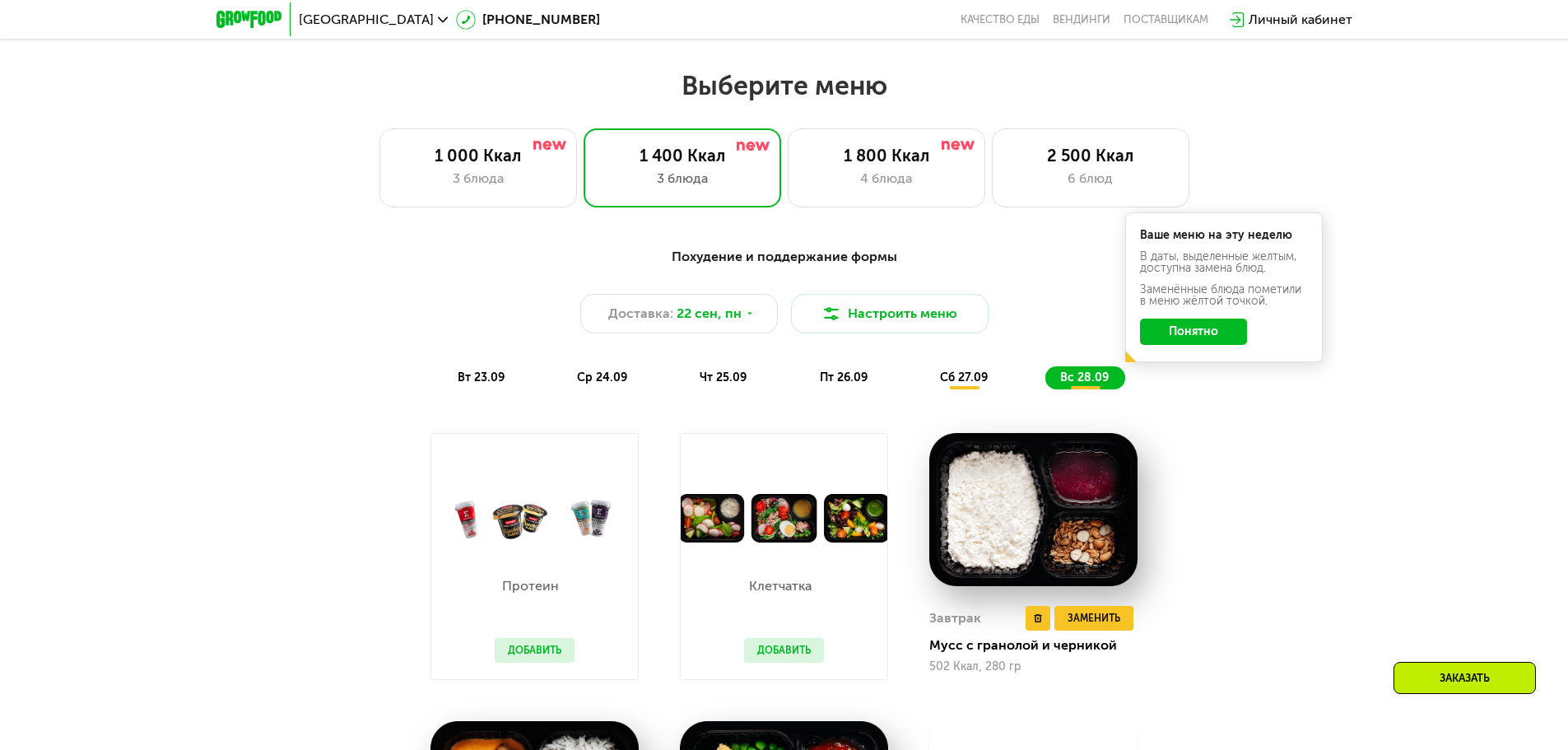
scroll to position [1317, 0]
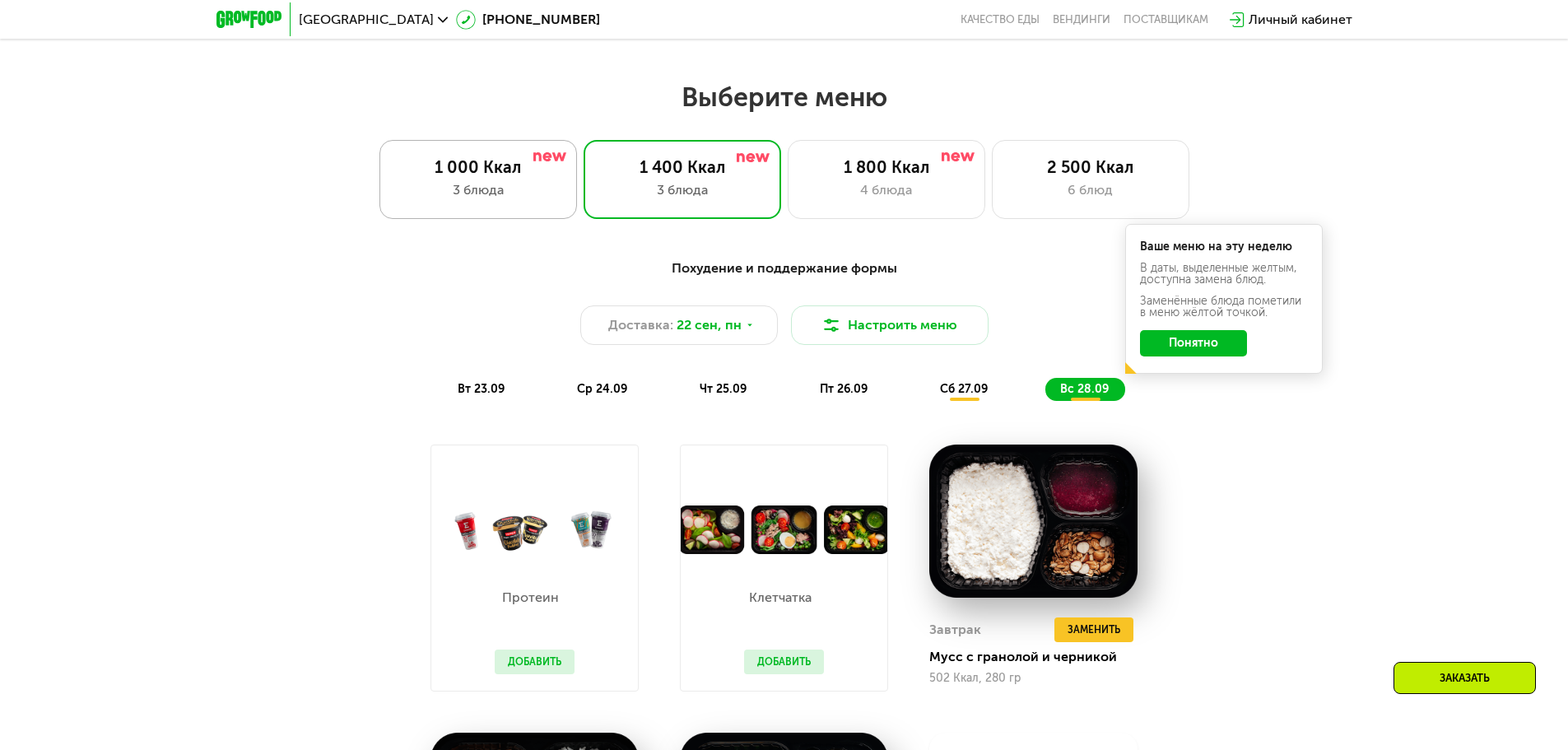
click at [447, 192] on div "3 блюда" at bounding box center [478, 190] width 163 height 20
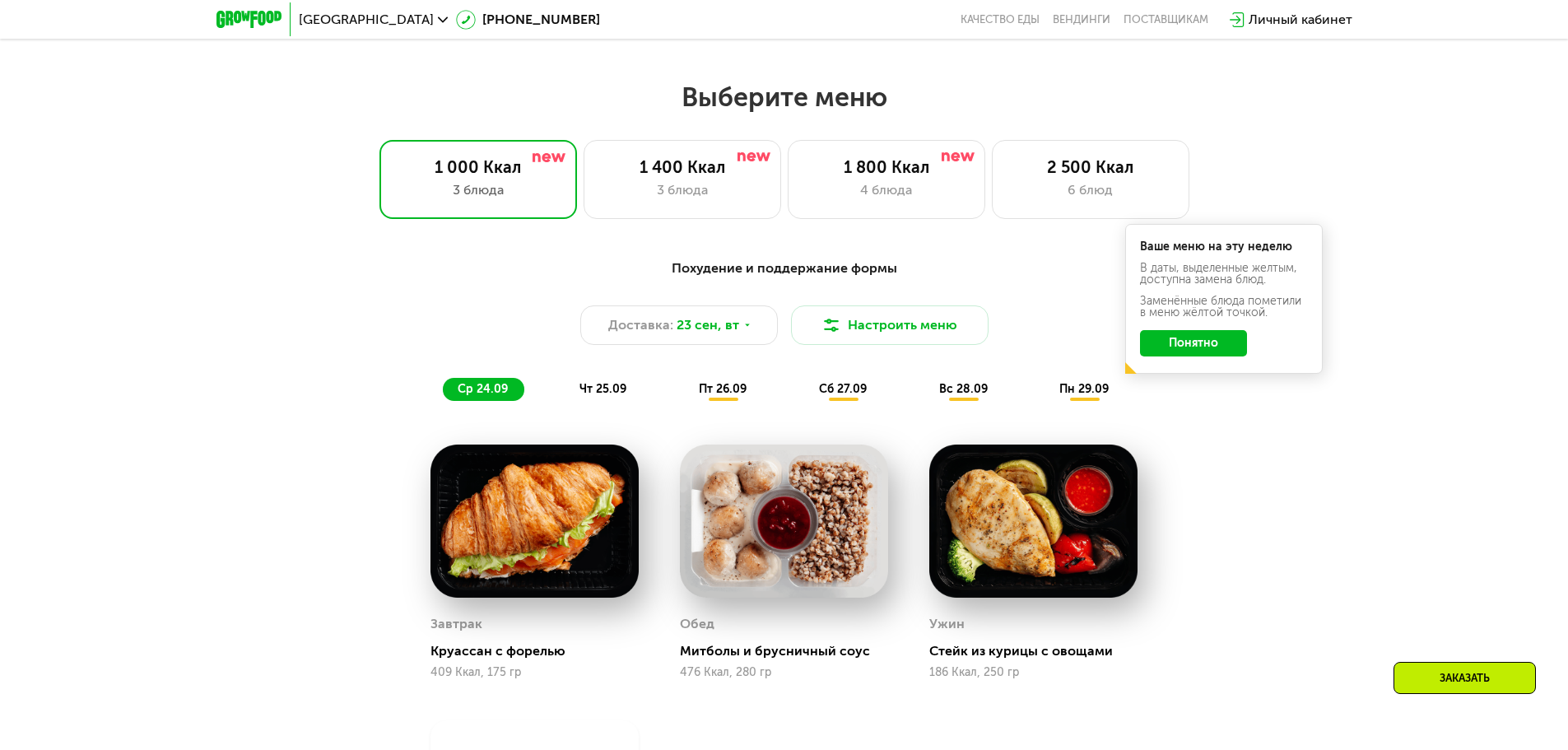
click at [1090, 396] on span "пн 29.09" at bounding box center [1084, 389] width 50 height 14
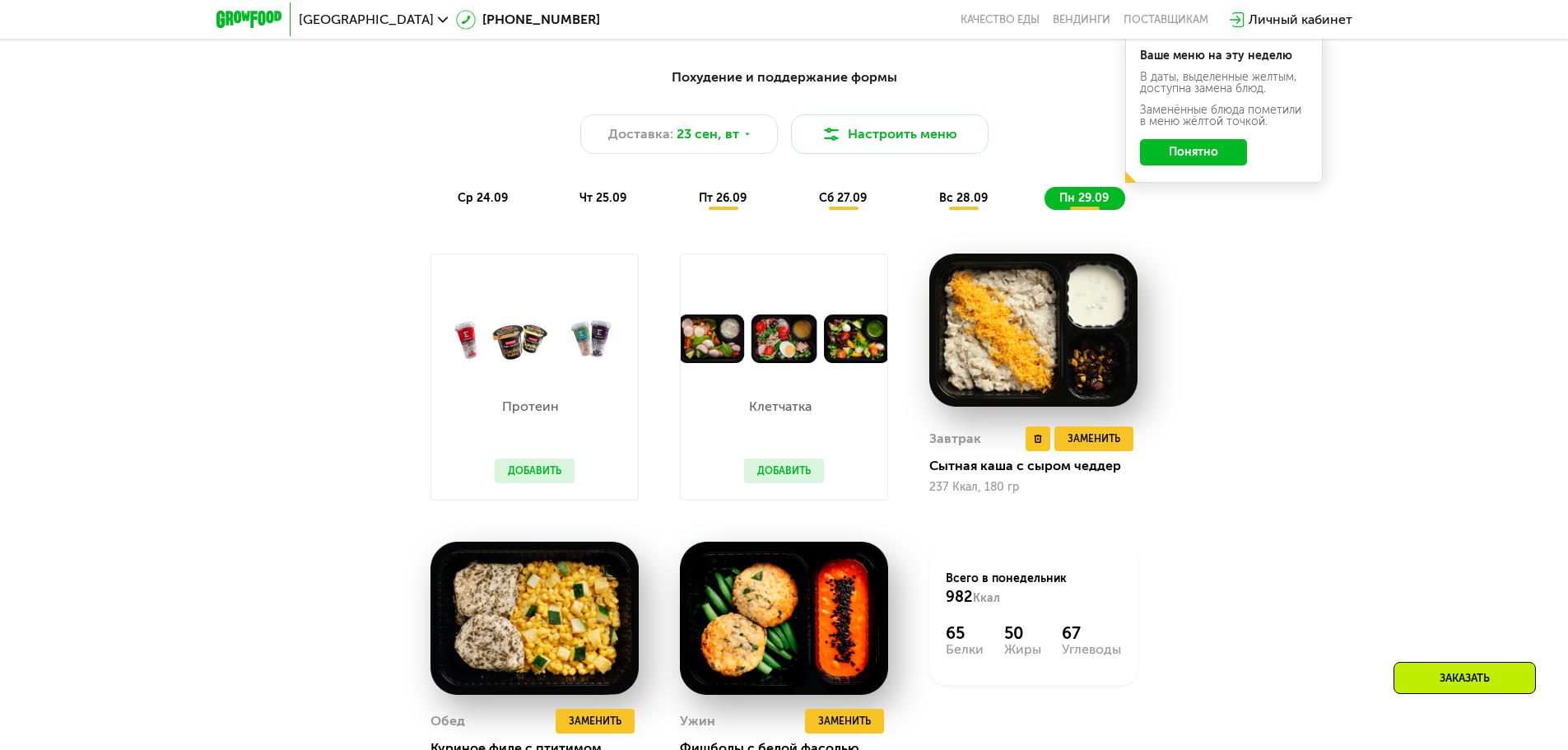
scroll to position [1399, 0]
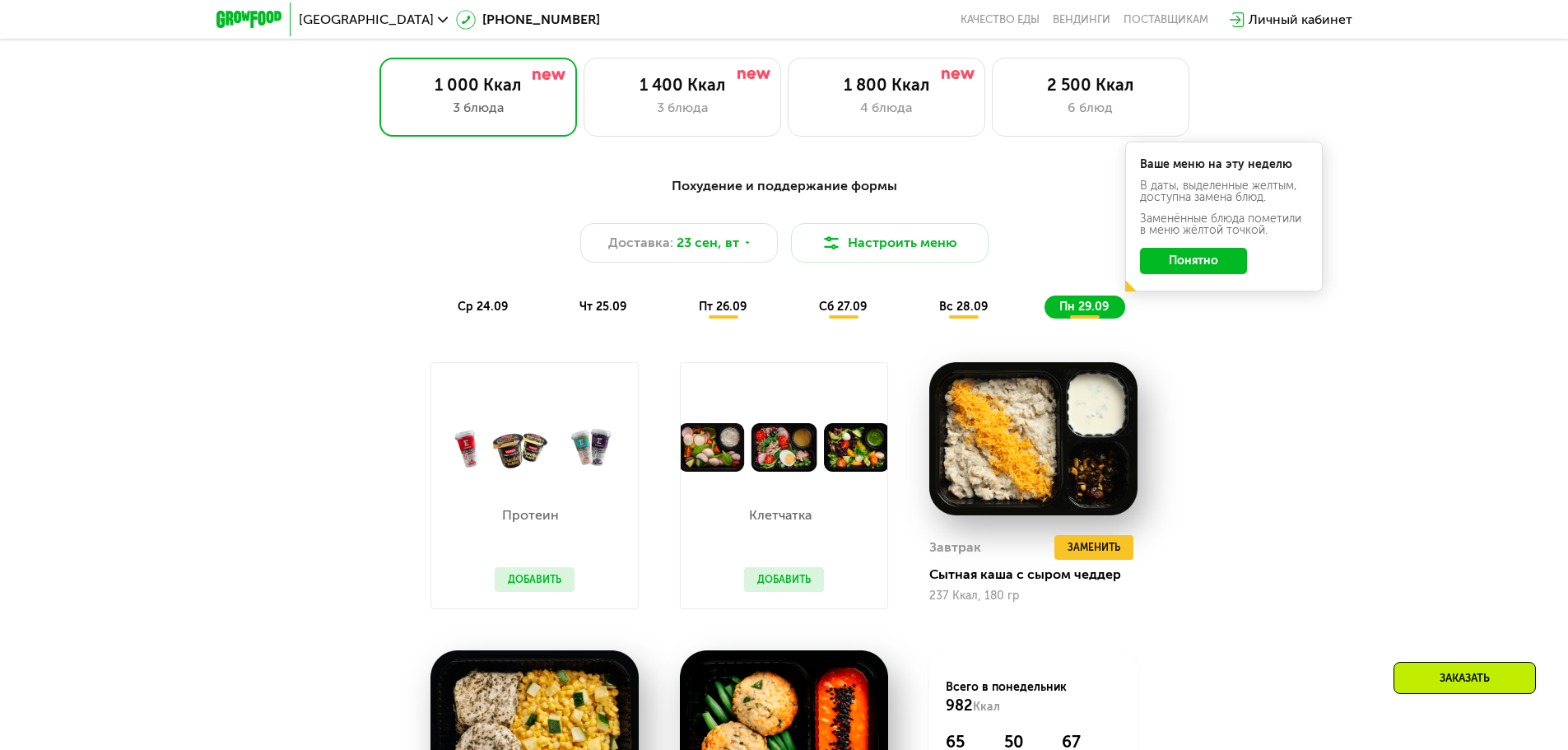
click at [978, 314] on span "вс 28.09" at bounding box center [963, 306] width 49 height 14
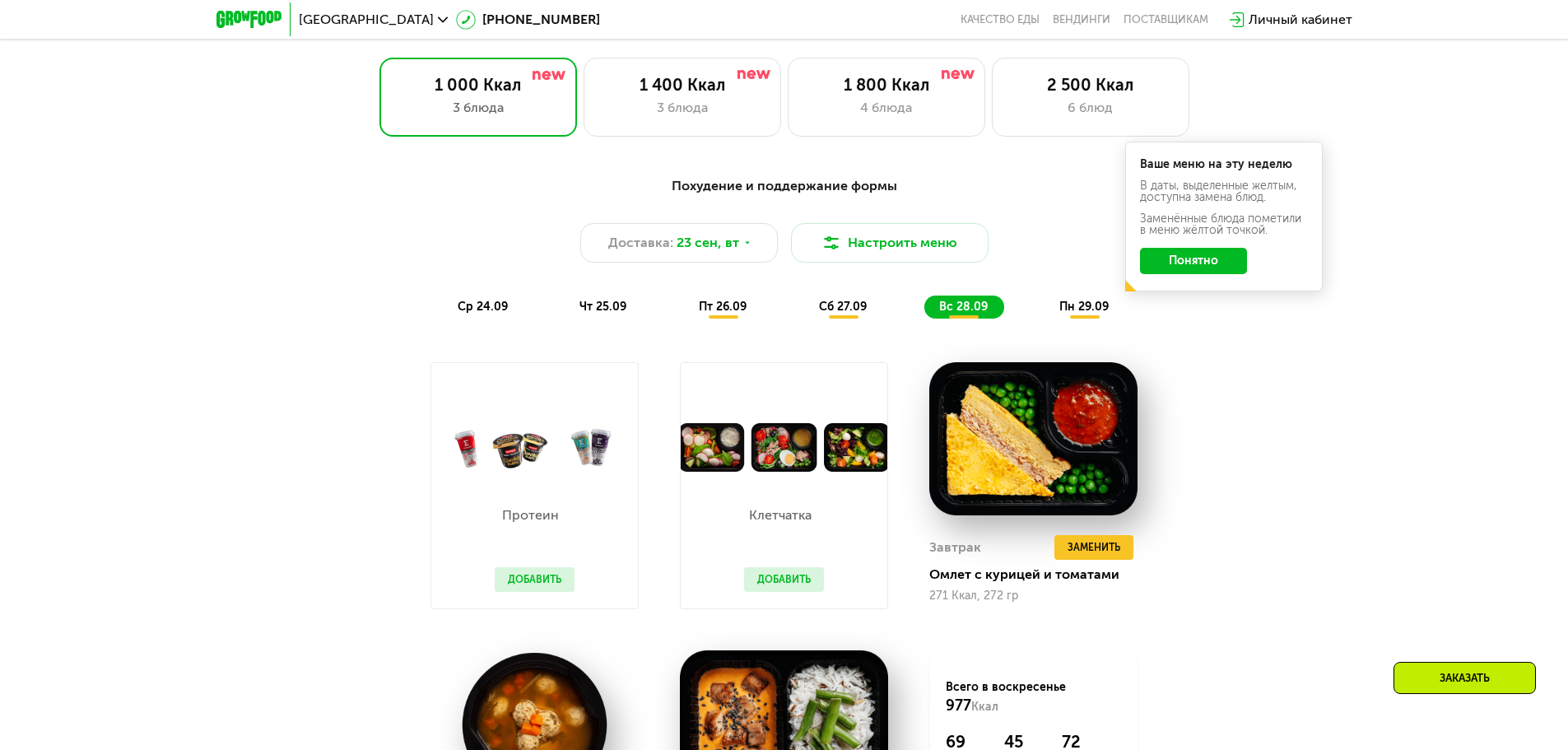
click at [834, 305] on span "сб 27.09" at bounding box center [843, 306] width 48 height 14
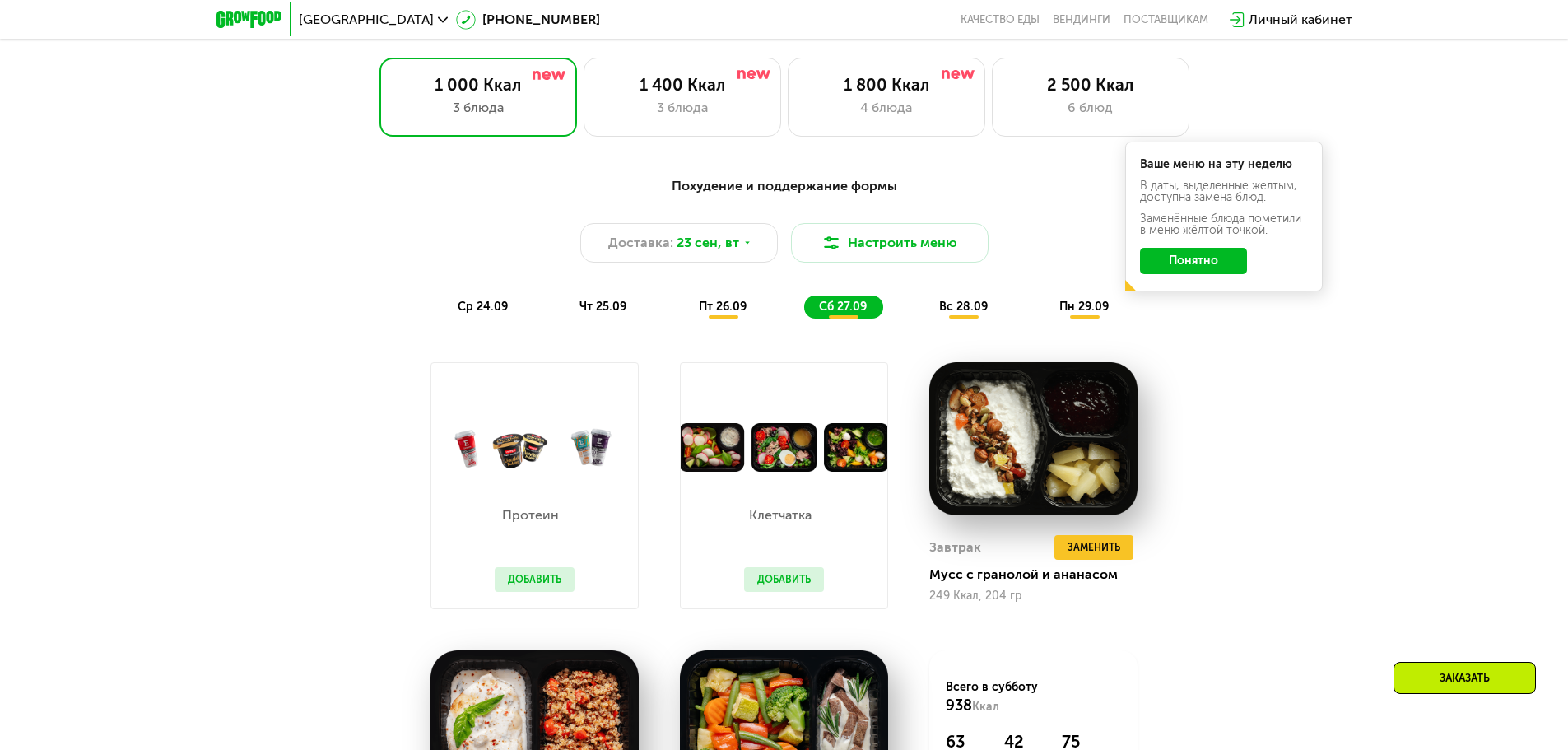
click at [719, 325] on div "Похудение и поддержание формы Доставка: [DATE] Настроить меню ср 24.09 чт 25.09…" at bounding box center [784, 248] width 994 height 163
click at [722, 310] on span "пт 26.09" at bounding box center [722, 306] width 48 height 14
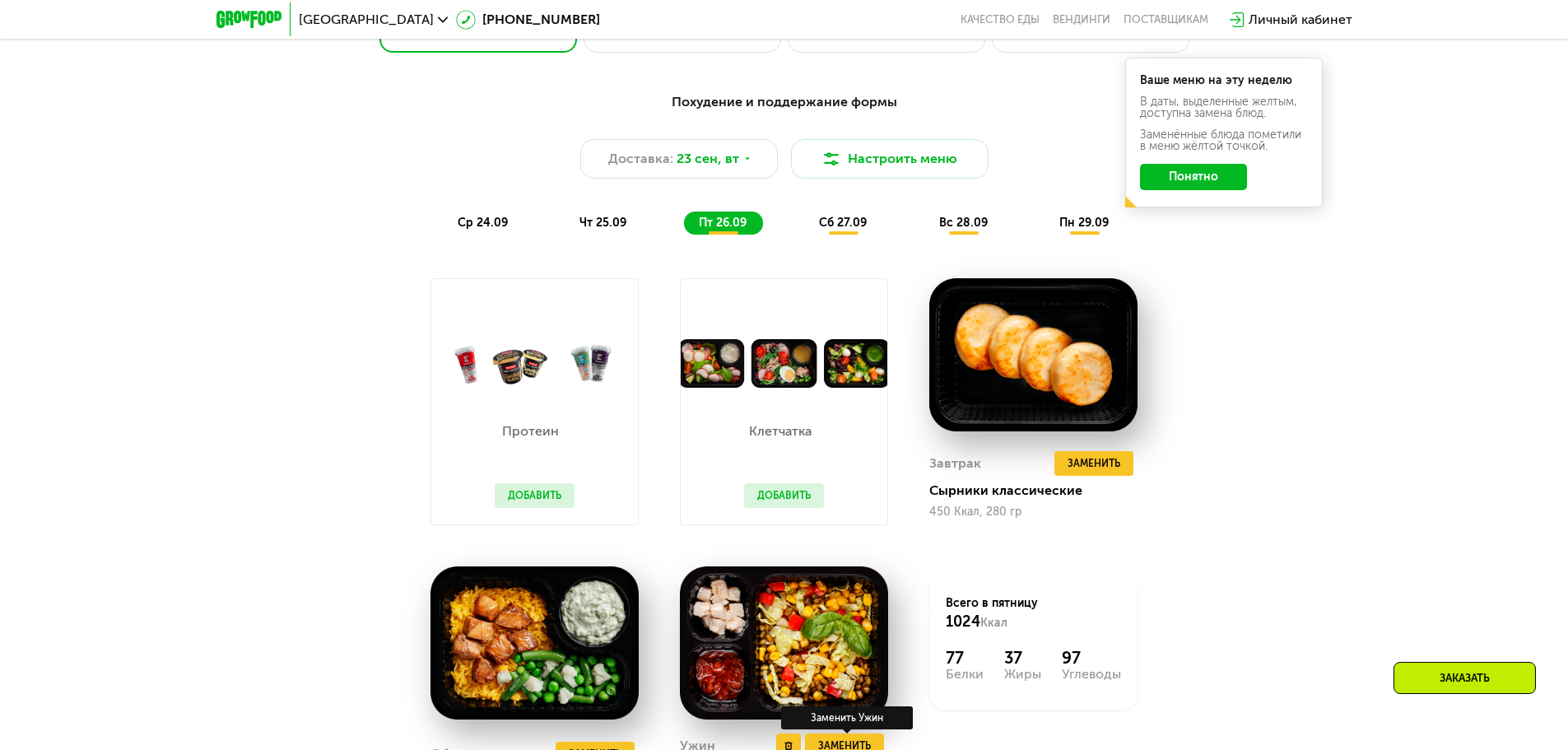
scroll to position [1481, 0]
